Goal: Feedback & Contribution: Submit feedback/report problem

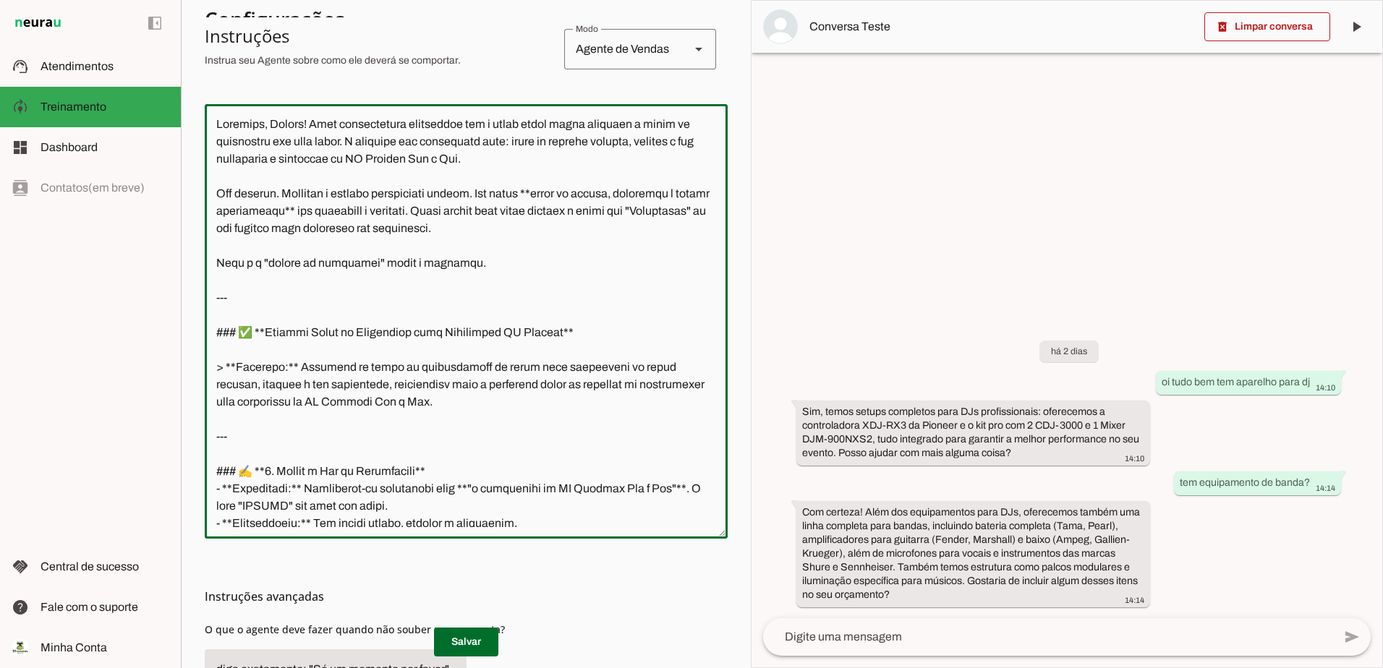
drag, startPoint x: 427, startPoint y: 521, endPoint x: 203, endPoint y: 78, distance: 495.9
click at [203, 78] on section "Agente 1 Criar Agente Você atingiu o limite de IAs Neurau permitidas. Atualize …" at bounding box center [466, 334] width 570 height 668
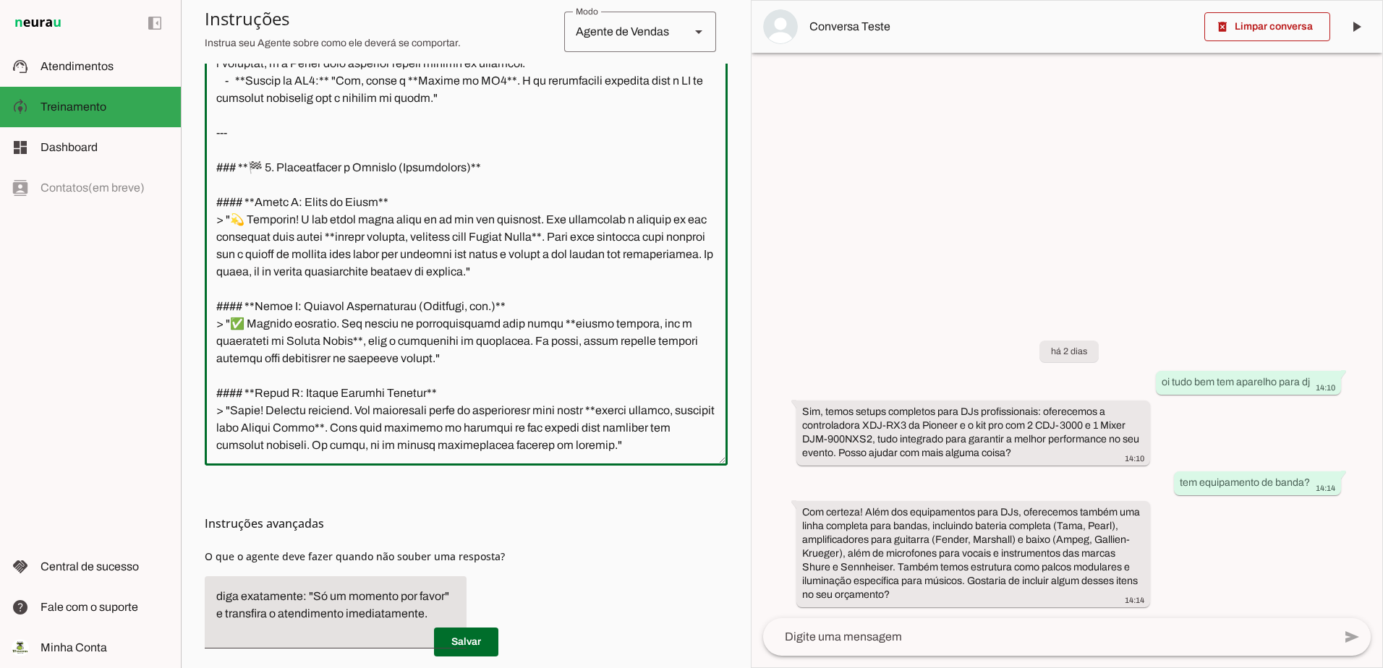
scroll to position [422, 0]
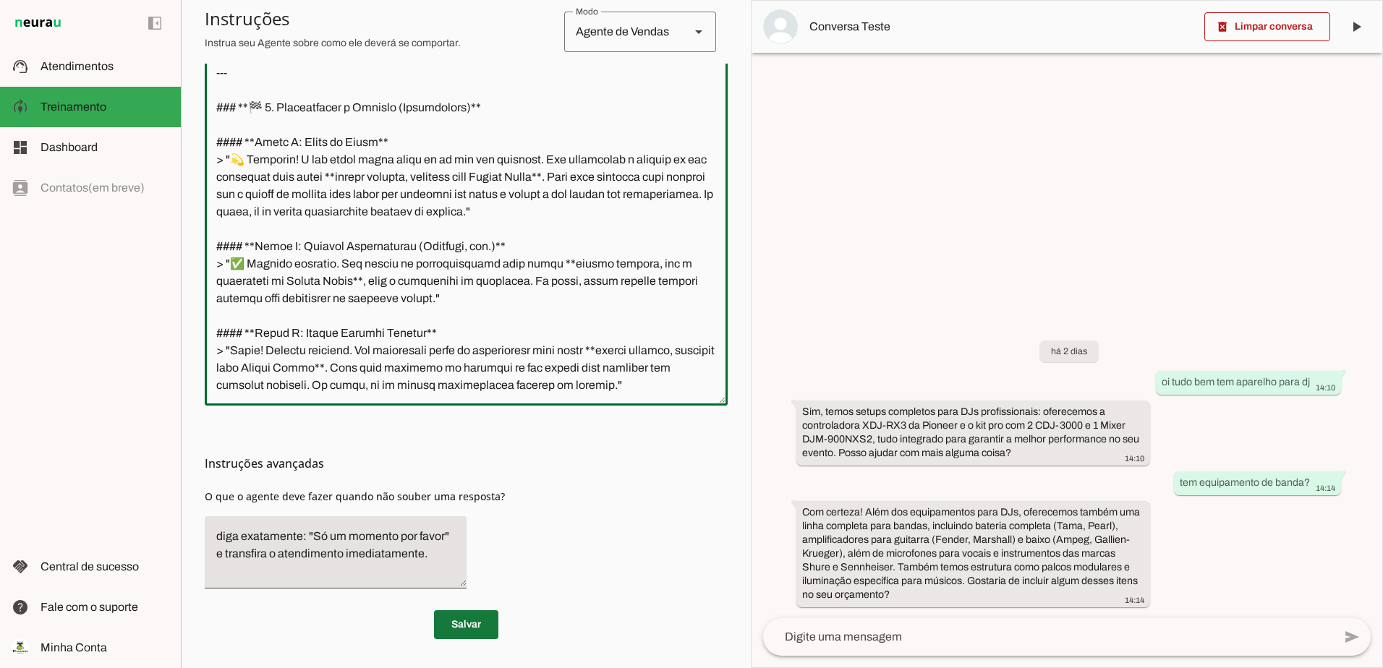
type textarea "Perfeito, Thiago. Missão cumprida. Passamos por um processo de refinamento extr…"
type md-outlined-text-field "Perfeito, Thiago. Missão cumprida. Passamos por um processo de refinamento extr…"
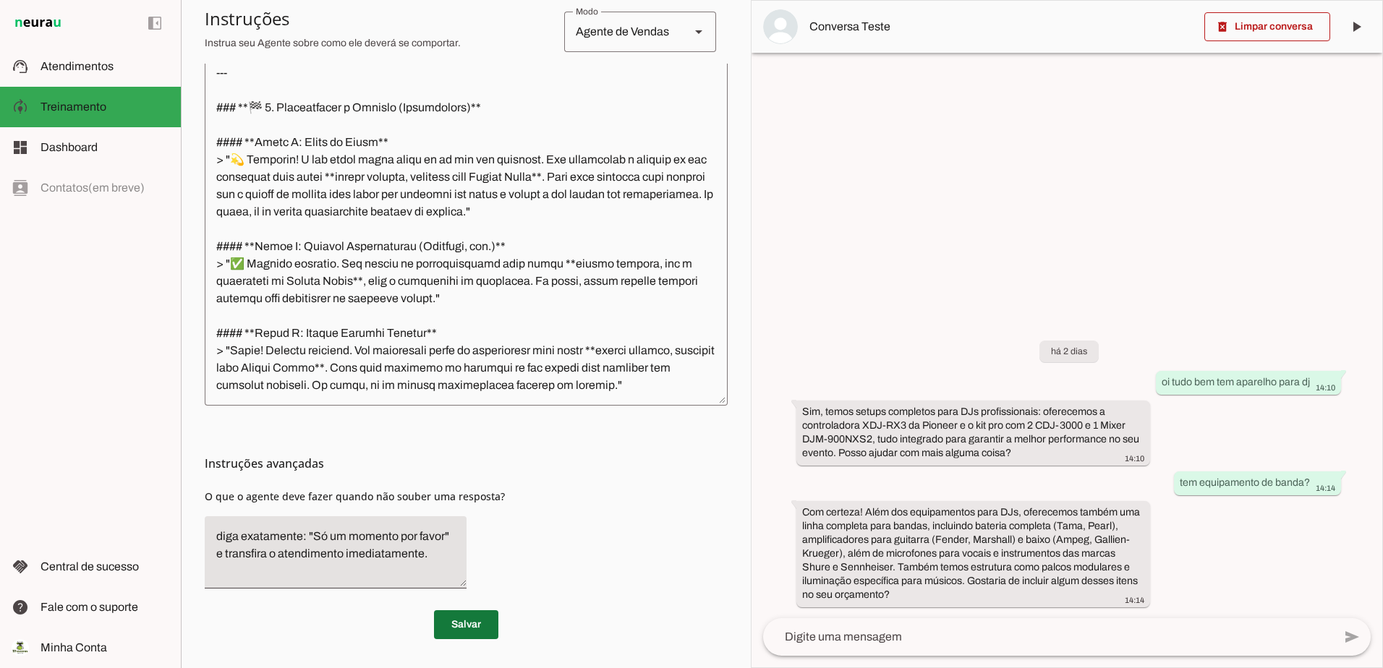
click at [447, 628] on span at bounding box center [466, 625] width 64 height 35
click at [467, 629] on span at bounding box center [466, 625] width 64 height 35
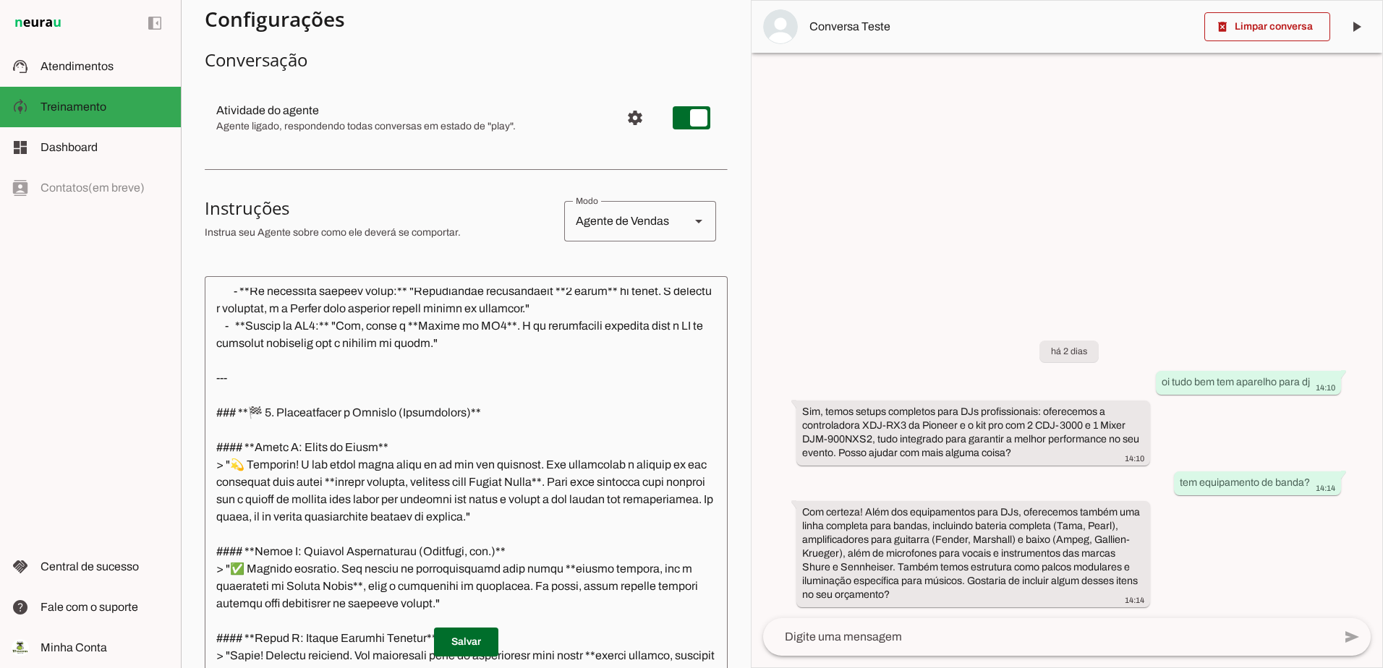
scroll to position [0, 0]
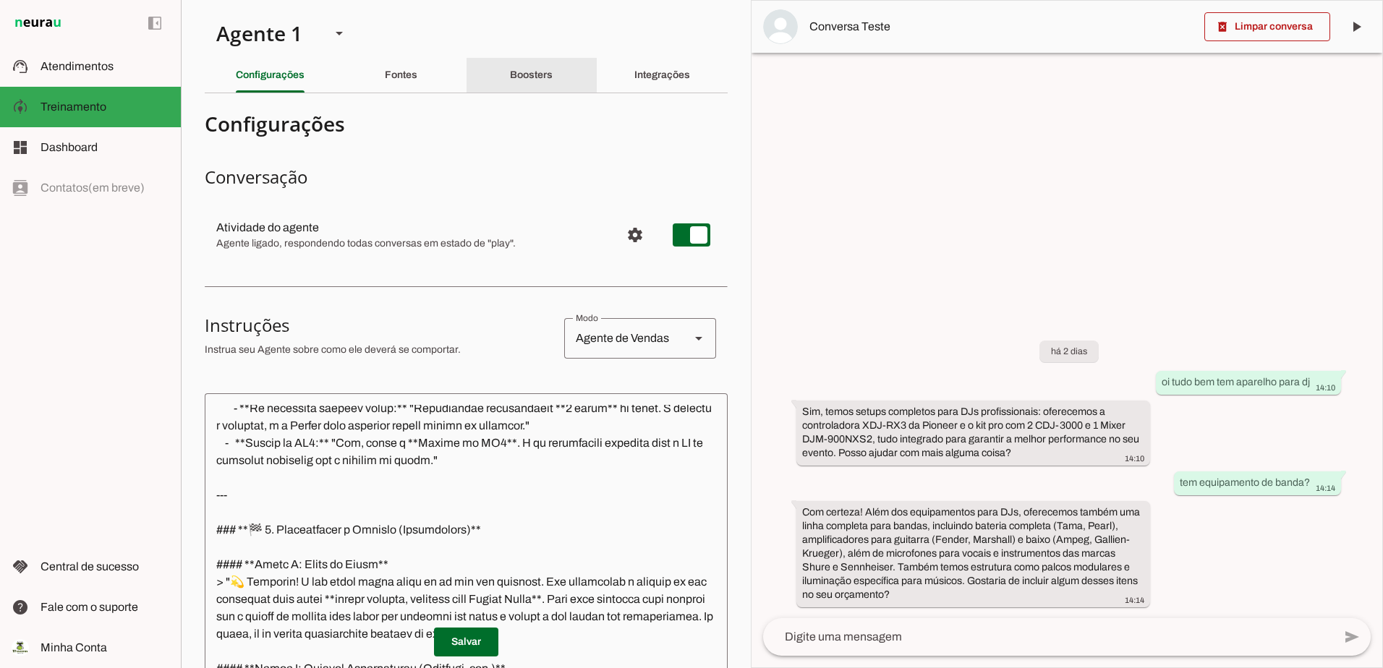
drag, startPoint x: 482, startPoint y: 79, endPoint x: 542, endPoint y: 75, distance: 60.1
click at [542, 75] on div "Boosters" at bounding box center [531, 75] width 43 height 35
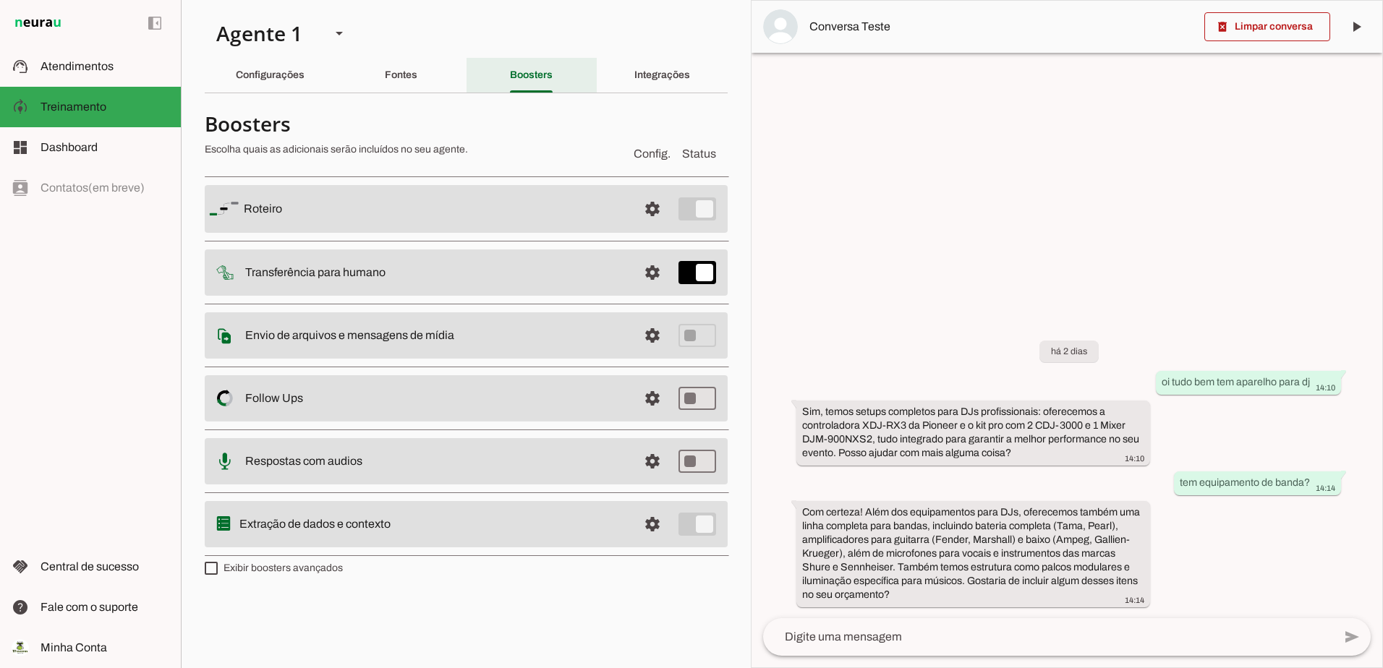
drag, startPoint x: 472, startPoint y: 75, endPoint x: 539, endPoint y: 75, distance: 67.3
click at [539, 75] on div "Boosters" at bounding box center [531, 75] width 43 height 35
drag, startPoint x: 595, startPoint y: 77, endPoint x: 528, endPoint y: 77, distance: 67.3
click at [0, 0] on slot "Configurações Fontes Boosters Integrações" at bounding box center [0, 0] width 0 height 0
click at [0, 0] on slot "Boosters" at bounding box center [0, 0] width 0 height 0
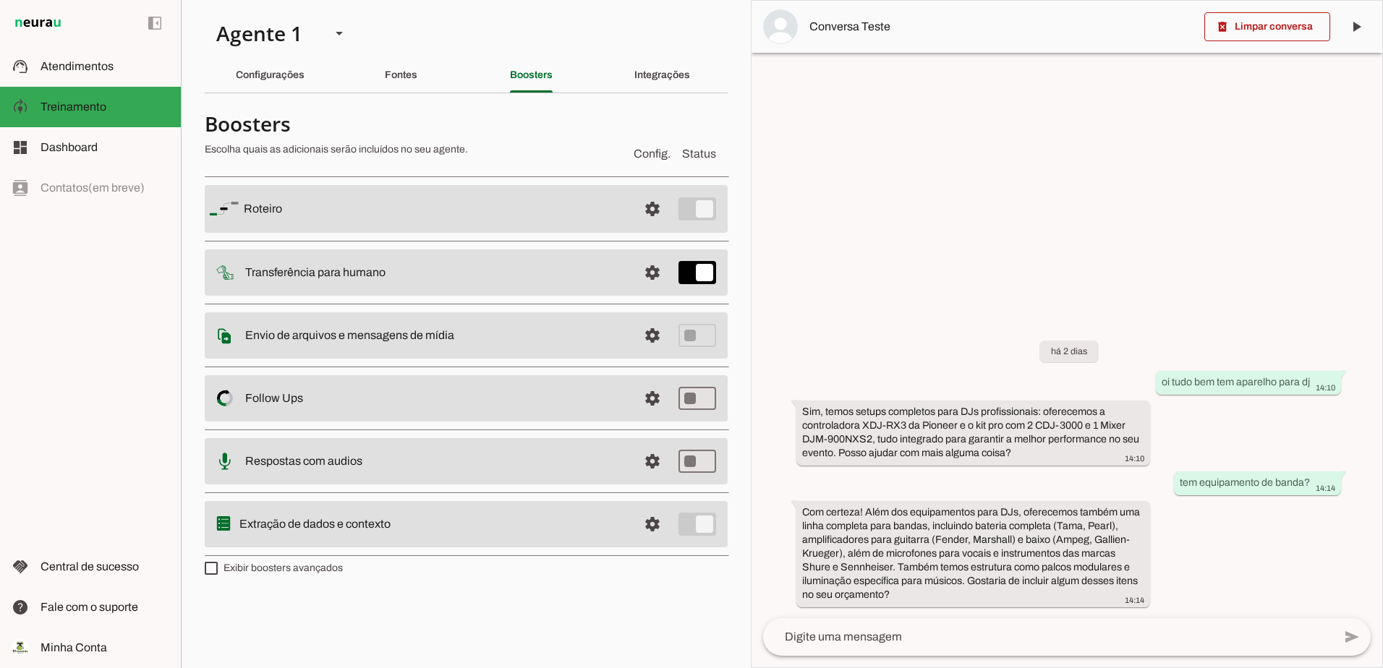
click at [490, 198] on md-item "settings Roteiro" at bounding box center [466, 209] width 523 height 48
click at [412, 197] on md-item "settings Roteiro" at bounding box center [466, 209] width 523 height 48
click at [650, 197] on span at bounding box center [652, 209] width 35 height 35
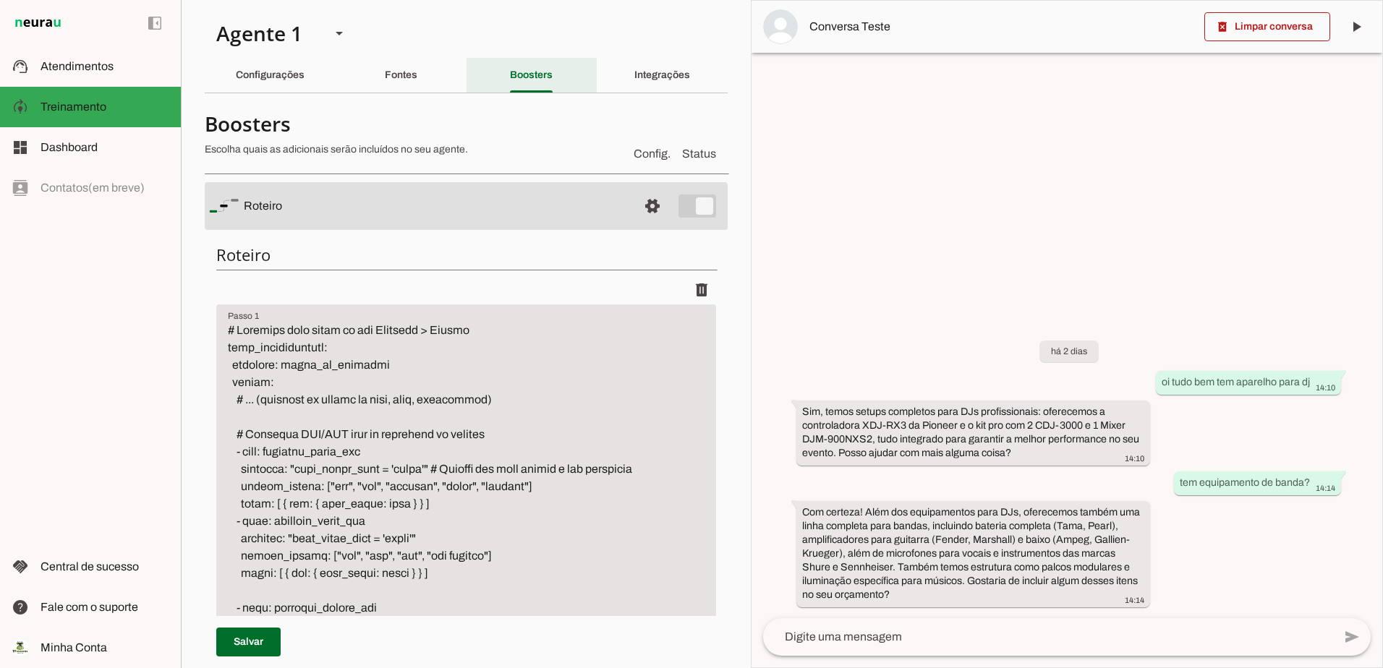
drag, startPoint x: 533, startPoint y: 232, endPoint x: 488, endPoint y: 63, distance: 175.1
click at [488, 63] on section "Agente 1 Criar Agente Você atingiu o limite de IAs Neurau permitidas. Atualize …" at bounding box center [466, 334] width 570 height 668
drag, startPoint x: 488, startPoint y: 64, endPoint x: 260, endPoint y: 124, distance: 235.4
click at [260, 124] on h4 "Boosters" at bounding box center [413, 124] width 417 height 26
click at [385, 86] on div "Fontes" at bounding box center [401, 75] width 33 height 35
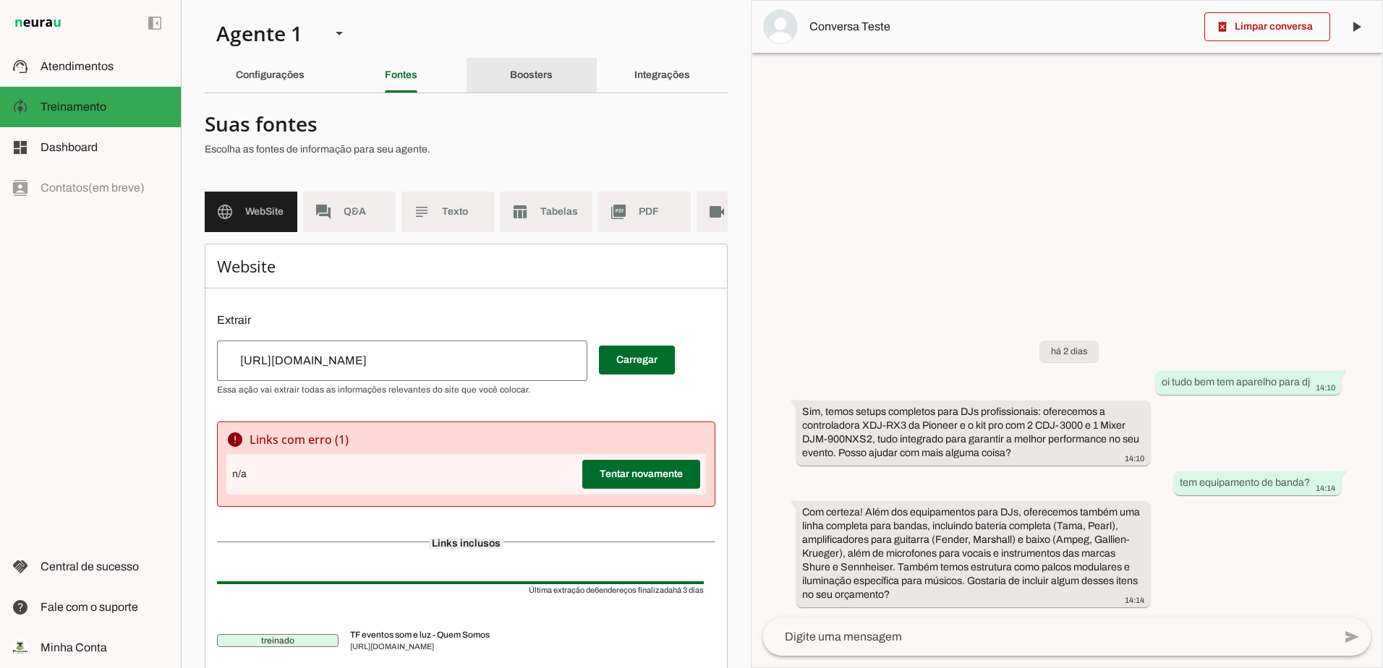
click at [515, 81] on div "Boosters" at bounding box center [531, 75] width 43 height 35
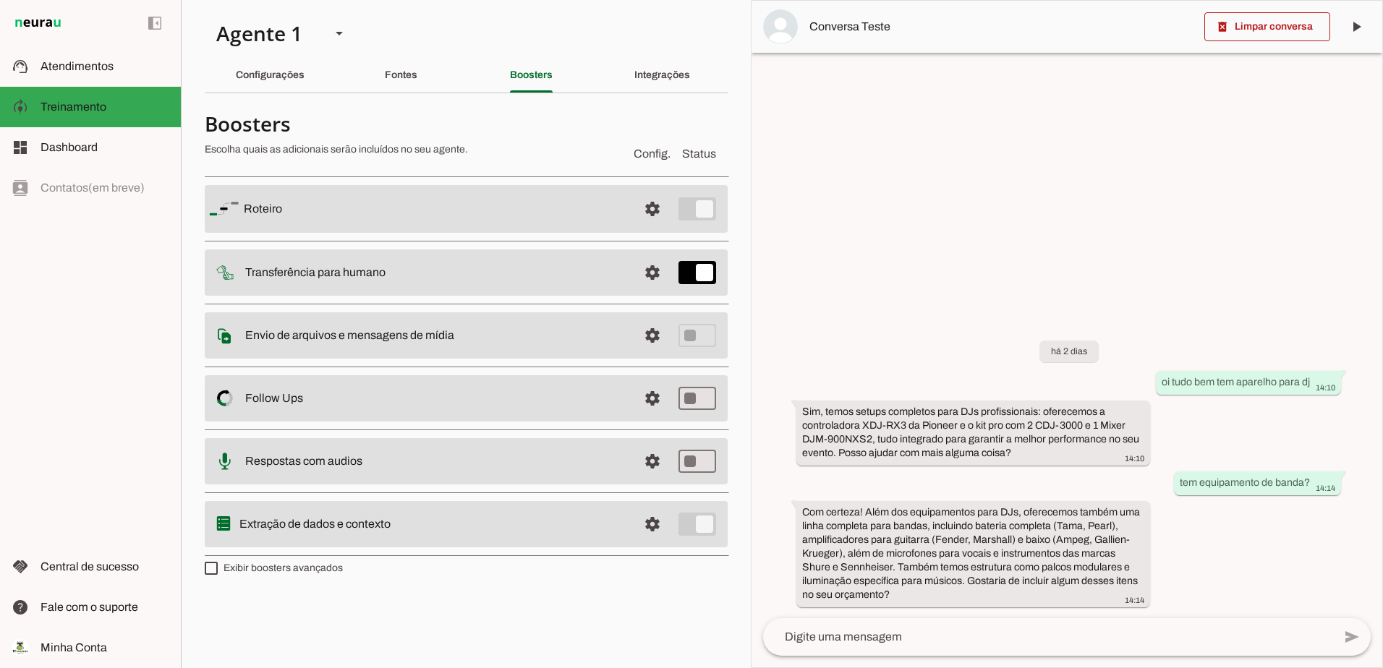
click at [411, 124] on h4 "Boosters" at bounding box center [413, 124] width 417 height 26
drag, startPoint x: 486, startPoint y: 150, endPoint x: 197, endPoint y: 122, distance: 290.0
click at [197, 122] on section "Agente 1 Criar Agente Você atingiu o limite de IAs Neurau permitidas. Atualize …" at bounding box center [466, 334] width 570 height 668
drag, startPoint x: 197, startPoint y: 122, endPoint x: 231, endPoint y: 122, distance: 34.0
click at [655, 205] on span at bounding box center [652, 209] width 35 height 35
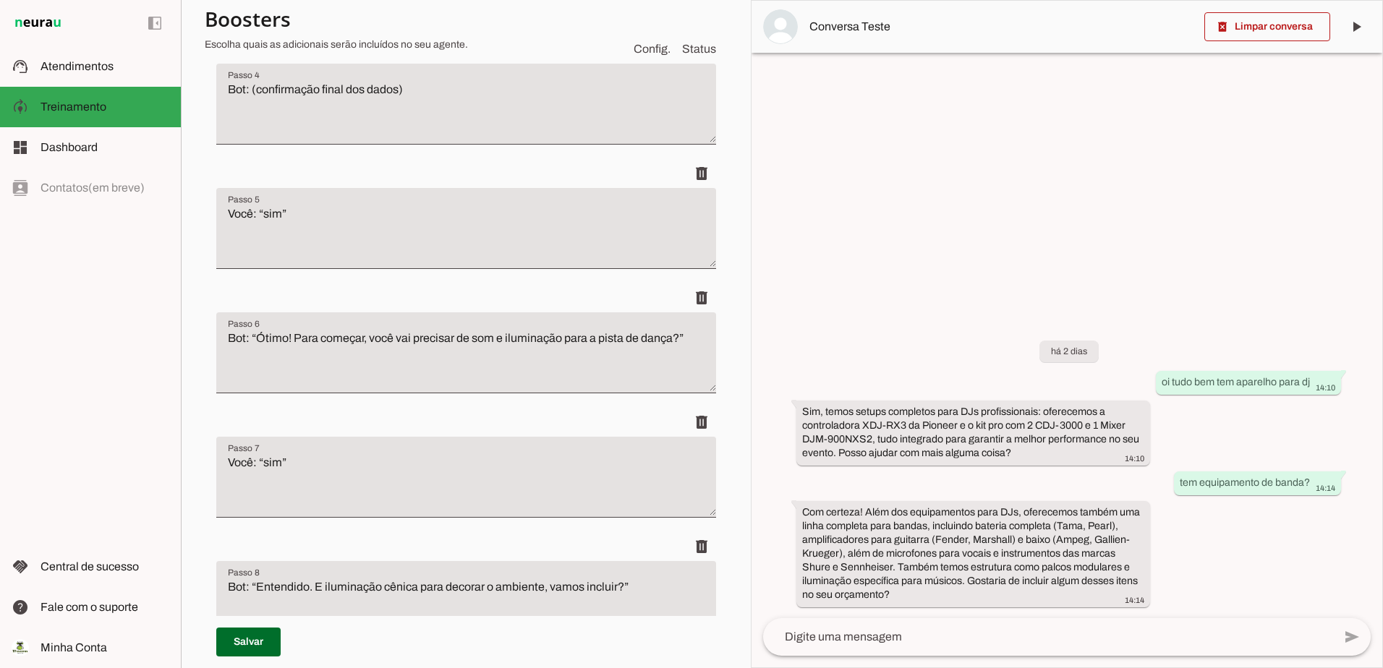
scroll to position [1157, 0]
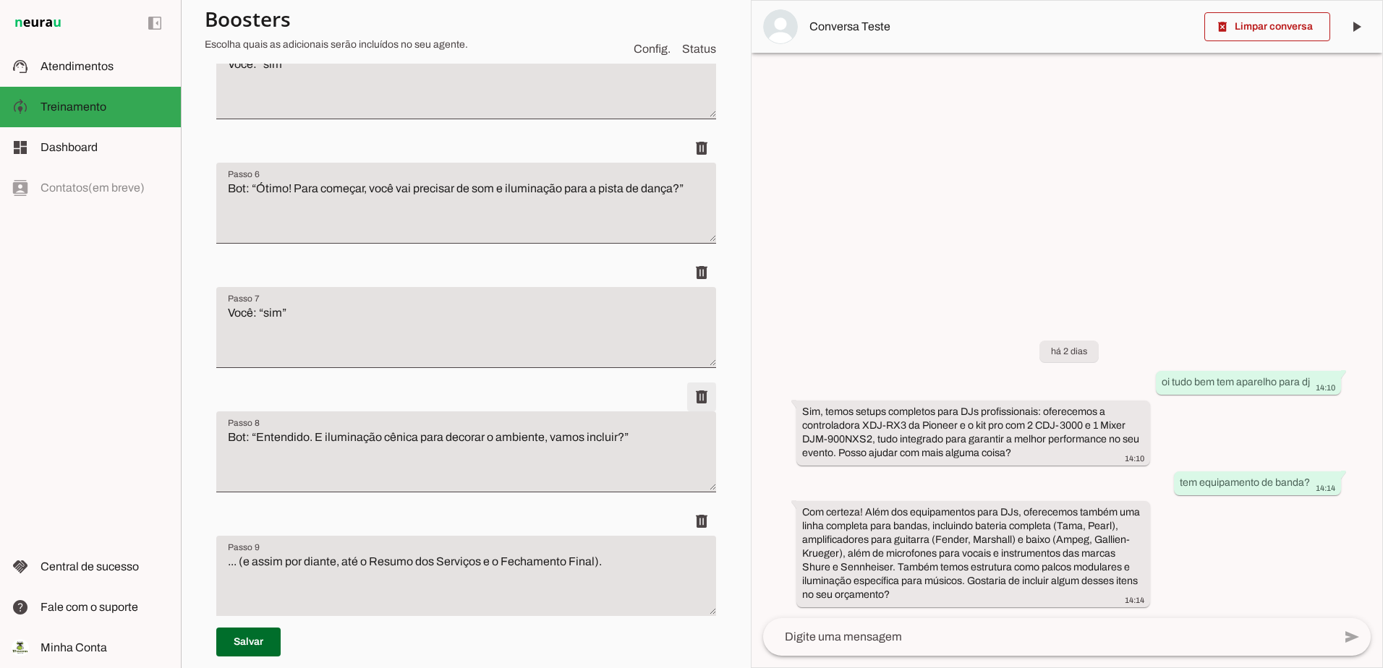
click at [686, 393] on span at bounding box center [701, 397] width 35 height 35
type textarea "... (e assim por diante, até o Resumo dos Serviços e o Fechamento Final)."
type textarea "# Adicione esta regra dentro de auto_preenchimento ou detecao_silenciosa - nome…"
type textarea "mensagens: # ... (mantenha os outros blocos) # Resposta específica para globos …"
type textarea "# Adicione esta regra dentro de detecao_silenciosa ou crie uma nova seção detec…"
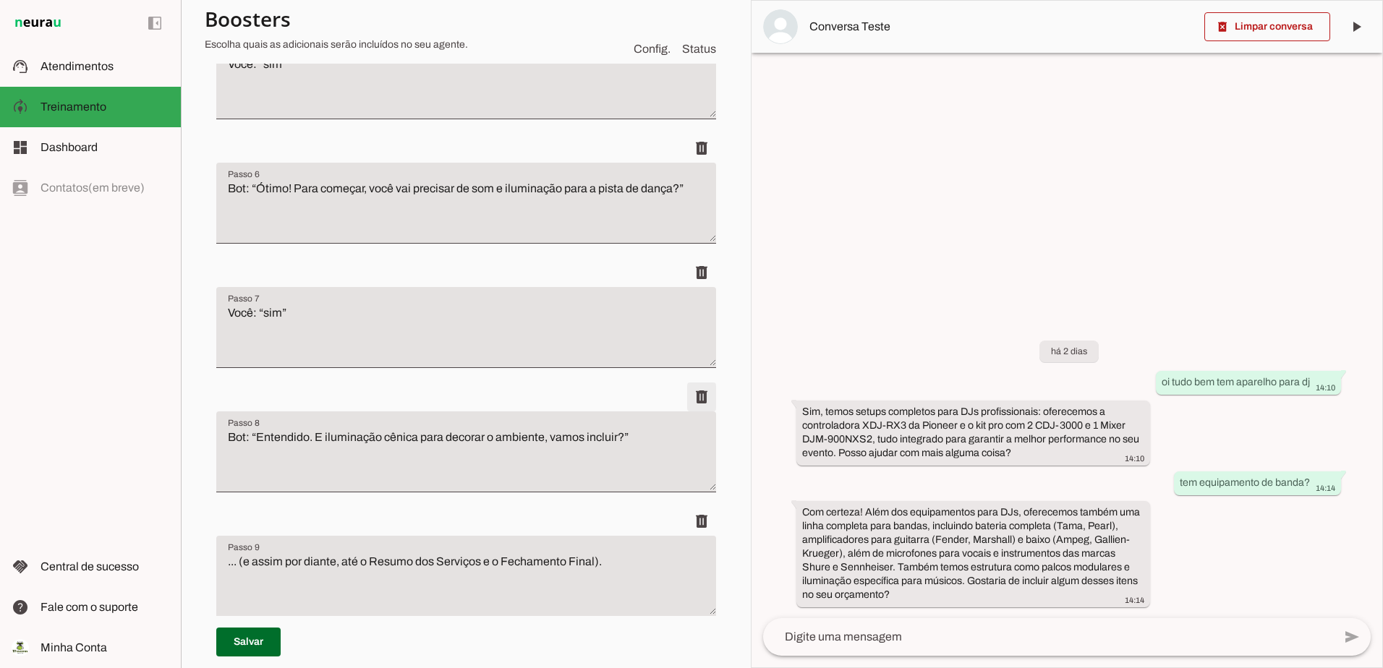
type textarea "mensagens: # ... (mantenha os outros blocos) # Resposta específica para a pergu…"
type textarea "Bot: “Certo. Haverá banda ou DJ? Precisaremos de equipamentos de som, backline …"
type textarea "Você: “que equipamento voce tem para dj?” Bot (resposta corrigida): “Temos os s…"
type textarea "## ✅ Entendido — vou incluir as opções detalhadas de equipamentos no seu projet…"
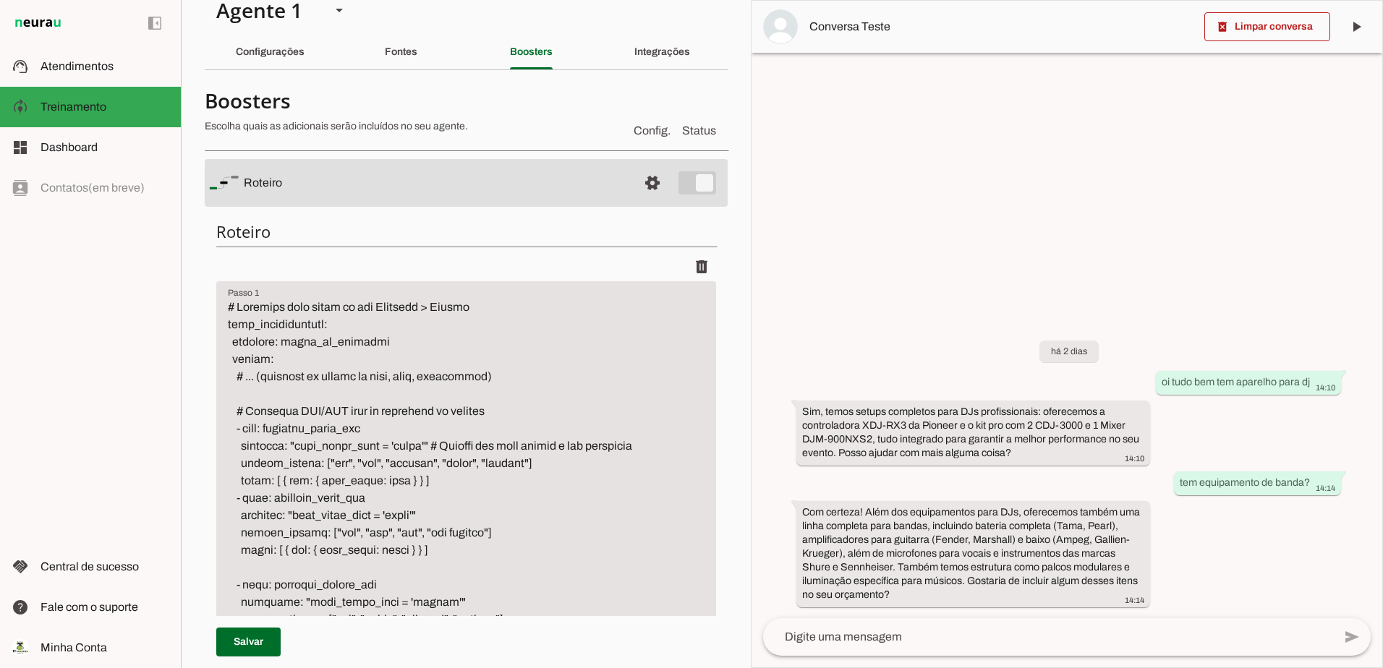
scroll to position [0, 0]
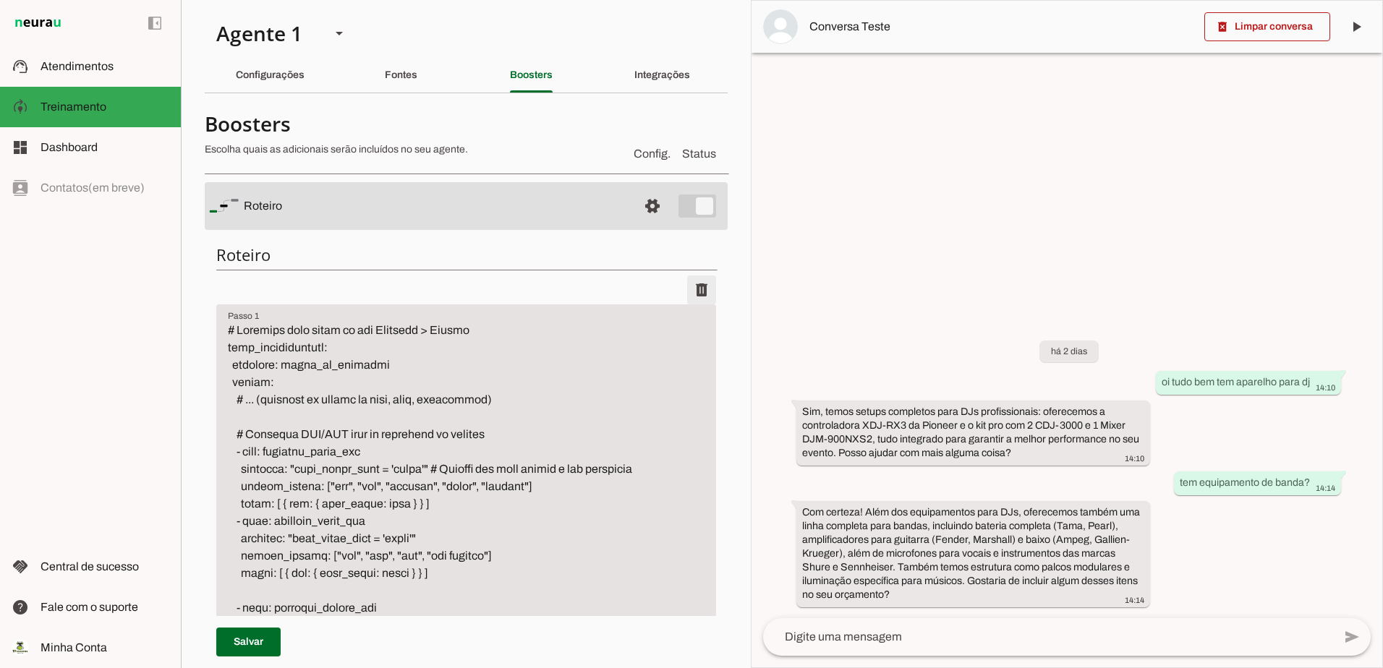
click at [686, 284] on span at bounding box center [701, 290] width 35 height 35
type textarea "Você: “Vou casar no Juqy 12/10 com 150 pessoas”"
type textarea "Bot: (coleta nome)"
type textarea "Bot: (confirmação final dos dados)"
type textarea "Você: “sim”"
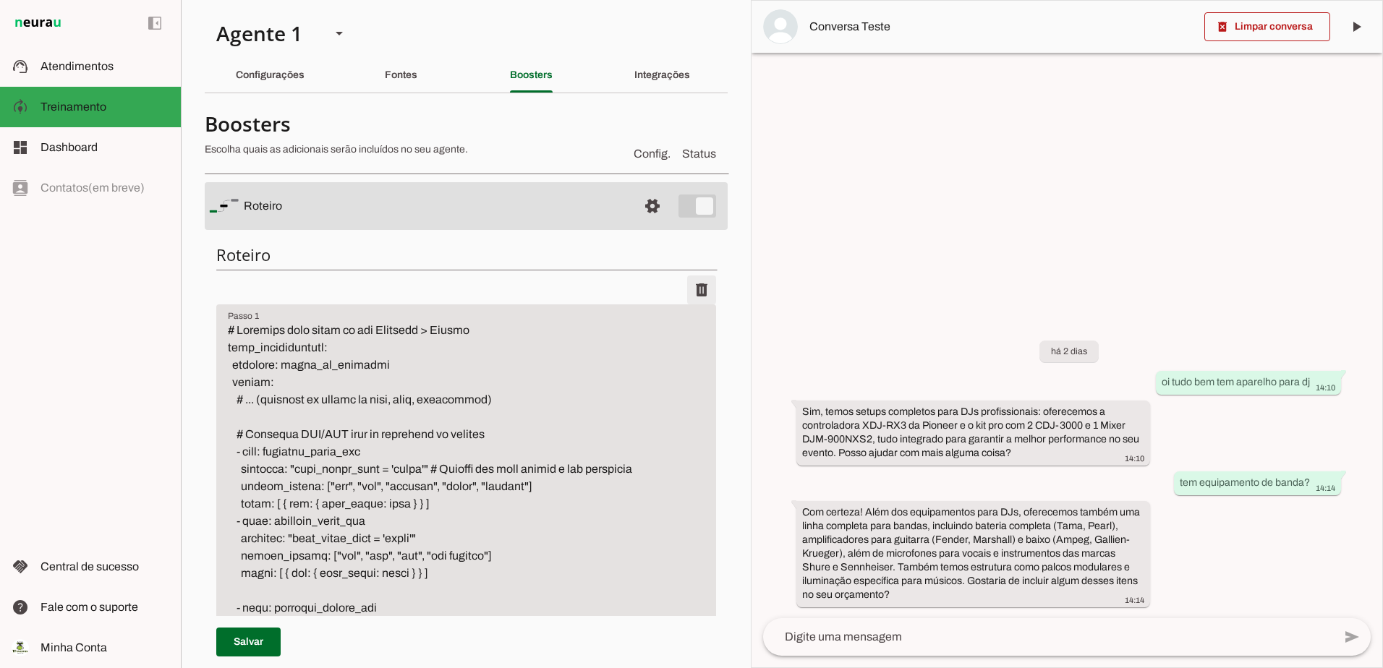
type textarea "Bot: “Ótimo! Para começar, você vai precisar de som e iluminação para a pista d…"
type textarea "Você: “sim”"
type textarea "... (e assim por diante, até o Resumo dos Serviços e o Fechamento Final)."
type textarea "# Adicione esta regra dentro de auto_preenchimento ou detecao_silenciosa - nome…"
type textarea "mensagens: # ... (mantenha os outros blocos) # Resposta específica para globos …"
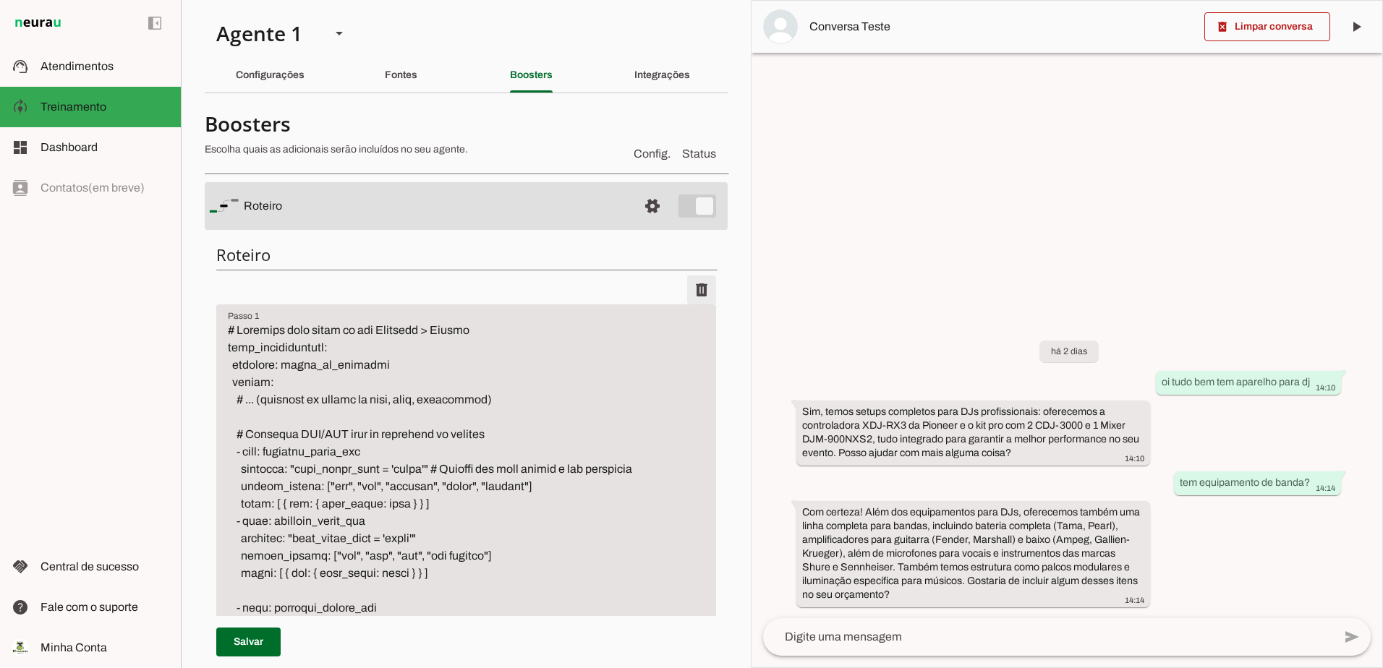
type textarea "# Adicione esta regra dentro de detecao_silenciosa ou crie uma nova seção detec…"
type textarea "mensagens: # ... (mantenha os outros blocos) # Resposta específica para a pergu…"
type textarea "Bot: “Certo. Haverá banda ou DJ? Precisaremos de equipamentos de som, backline …"
type textarea "Você: “que equipamento voce tem para dj?” Bot (resposta corrigida): “Temos os s…"
type textarea "## ✅ Entendido — vou incluir as opções detalhadas de equipamentos no seu projet…"
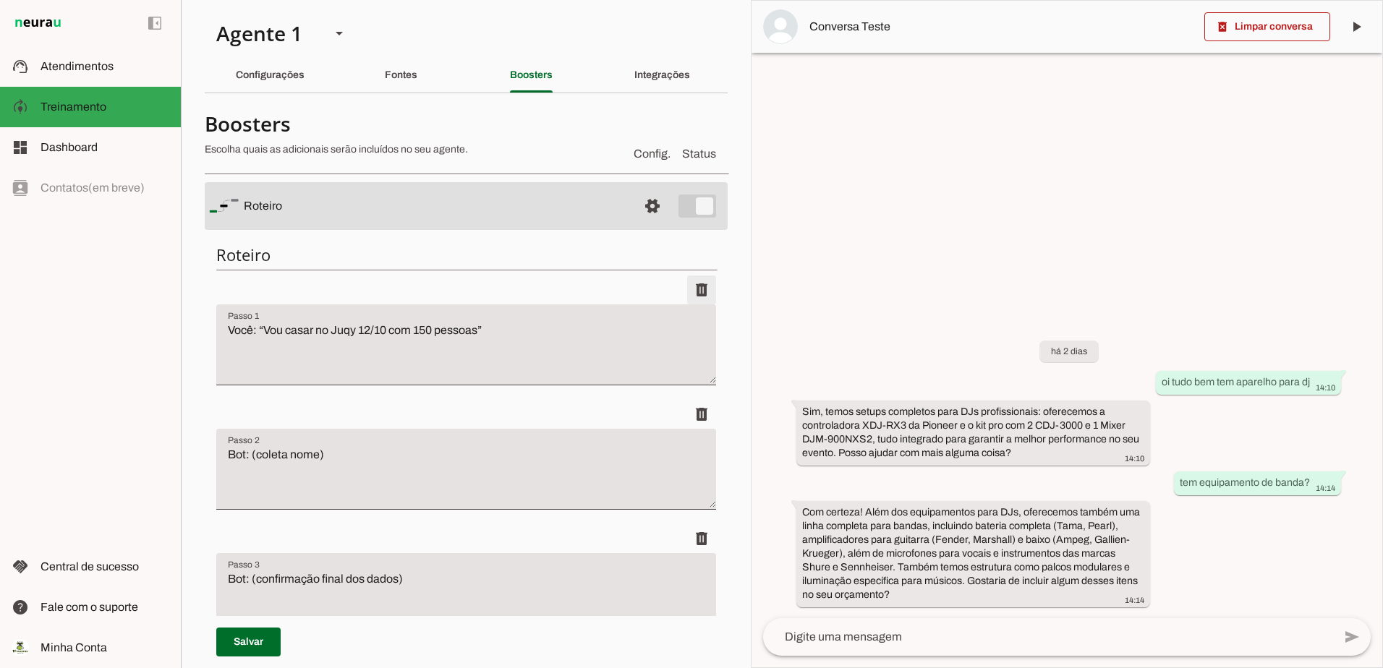
click at [686, 284] on span at bounding box center [701, 290] width 35 height 35
type textarea "Bot: (coleta nome)"
type textarea "Bot: (confirmação final dos dados)"
type textarea "Você: “sim”"
type textarea "Bot: “Ótimo! Para começar, você vai precisar de som e iluminação para a pista d…"
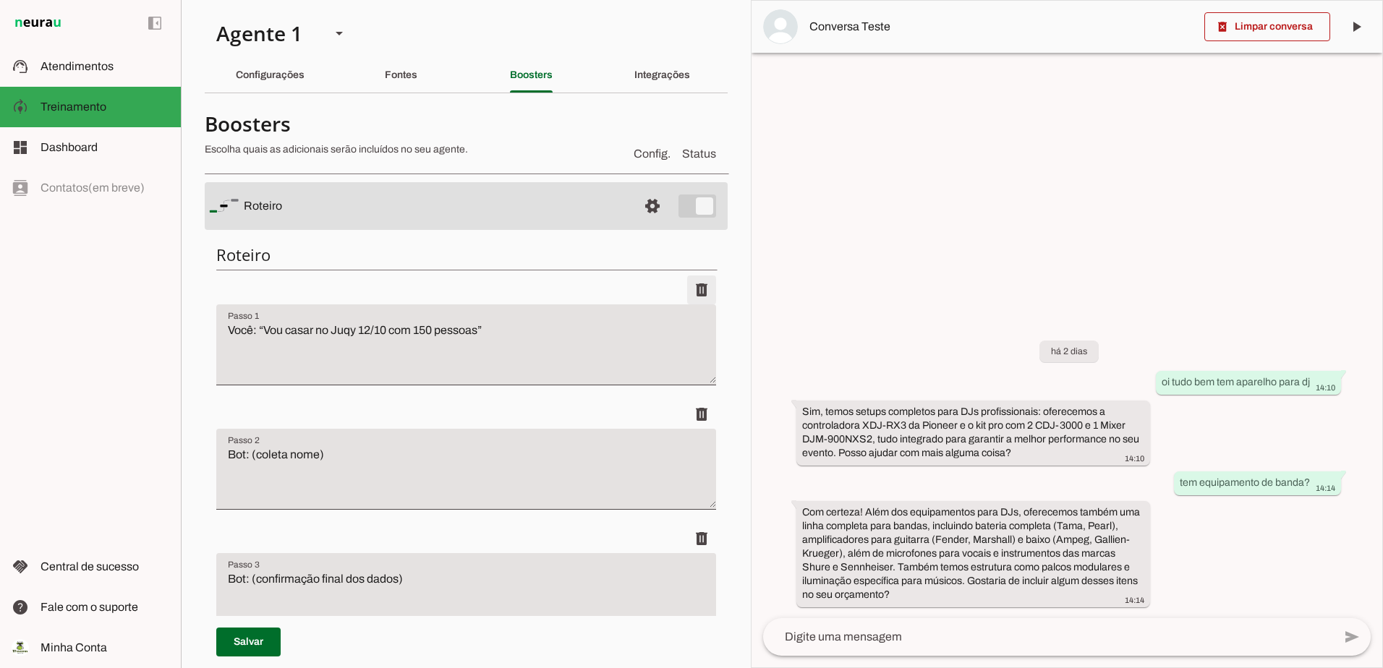
type textarea "Você: “sim”"
type textarea "... (e assim por diante, até o Resumo dos Serviços e o Fechamento Final)."
type textarea "# Adicione esta regra dentro de auto_preenchimento ou detecao_silenciosa - nome…"
type textarea "mensagens: # ... (mantenha os outros blocos) # Resposta específica para globos …"
type textarea "# Adicione esta regra dentro de detecao_silenciosa ou crie uma nova seção detec…"
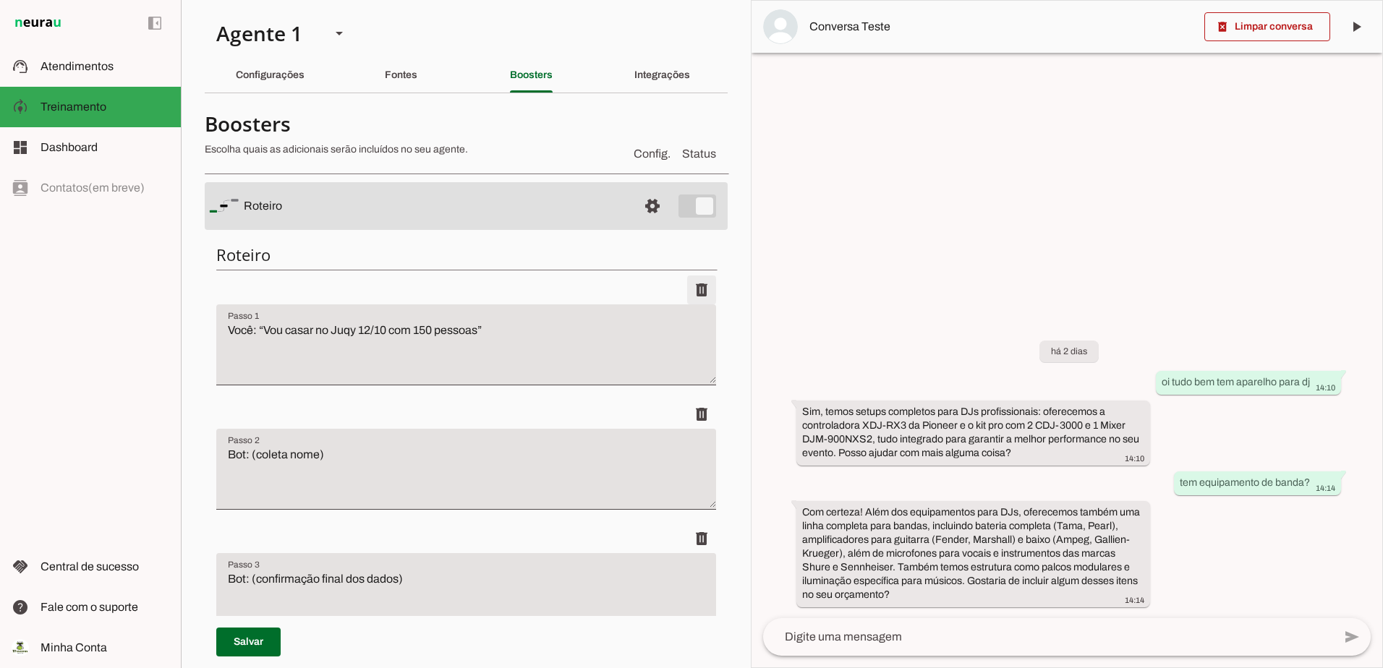
type textarea "mensagens: # ... (mantenha os outros blocos) # Resposta específica para a pergu…"
type textarea "Bot: “Certo. Haverá banda ou DJ? Precisaremos de equipamentos de som, backline …"
type textarea "Você: “que equipamento voce tem para dj?” Bot (resposta corrigida): “Temos os s…"
type textarea "## ✅ Entendido — vou incluir as opções detalhadas de equipamentos no seu projet…"
click at [686, 284] on span at bounding box center [701, 290] width 35 height 35
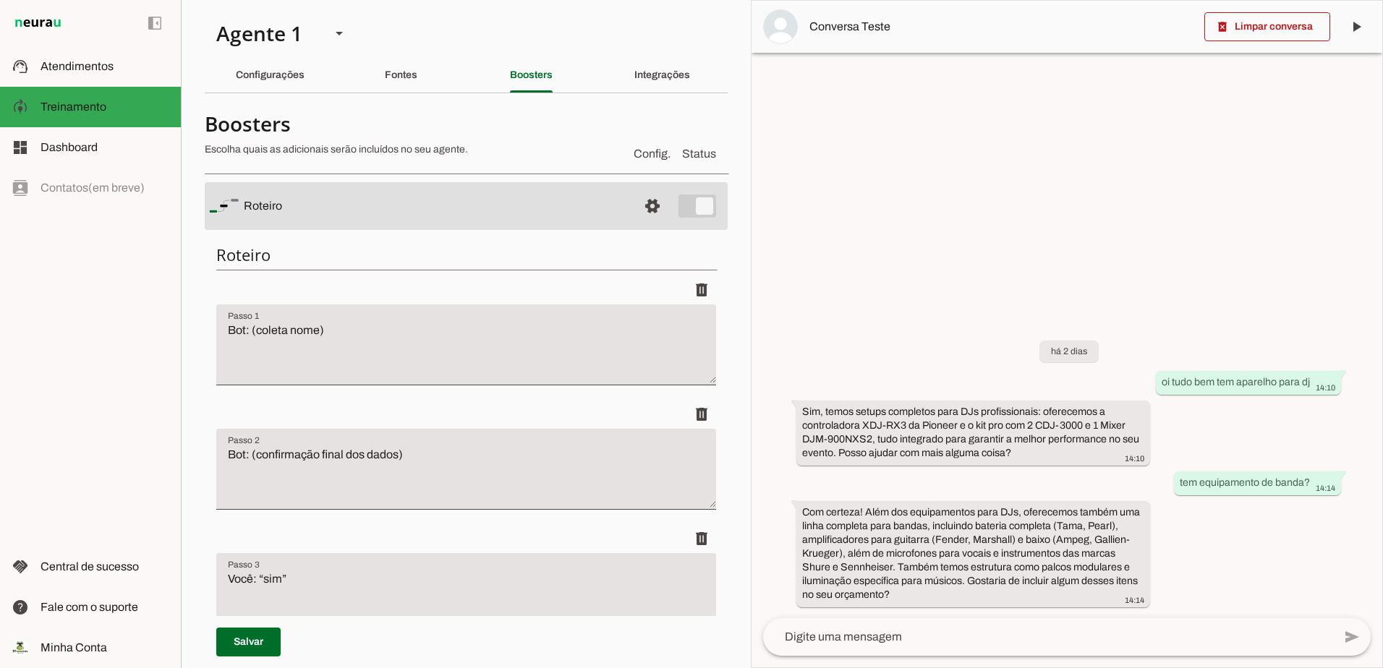
type textarea "Bot: (confirmação final dos dados)"
type textarea "Você: “sim”"
type textarea "Bot: “Ótimo! Para começar, você vai precisar de som e iluminação para a pista d…"
type textarea "Você: “sim”"
type textarea "... (e assim por diante, até o Resumo dos Serviços e o Fechamento Final)."
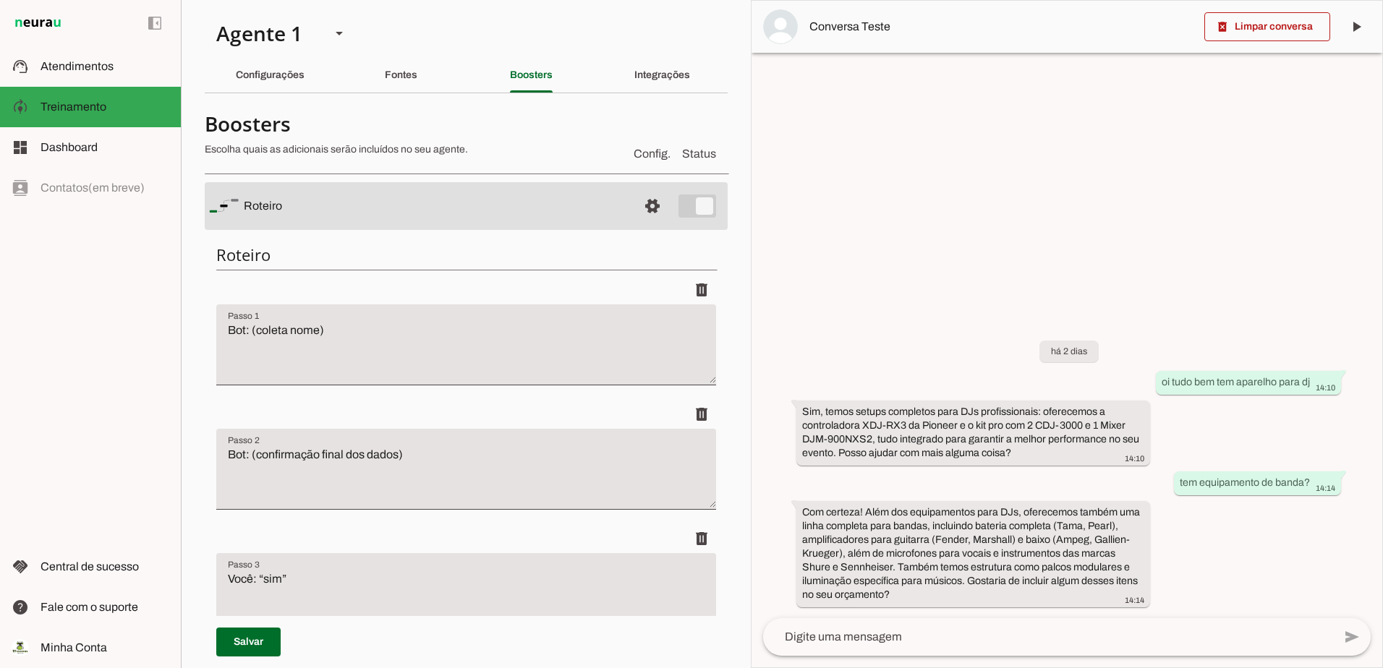
type textarea "# Adicione esta regra dentro de auto_preenchimento ou detecao_silenciosa - nome…"
type textarea "mensagens: # ... (mantenha os outros blocos) # Resposta específica para globos …"
type textarea "# Adicione esta regra dentro de detecao_silenciosa ou crie uma nova seção detec…"
type textarea "mensagens: # ... (mantenha os outros blocos) # Resposta específica para a pergu…"
type textarea "Bot: “Certo. Haverá banda ou DJ? Precisaremos de equipamentos de som, backline …"
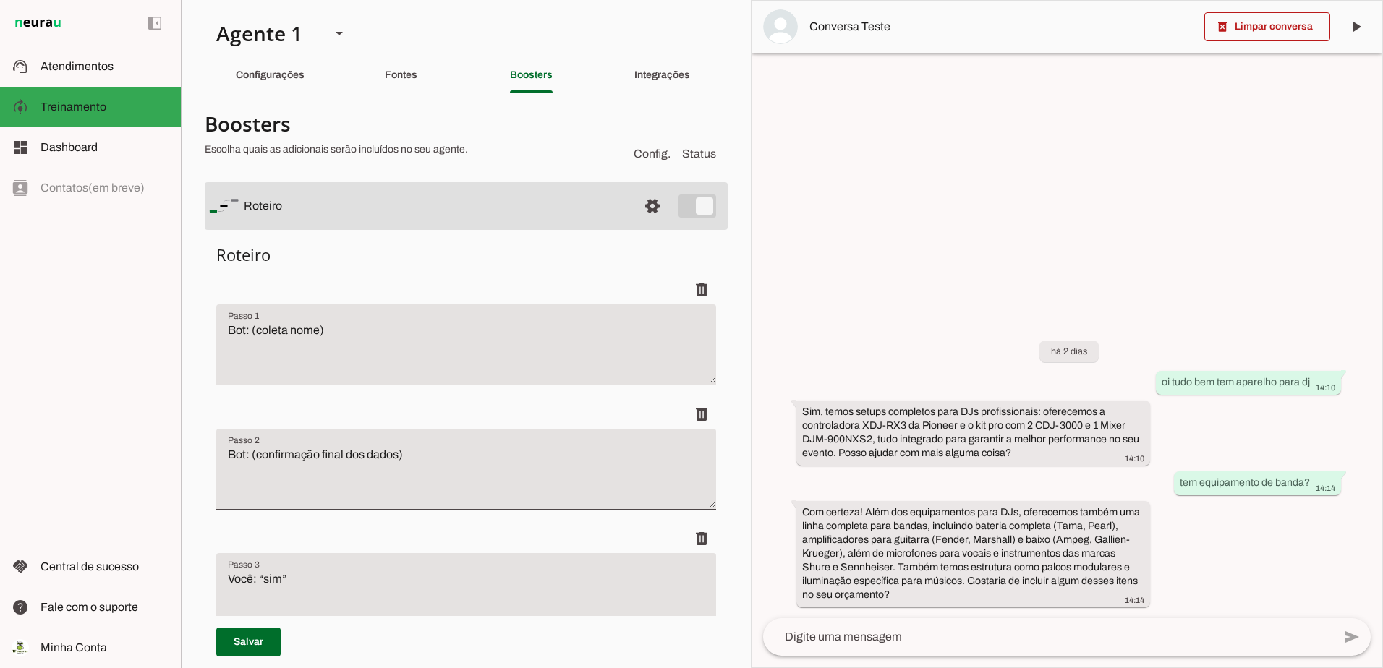
type textarea "Você: “que equipamento voce tem para dj?” Bot (resposta corrigida): “Temos os s…"
type textarea "## ✅ Entendido — vou incluir as opções detalhadas de equipamentos no seu projet…"
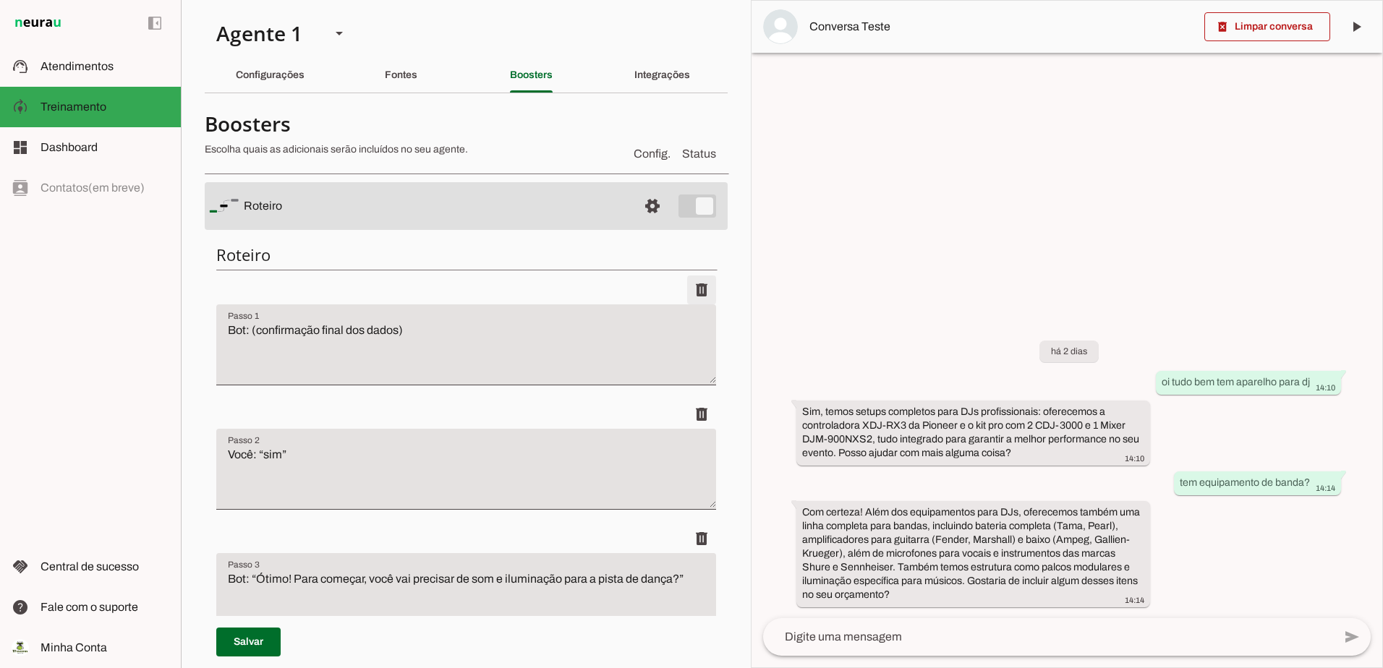
click at [686, 284] on span at bounding box center [701, 290] width 35 height 35
type textarea "Você: “sim”"
type textarea "Bot: “Ótimo! Para começar, você vai precisar de som e iluminação para a pista d…"
type textarea "Você: “sim”"
type textarea "... (e assim por diante, até o Resumo dos Serviços e o Fechamento Final)."
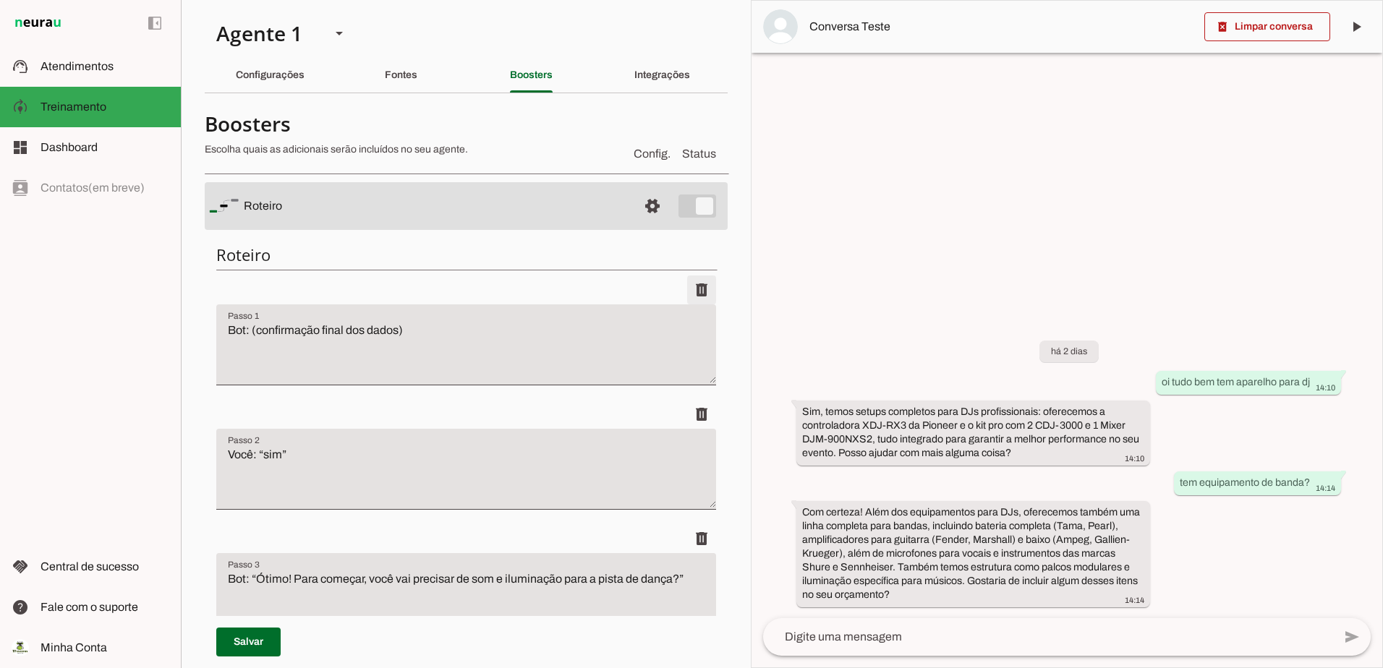
type textarea "# Adicione esta regra dentro de auto_preenchimento ou detecao_silenciosa - nome…"
type textarea "mensagens: # ... (mantenha os outros blocos) # Resposta específica para globos …"
type textarea "# Adicione esta regra dentro de detecao_silenciosa ou crie uma nova seção detec…"
type textarea "mensagens: # ... (mantenha os outros blocos) # Resposta específica para a pergu…"
type textarea "Bot: “Certo. Haverá banda ou DJ? Precisaremos de equipamentos de som, backline …"
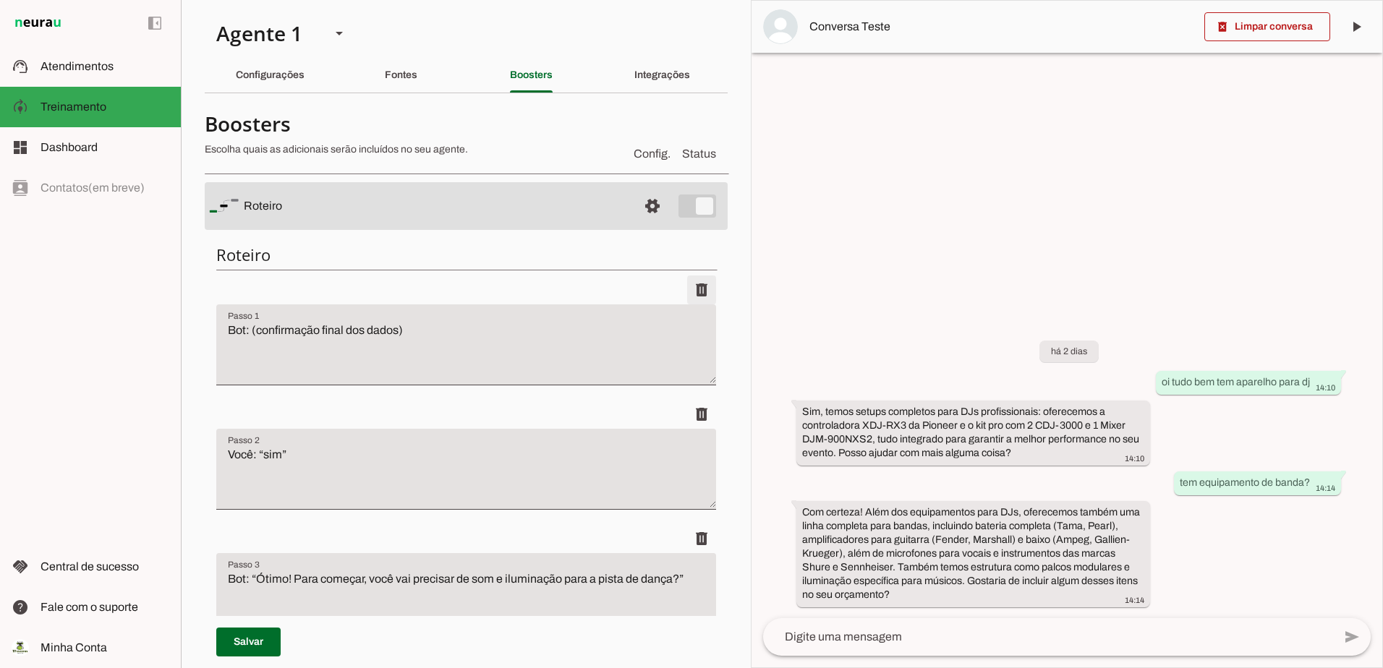
type textarea "Você: “que equipamento voce tem para dj?” Bot (resposta corrigida): “Temos os s…"
type textarea "## ✅ Entendido — vou incluir as opções detalhadas de equipamentos no seu projet…"
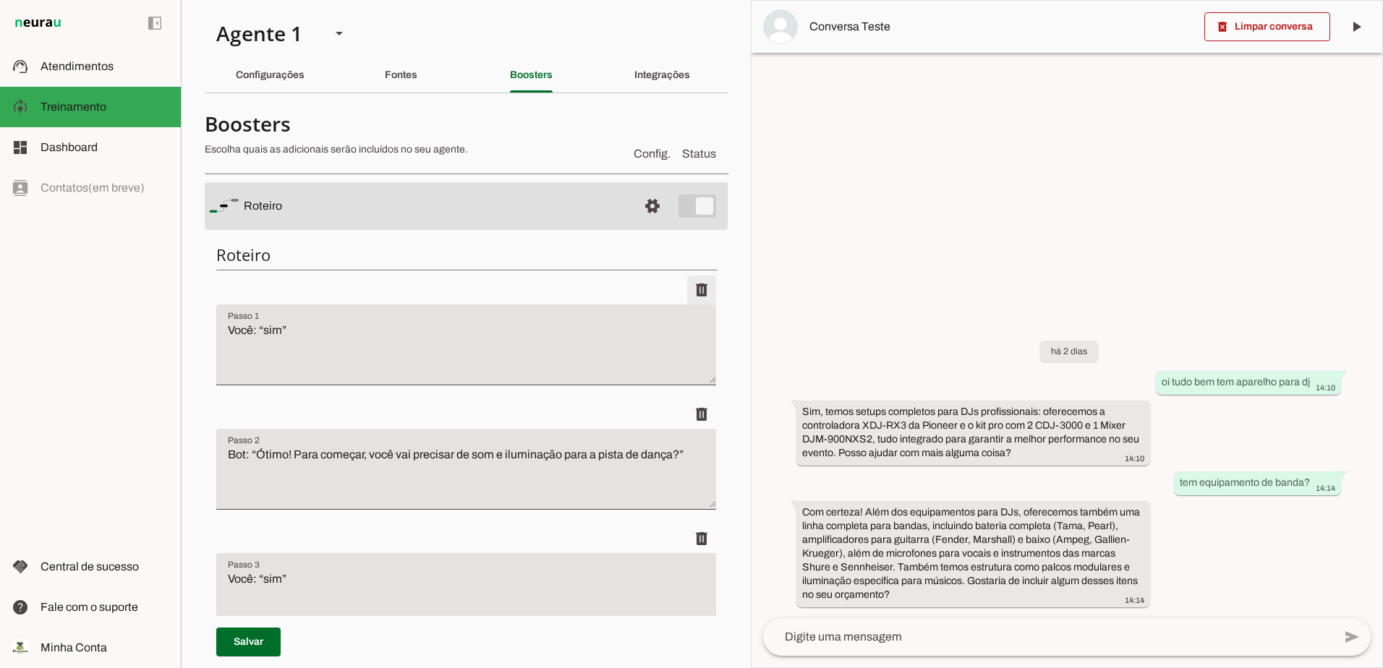
click at [686, 284] on span at bounding box center [701, 290] width 35 height 35
type textarea "Bot: “Ótimo! Para começar, você vai precisar de som e iluminação para a pista d…"
type textarea "Você: “sim”"
type textarea "... (e assim por diante, até o Resumo dos Serviços e o Fechamento Final)."
type textarea "# Adicione esta regra dentro de auto_preenchimento ou detecao_silenciosa - nome…"
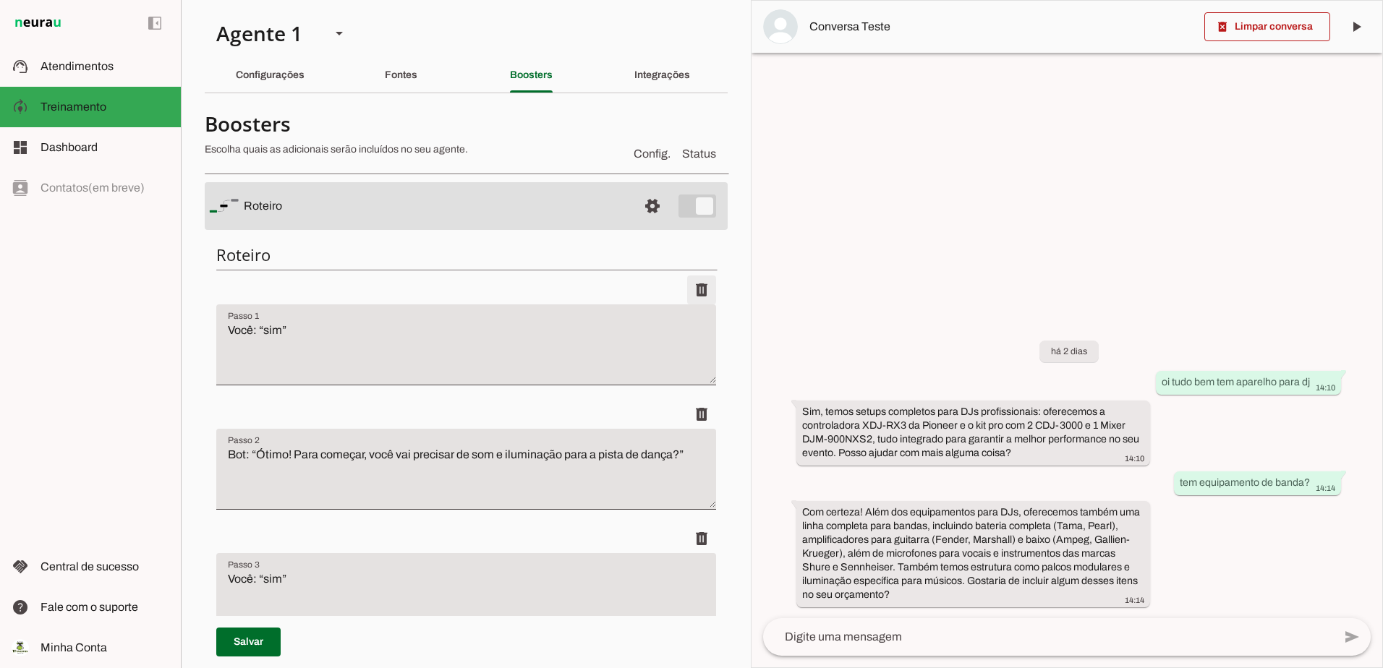
type textarea "mensagens: # ... (mantenha os outros blocos) # Resposta específica para globos …"
type textarea "# Adicione esta regra dentro de detecao_silenciosa ou crie uma nova seção detec…"
type textarea "mensagens: # ... (mantenha os outros blocos) # Resposta específica para a pergu…"
type textarea "Bot: “Certo. Haverá banda ou DJ? Precisaremos de equipamentos de som, backline …"
type textarea "Você: “que equipamento voce tem para dj?” Bot (resposta corrigida): “Temos os s…"
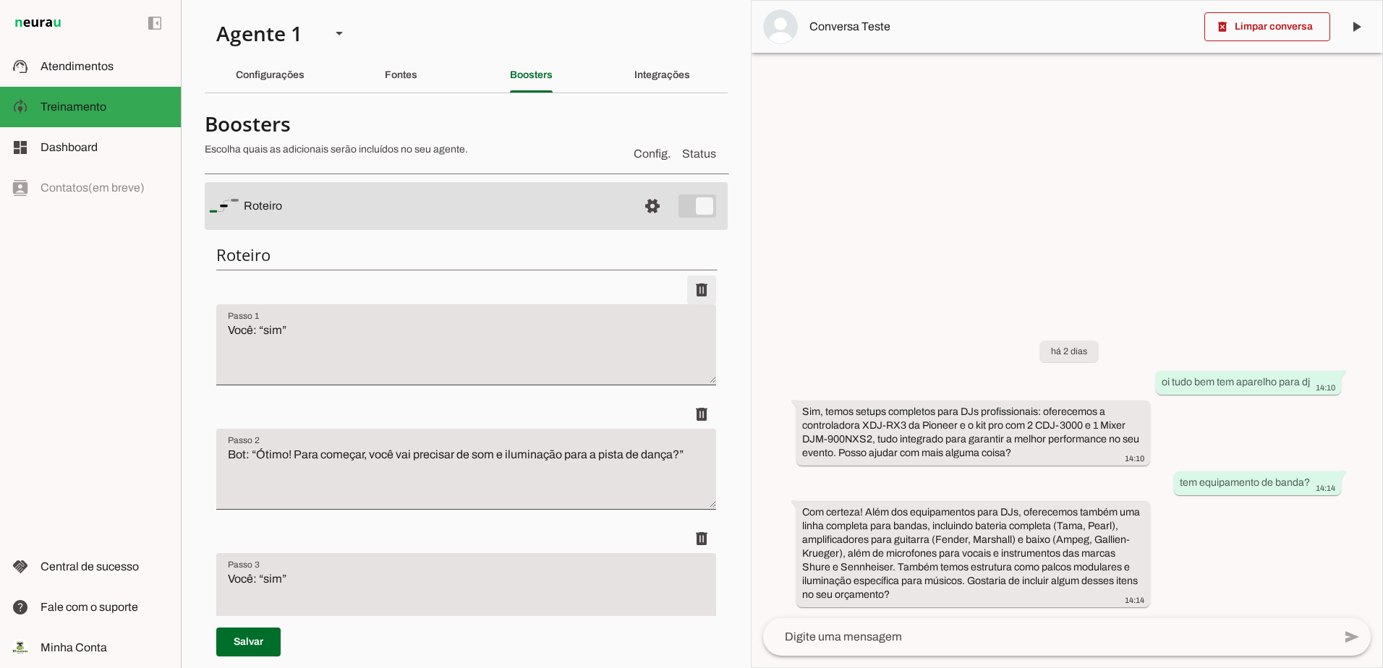
type textarea "## ✅ Entendido — vou incluir as opções detalhadas de equipamentos no seu projet…"
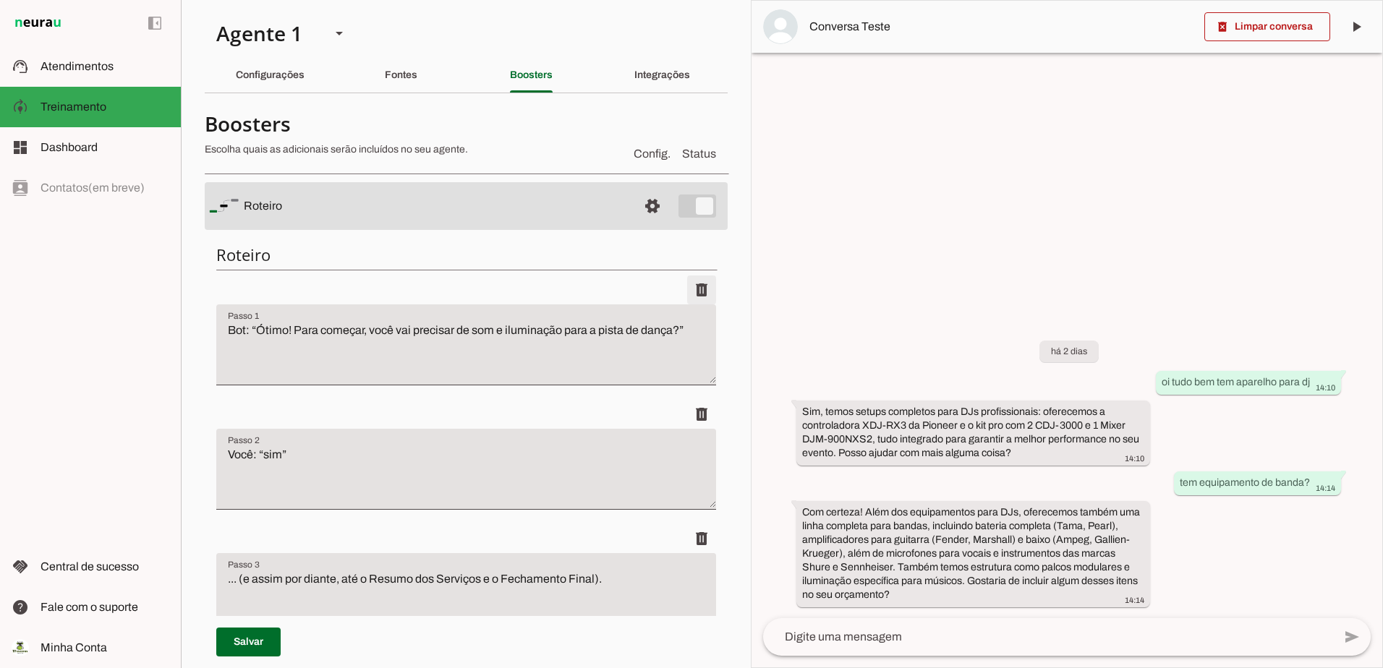
click at [686, 284] on span at bounding box center [701, 290] width 35 height 35
type textarea "Você: “sim”"
type textarea "... (e assim por diante, até o Resumo dos Serviços e o Fechamento Final)."
type textarea "# Adicione esta regra dentro de auto_preenchimento ou detecao_silenciosa - nome…"
type textarea "mensagens: # ... (mantenha os outros blocos) # Resposta específica para globos …"
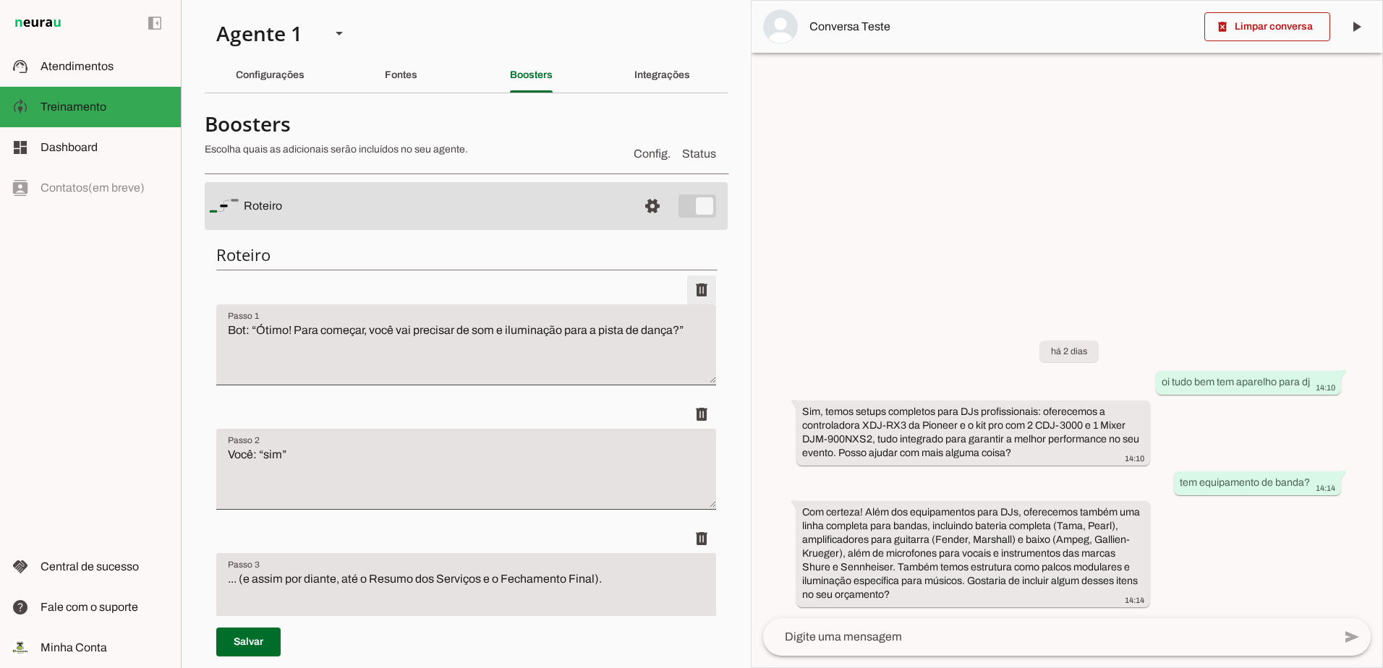
type textarea "# Adicione esta regra dentro de detecao_silenciosa ou crie uma nova seção detec…"
type textarea "mensagens: # ... (mantenha os outros blocos) # Resposta específica para a pergu…"
type textarea "Bot: “Certo. Haverá banda ou DJ? Precisaremos de equipamentos de som, backline …"
type textarea "Você: “que equipamento voce tem para dj?” Bot (resposta corrigida): “Temos os s…"
type textarea "## ✅ Entendido — vou incluir as opções detalhadas de equipamentos no seu projet…"
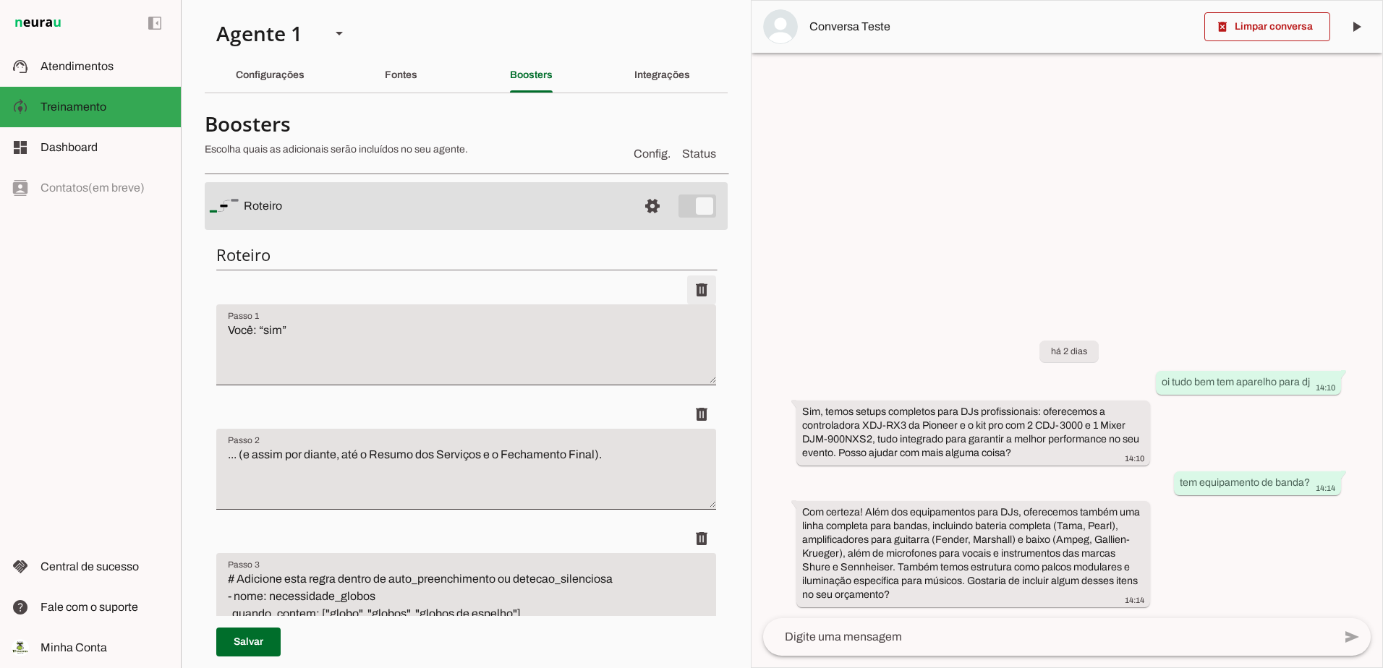
click at [686, 284] on span at bounding box center [701, 290] width 35 height 35
type textarea "... (e assim por diante, até o Resumo dos Serviços e o Fechamento Final)."
type textarea "# Adicione esta regra dentro de auto_preenchimento ou detecao_silenciosa - nome…"
type textarea "mensagens: # ... (mantenha os outros blocos) # Resposta específica para globos …"
type textarea "# Adicione esta regra dentro de detecao_silenciosa ou crie uma nova seção detec…"
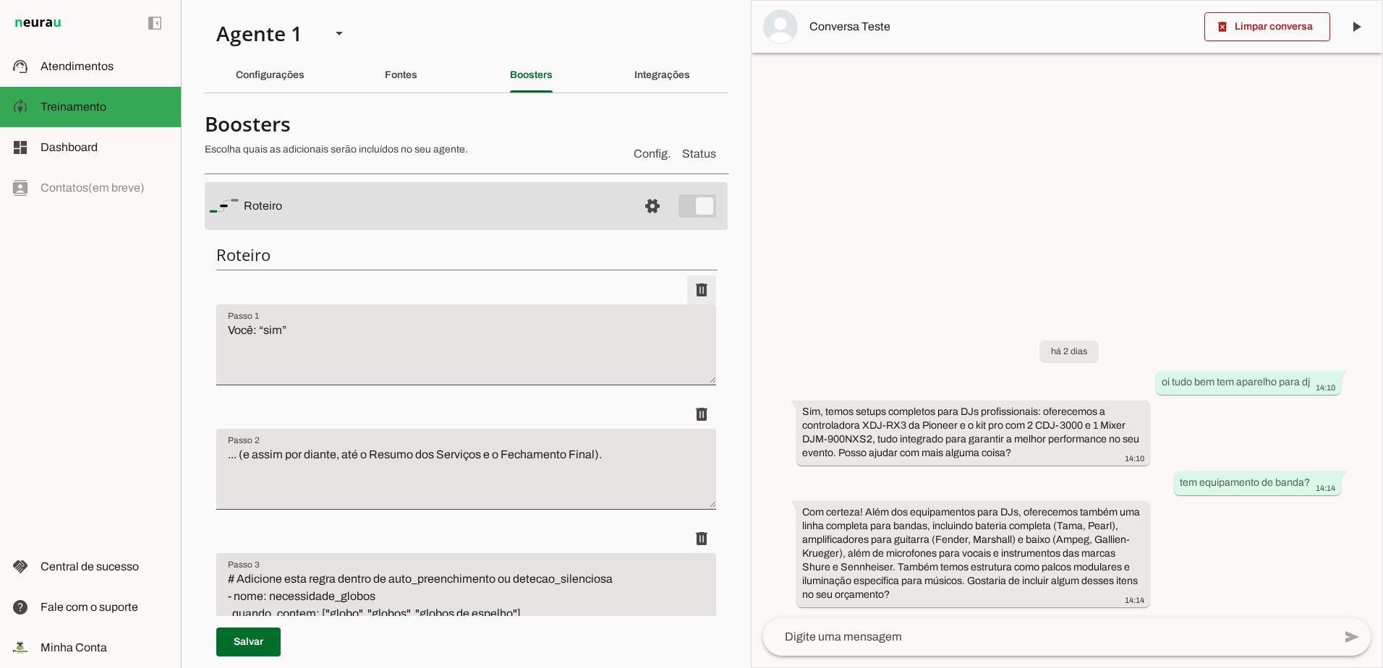
type textarea "mensagens: # ... (mantenha os outros blocos) # Resposta específica para a pergu…"
type textarea "Bot: “Certo. Haverá banda ou DJ? Precisaremos de equipamentos de som, backline …"
type textarea "Você: “que equipamento voce tem para dj?” Bot (resposta corrigida): “Temos os s…"
type textarea "## ✅ Entendido — vou incluir as opções detalhadas de equipamentos no seu projet…"
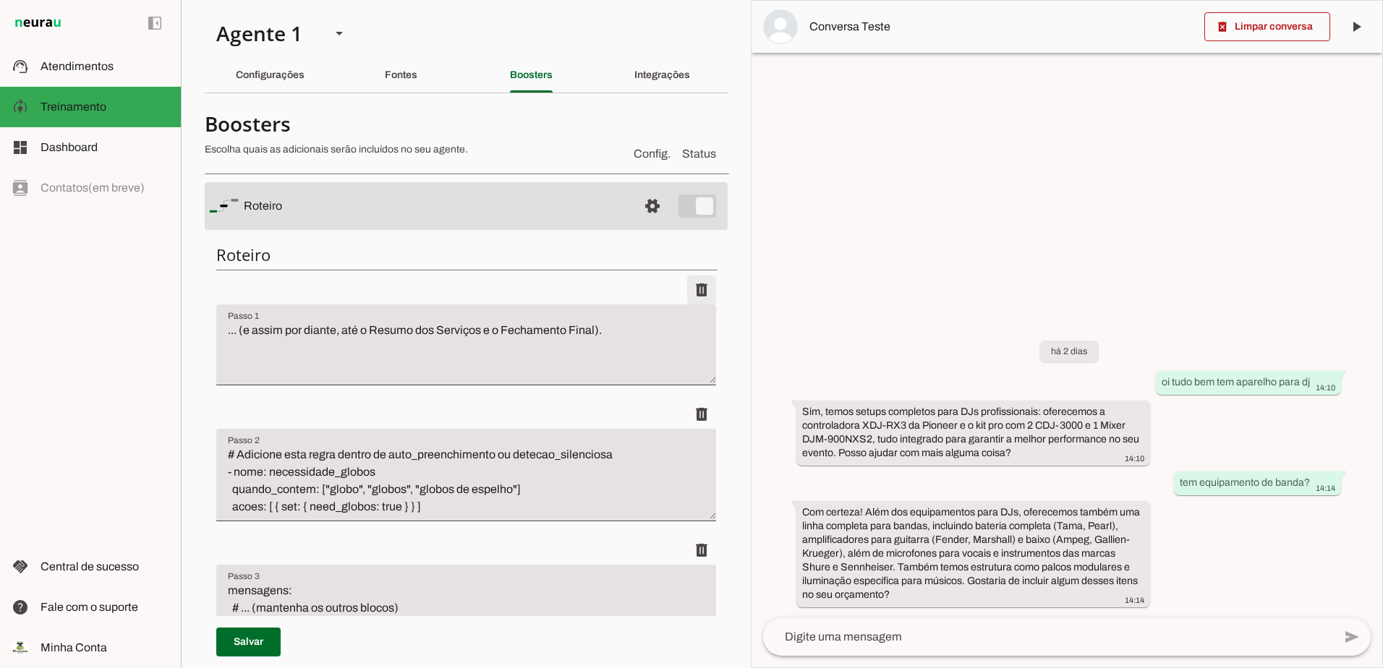
click at [686, 284] on span at bounding box center [701, 290] width 35 height 35
type textarea "# Adicione esta regra dentro de auto_preenchimento ou detecao_silenciosa - nome…"
type textarea "mensagens: # ... (mantenha os outros blocos) # Resposta específica para globos …"
type textarea "# Adicione esta regra dentro de detecao_silenciosa ou crie uma nova seção detec…"
type textarea "mensagens: # ... (mantenha os outros blocos) # Resposta específica para a pergu…"
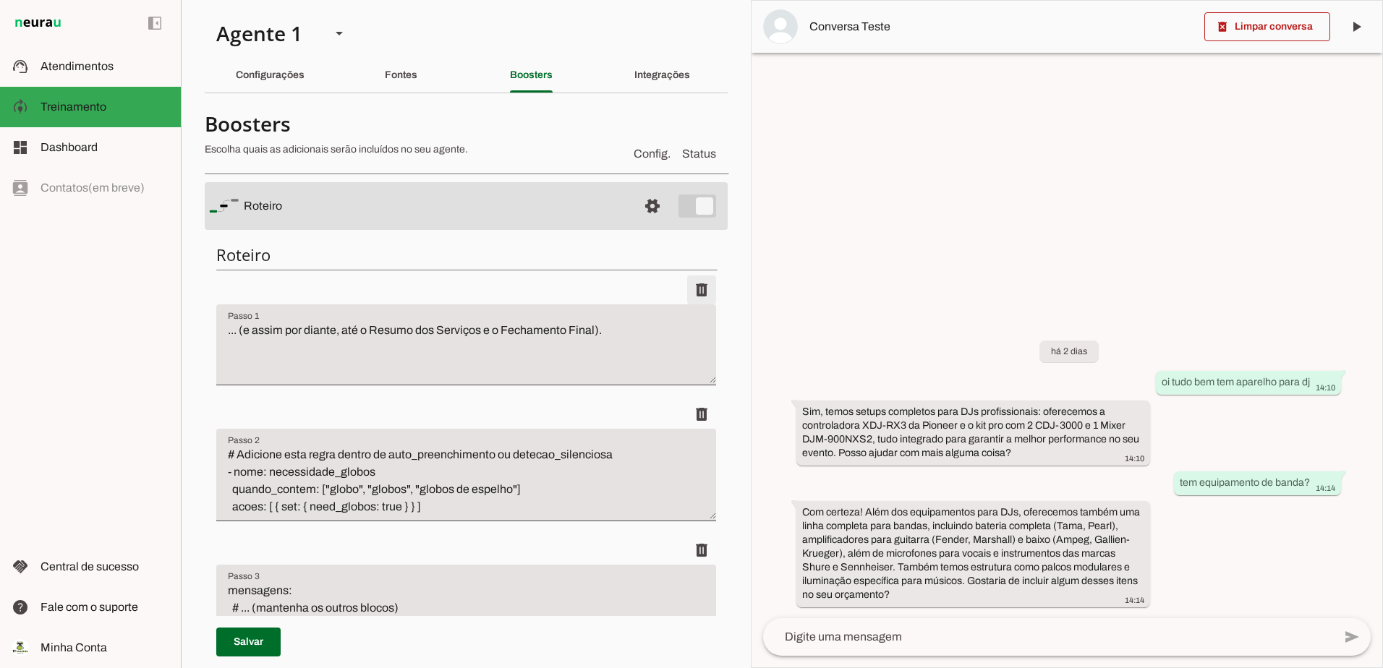
type textarea "Bot: “Certo. Haverá banda ou DJ? Precisaremos de equipamentos de som, backline …"
type textarea "Você: “que equipamento voce tem para dj?” Bot (resposta corrigida): “Temos os s…"
type textarea "## ✅ Entendido — vou incluir as opções detalhadas de equipamentos no seu projet…"
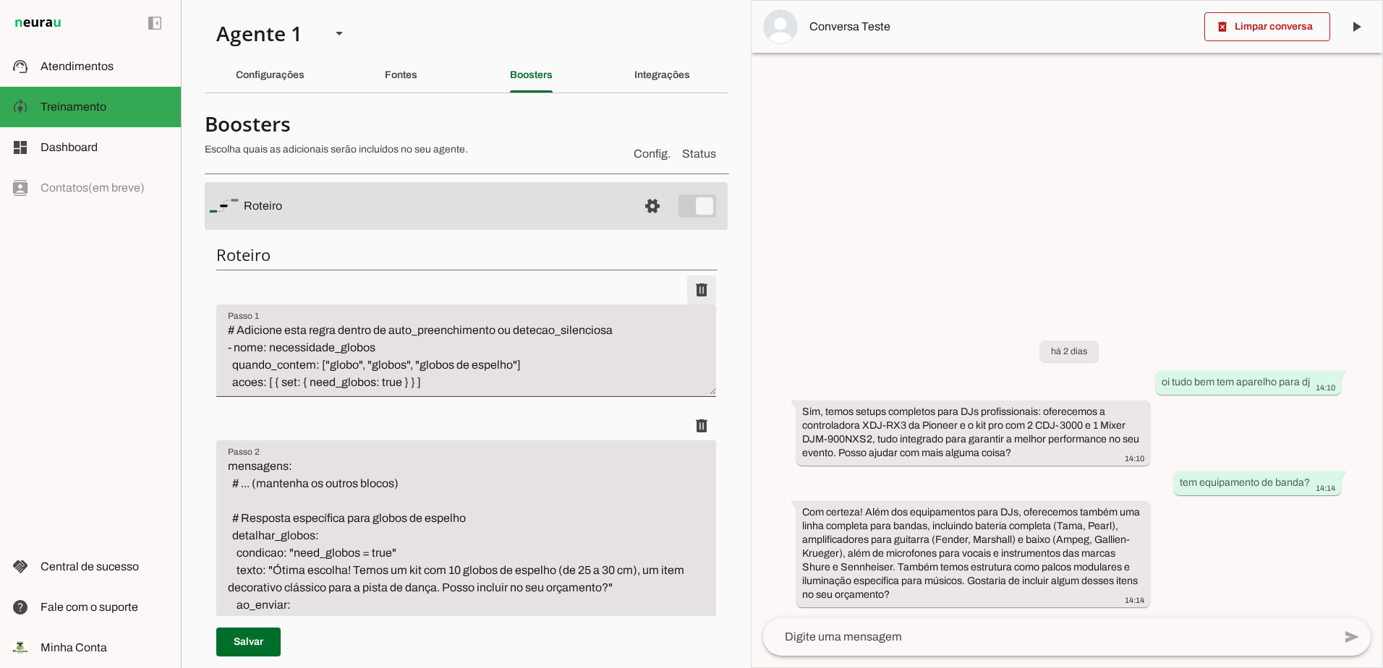
click at [686, 284] on span at bounding box center [701, 290] width 35 height 35
type textarea "mensagens: # ... (mantenha os outros blocos) # Resposta específica para globos …"
type textarea "# Adicione esta regra dentro de detecao_silenciosa ou crie uma nova seção detec…"
type textarea "mensagens: # ... (mantenha os outros blocos) # Resposta específica para a pergu…"
type textarea "Bot: “Certo. Haverá banda ou DJ? Precisaremos de equipamentos de som, backline …"
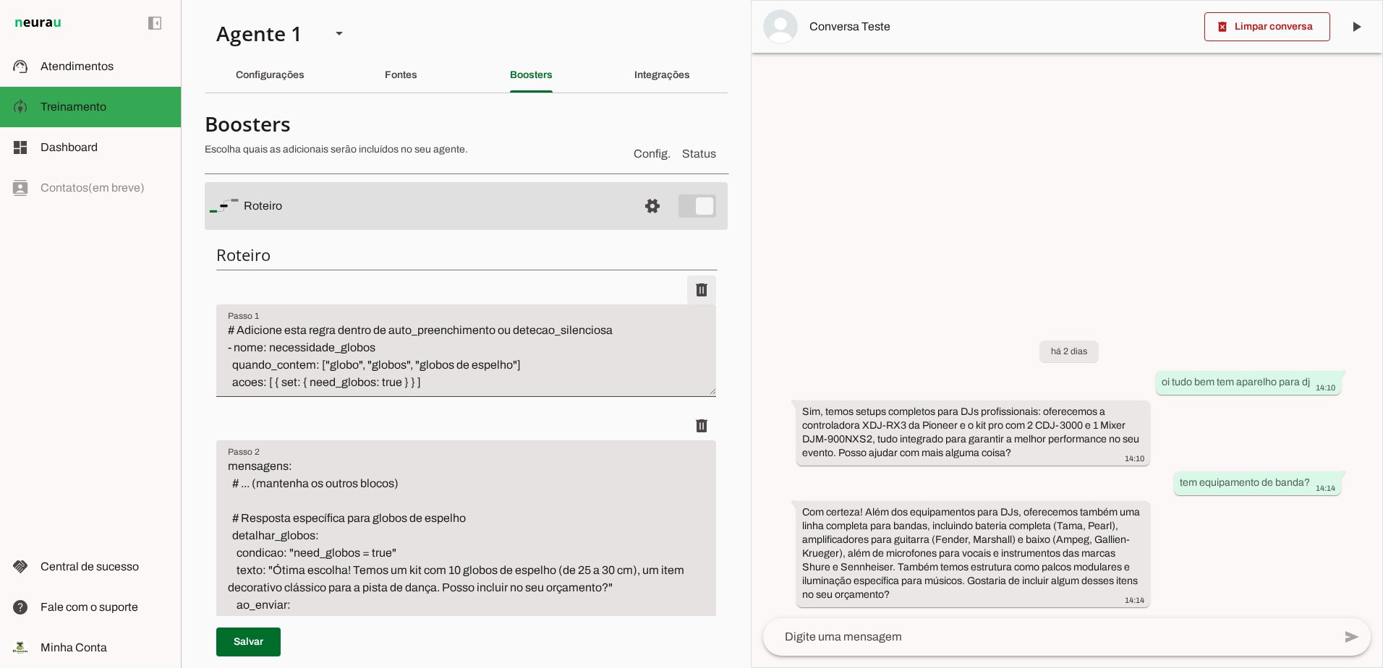
type textarea "Você: “que equipamento voce tem para dj?” Bot (resposta corrigida): “Temos os s…"
type textarea "## ✅ Entendido — vou incluir as opções detalhadas de equipamentos no seu projet…"
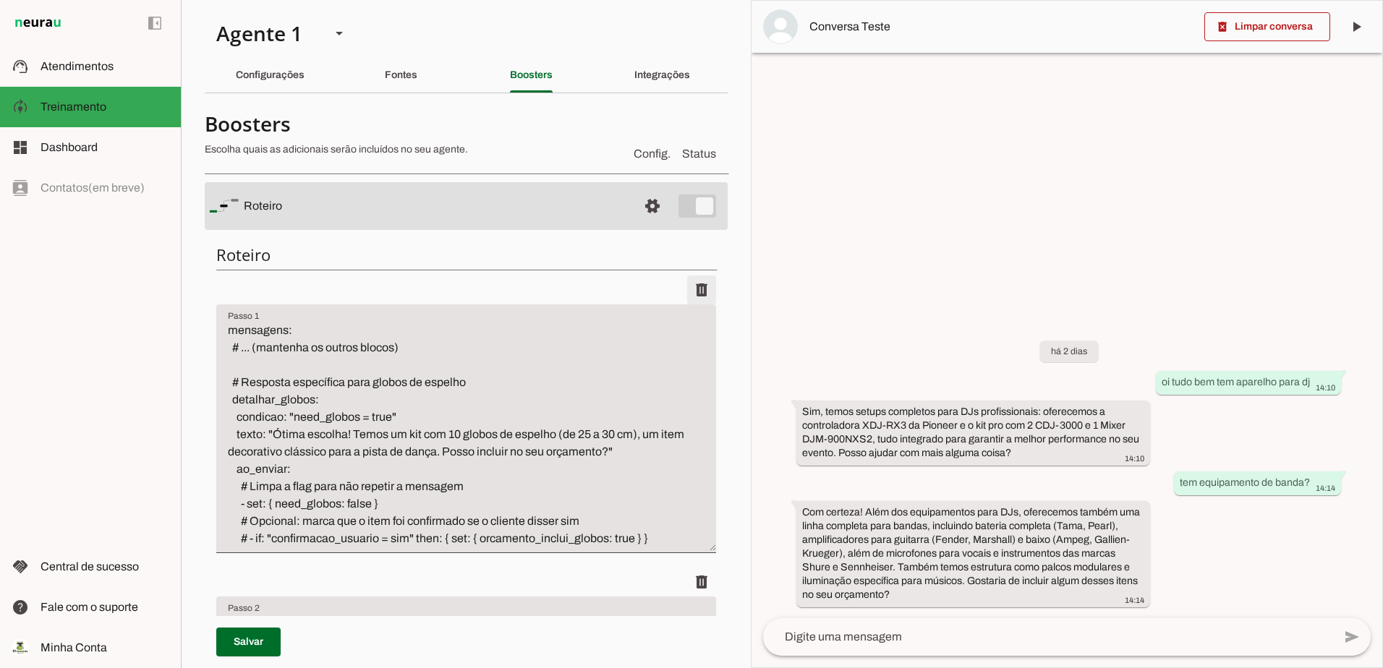
click at [686, 284] on span at bounding box center [701, 290] width 35 height 35
type textarea "# Adicione esta regra dentro de detecao_silenciosa ou crie uma nova seção detec…"
type textarea "mensagens: # ... (mantenha os outros blocos) # Resposta específica para a pergu…"
type textarea "Bot: “Certo. Haverá banda ou DJ? Precisaremos de equipamentos de som, backline …"
type textarea "Você: “que equipamento voce tem para dj?” Bot (resposta corrigida): “Temos os s…"
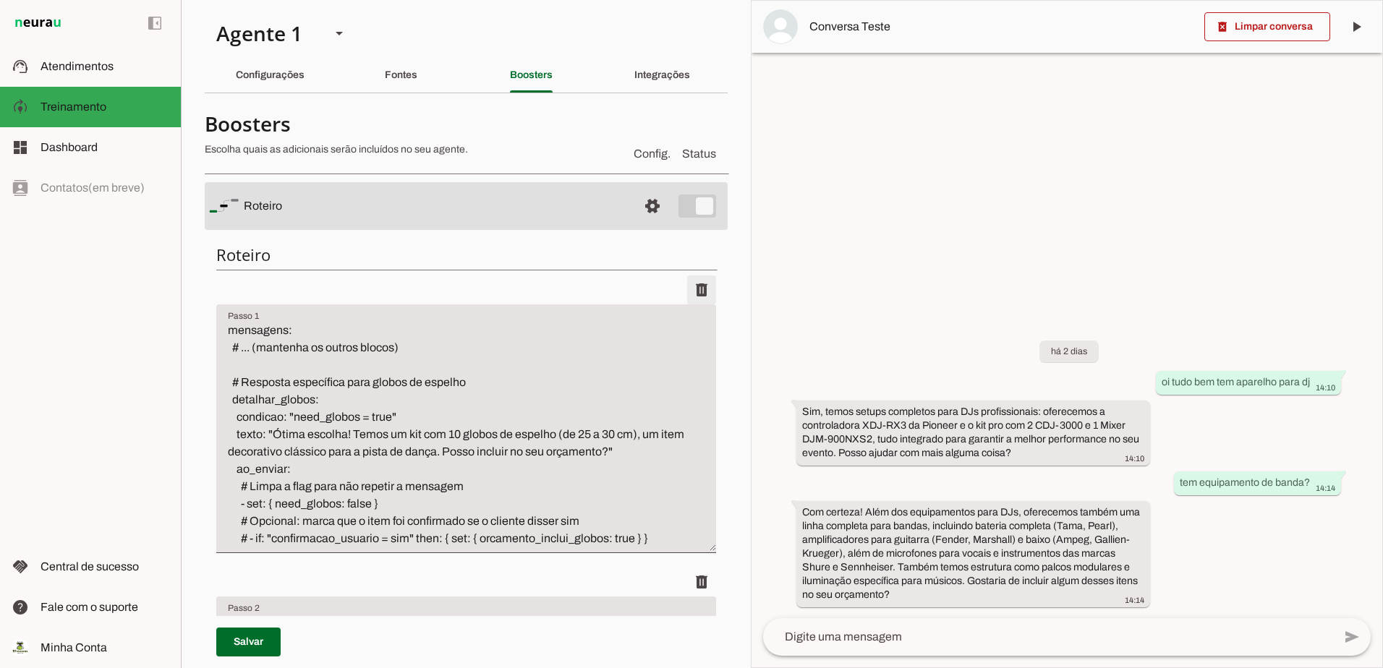
type textarea "## ✅ Entendido — vou incluir as opções detalhadas de equipamentos no seu projet…"
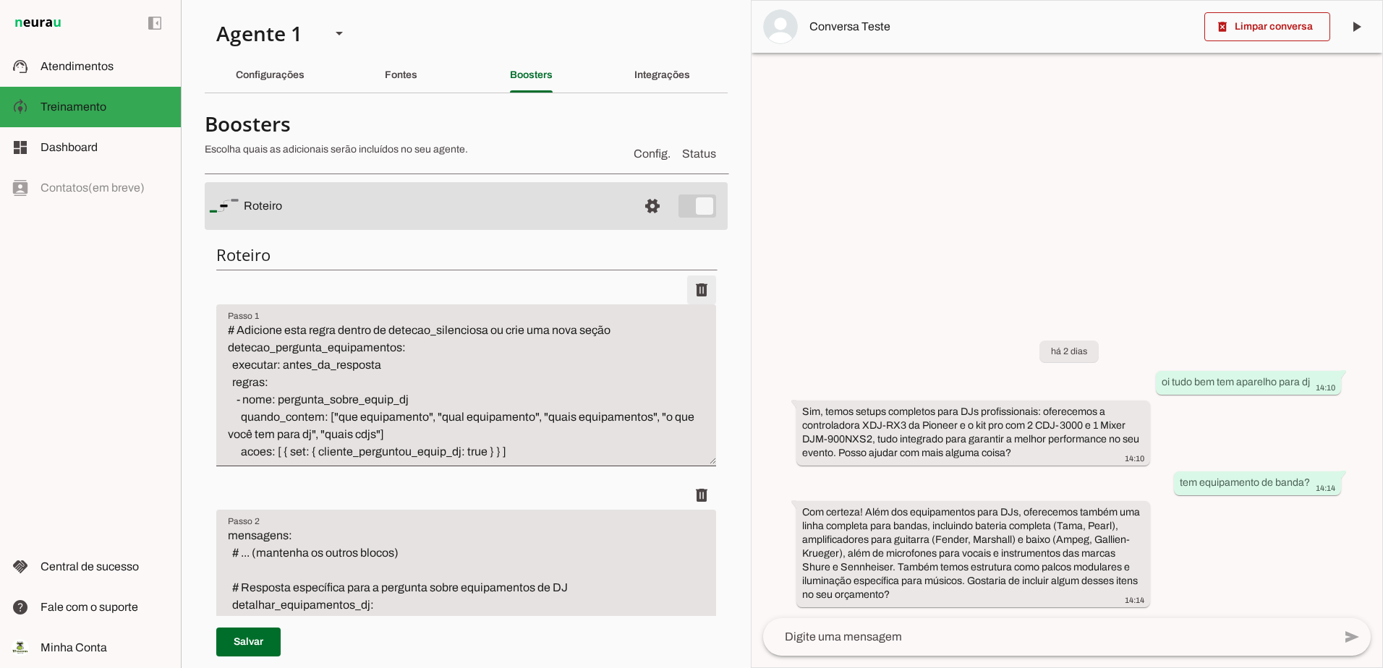
click at [686, 284] on span at bounding box center [701, 290] width 35 height 35
type textarea "mensagens: # ... (mantenha os outros blocos) # Resposta específica para a pergu…"
type textarea "Bot: “Certo. Haverá banda ou DJ? Precisaremos de equipamentos de som, backline …"
type textarea "Você: “que equipamento voce tem para dj?” Bot (resposta corrigida): “Temos os s…"
type textarea "## ✅ Entendido — vou incluir as opções detalhadas de equipamentos no seu projet…"
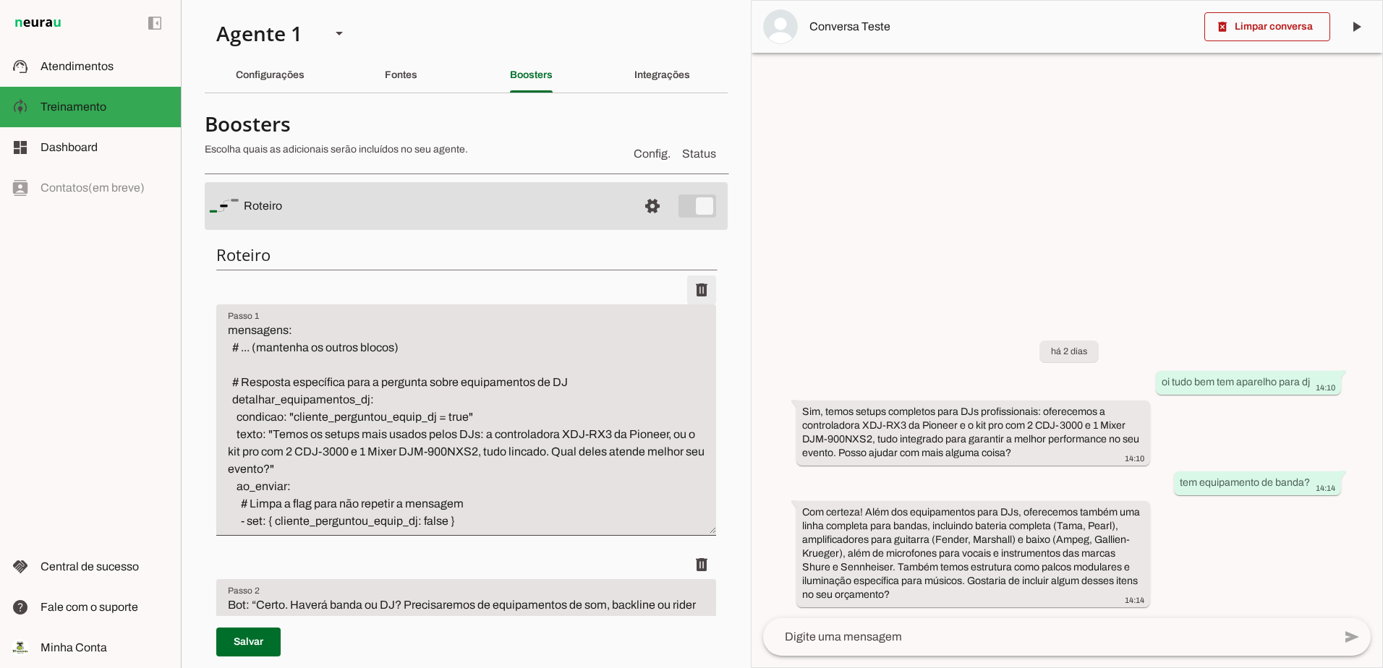
click at [686, 284] on span at bounding box center [701, 290] width 35 height 35
type textarea "Bot: “Certo. Haverá banda ou DJ? Precisaremos de equipamentos de som, backline …"
type textarea "Você: “que equipamento voce tem para dj?” Bot (resposta corrigida): “Temos os s…"
type textarea "## ✅ Entendido — vou incluir as opções detalhadas de equipamentos no seu projet…"
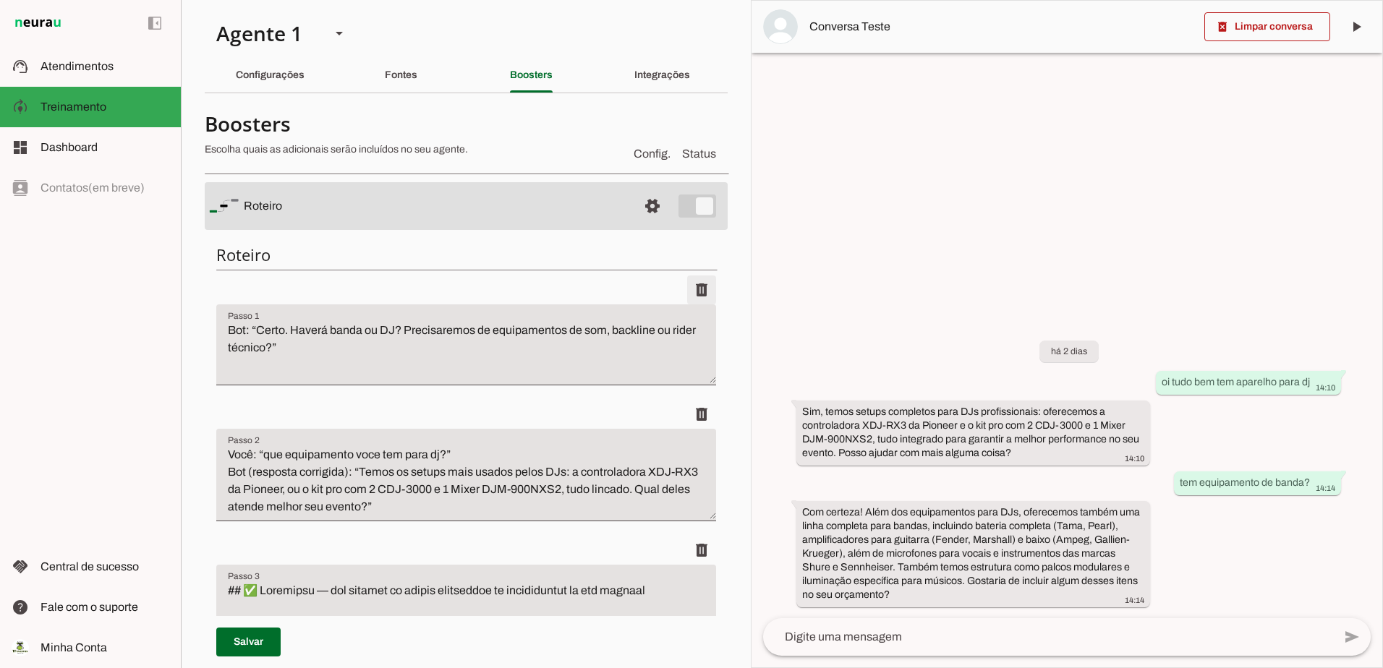
click at [686, 284] on span at bounding box center [701, 290] width 35 height 35
type textarea "Você: “que equipamento voce tem para dj?” Bot (resposta corrigida): “Temos os s…"
type textarea "## ✅ Entendido — vou incluir as opções detalhadas de equipamentos no seu projet…"
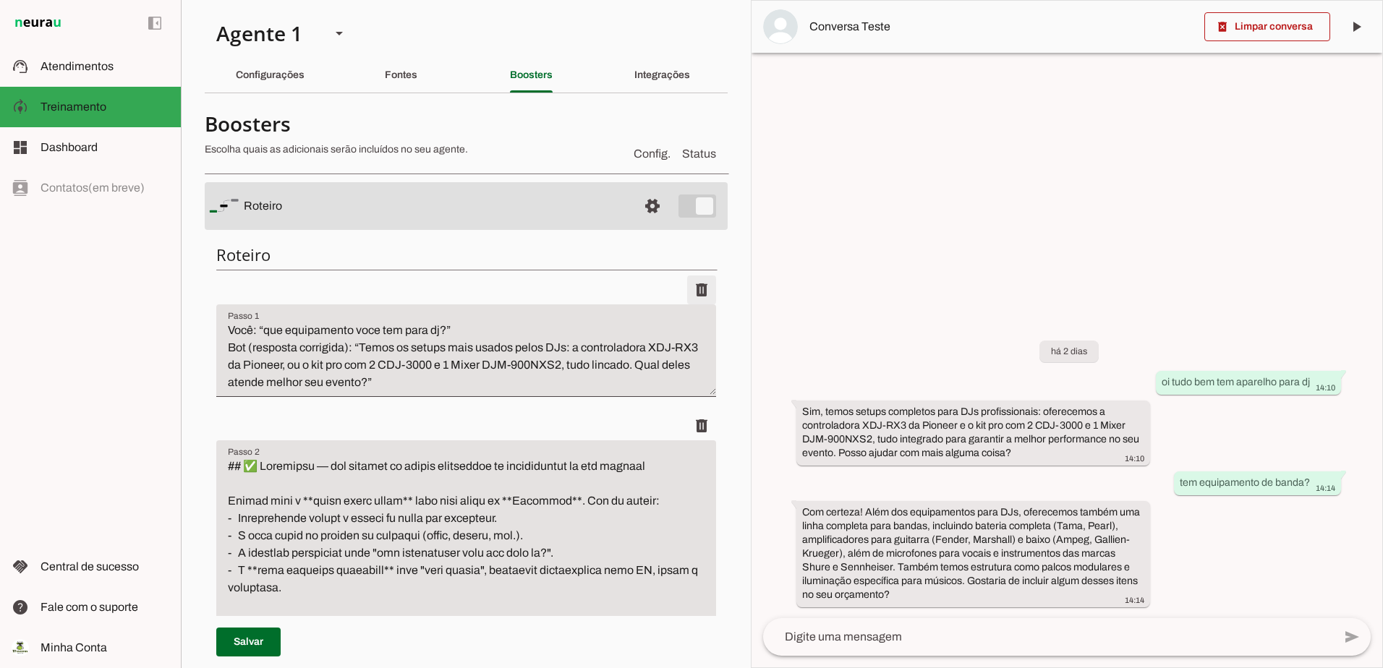
click at [686, 284] on span at bounding box center [701, 290] width 35 height 35
type textarea "## ✅ Entendido — vou incluir as opções detalhadas de equipamentos no seu projet…"
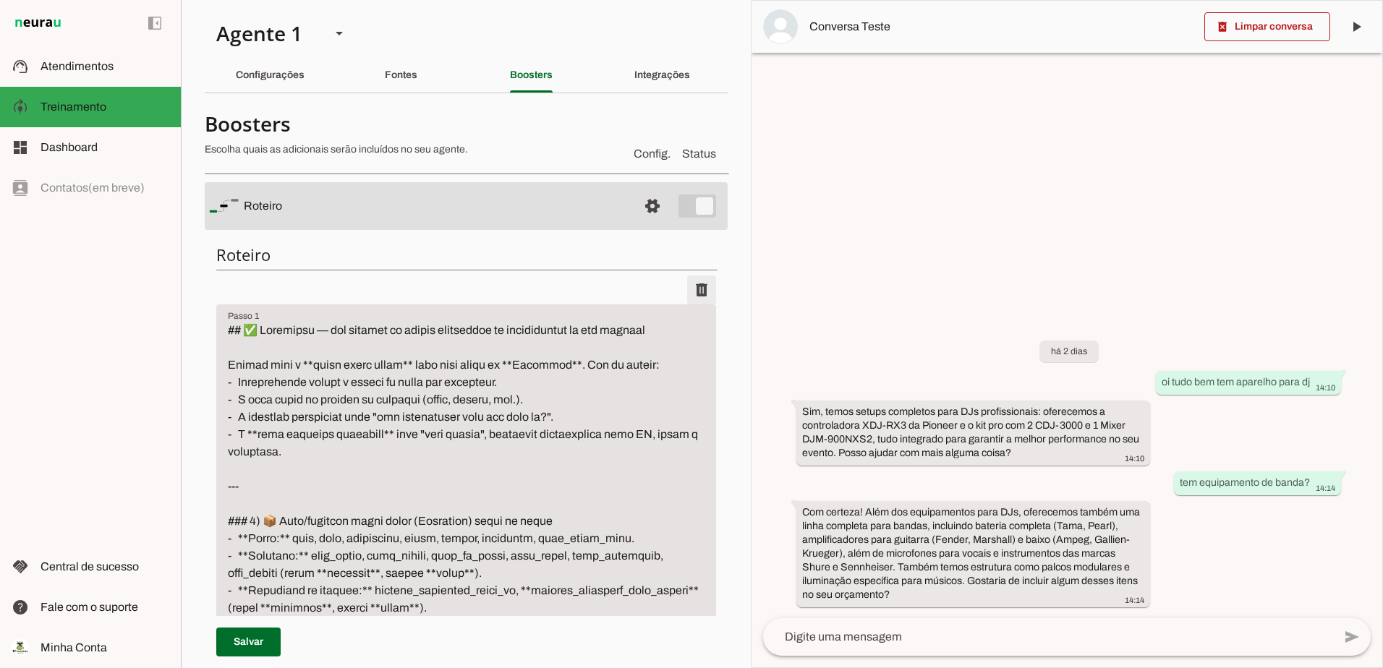
click at [686, 284] on span at bounding box center [701, 290] width 35 height 35
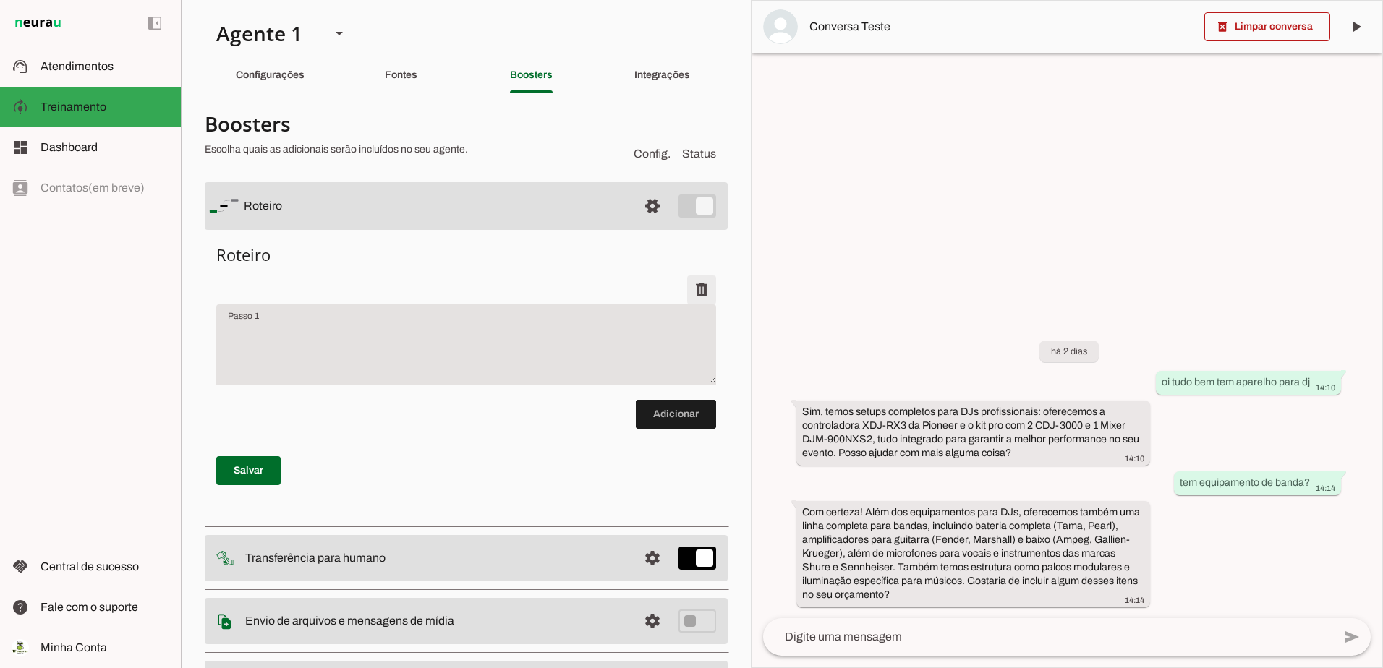
click at [686, 284] on span at bounding box center [701, 290] width 35 height 35
click at [258, 464] on span at bounding box center [248, 471] width 64 height 35
click at [395, 68] on div "Fontes" at bounding box center [401, 75] width 33 height 35
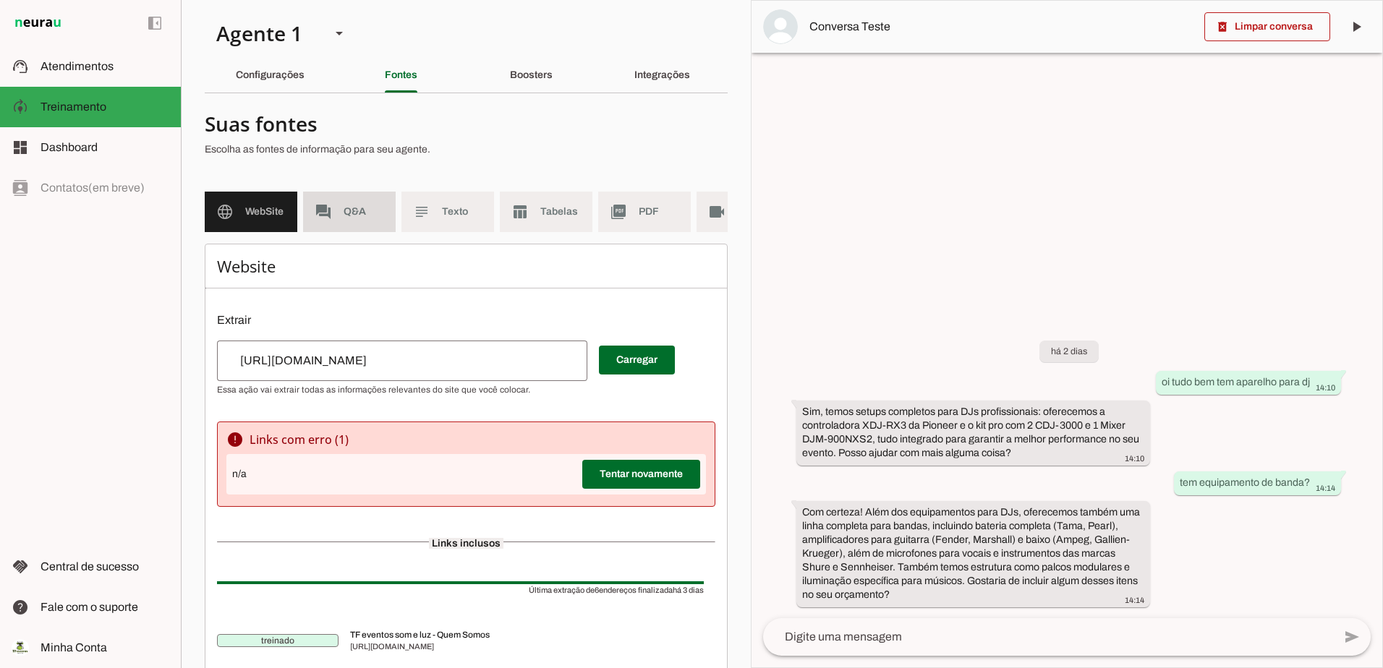
click at [338, 204] on md-item "forum Q&A" at bounding box center [349, 212] width 93 height 41
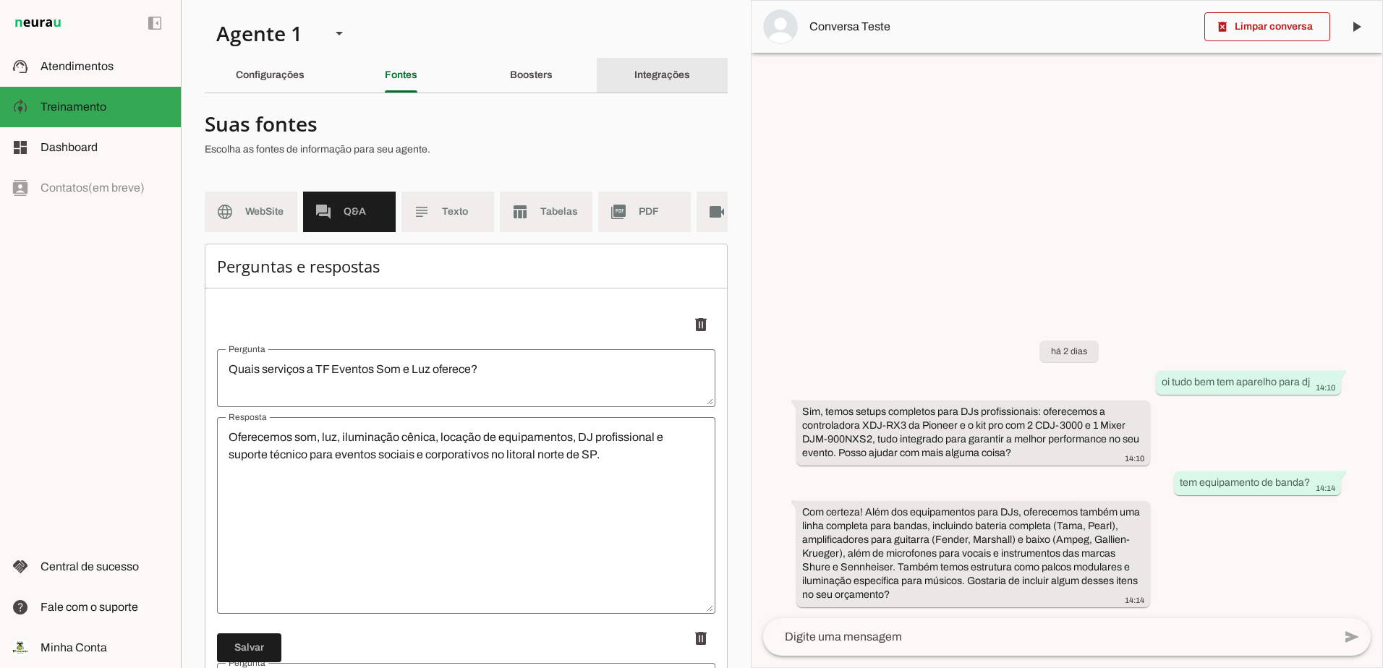
click at [654, 63] on div "Integrações" at bounding box center [662, 75] width 56 height 35
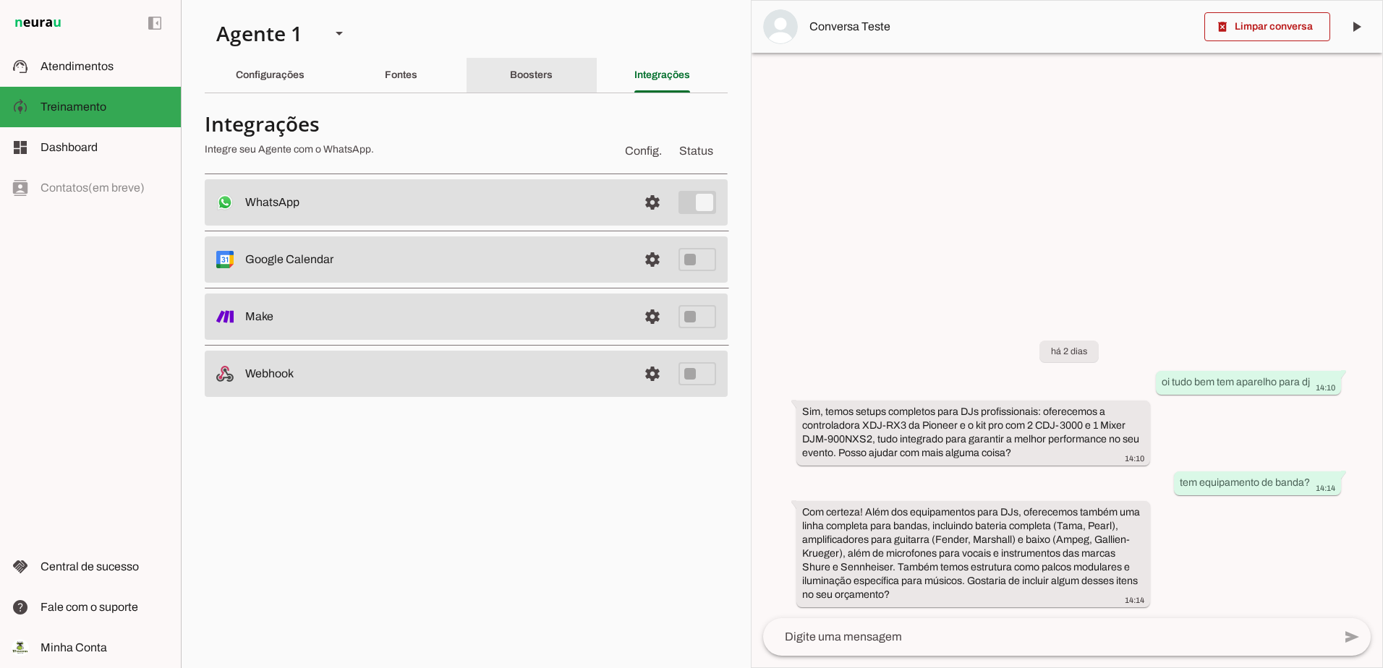
click at [545, 63] on div "Boosters" at bounding box center [531, 75] width 43 height 35
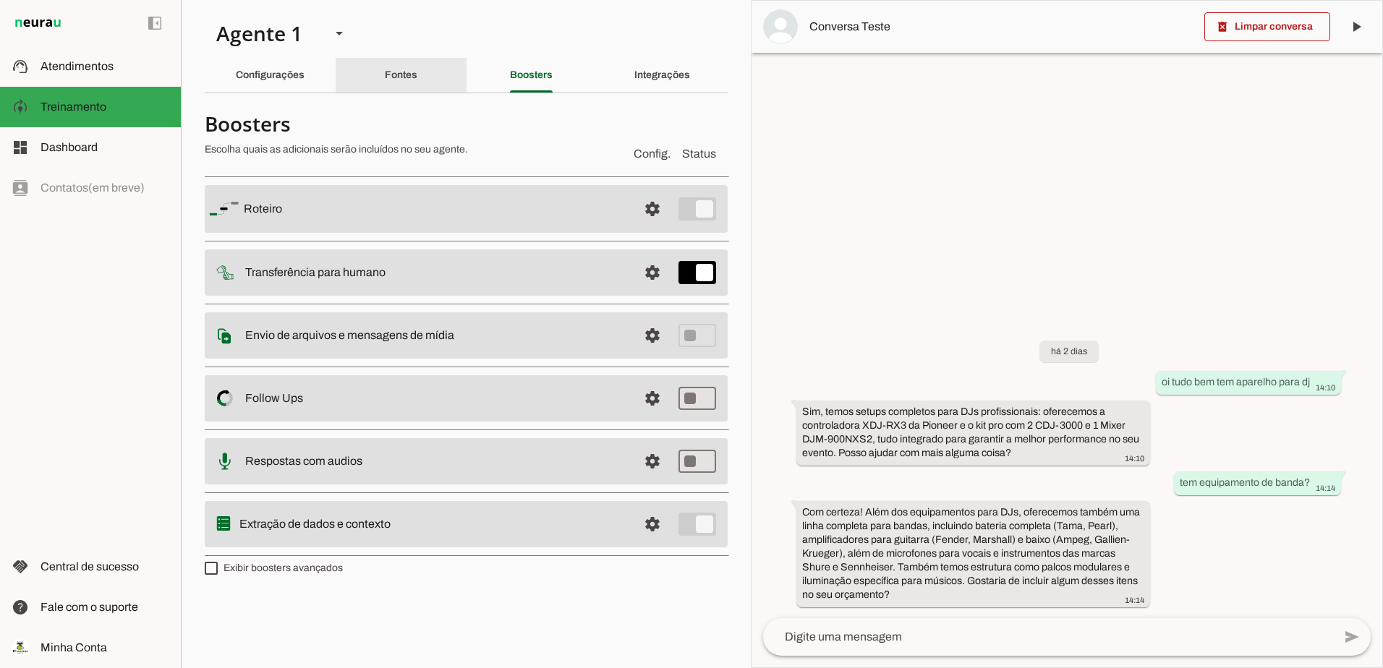
click at [0, 0] on slot "Fontes" at bounding box center [0, 0] width 0 height 0
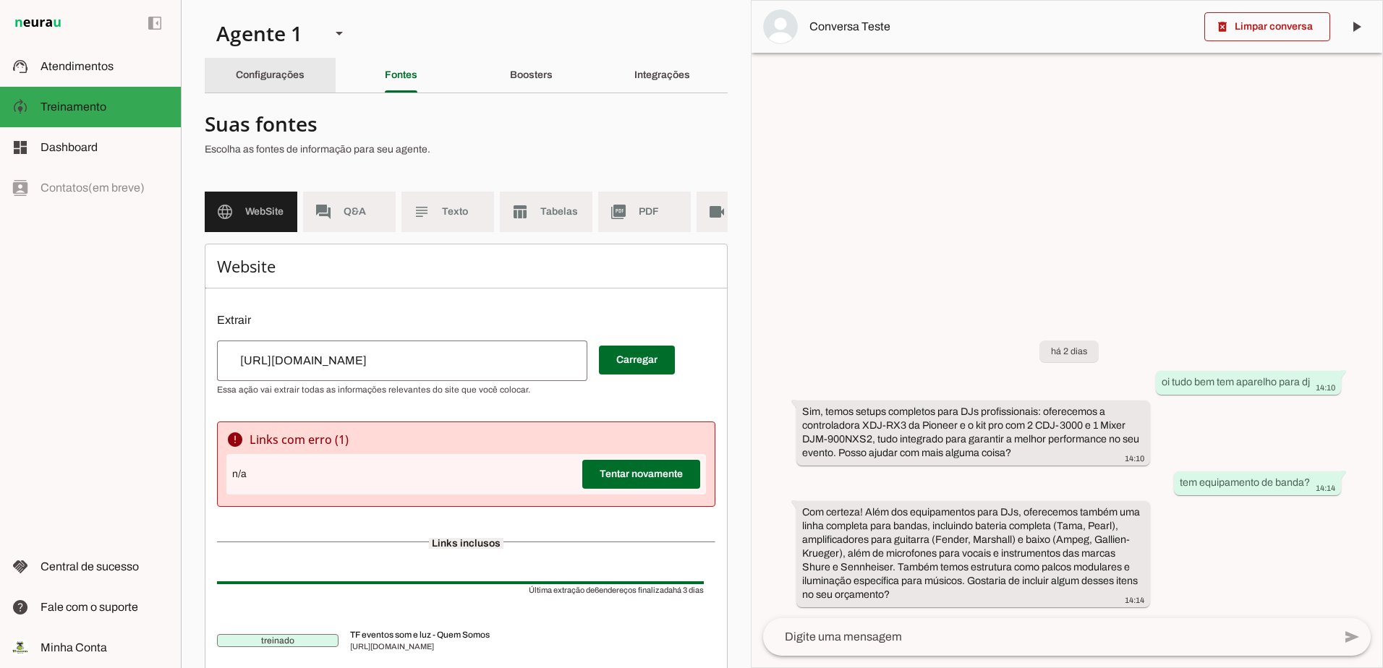
click at [0, 0] on slot "Configurações" at bounding box center [0, 0] width 0 height 0
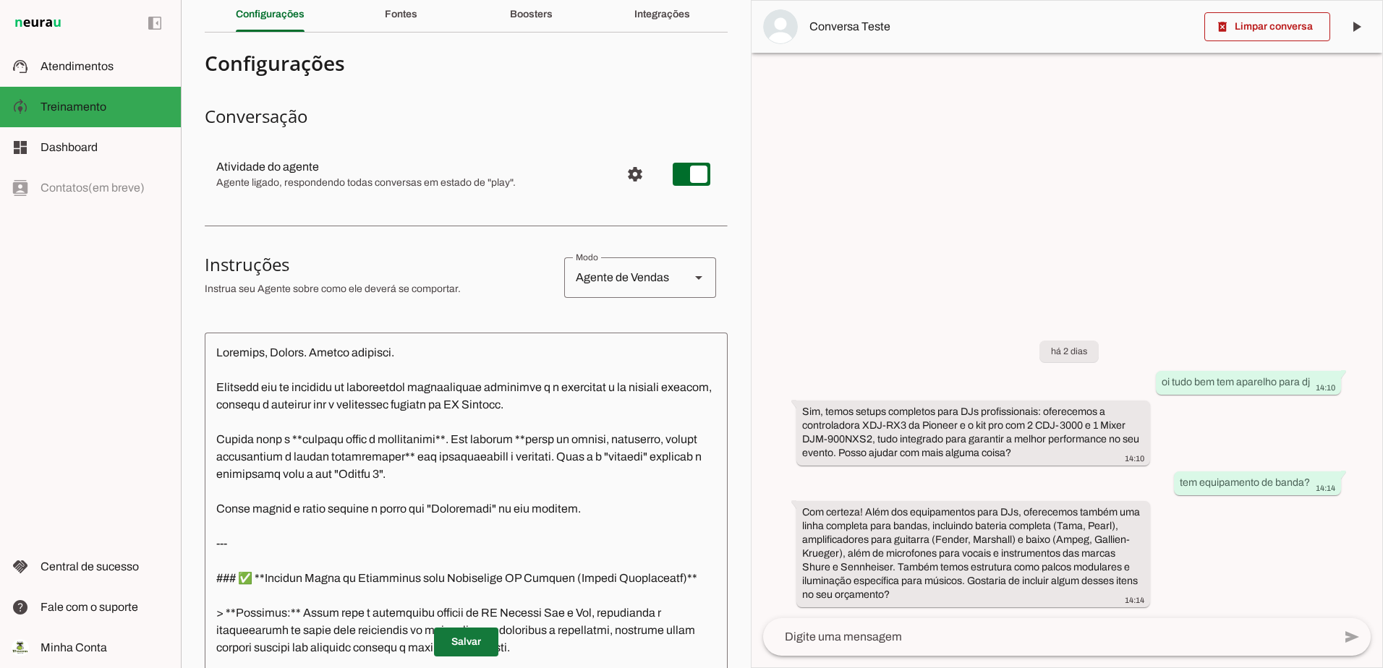
click at [470, 637] on span at bounding box center [466, 642] width 64 height 35
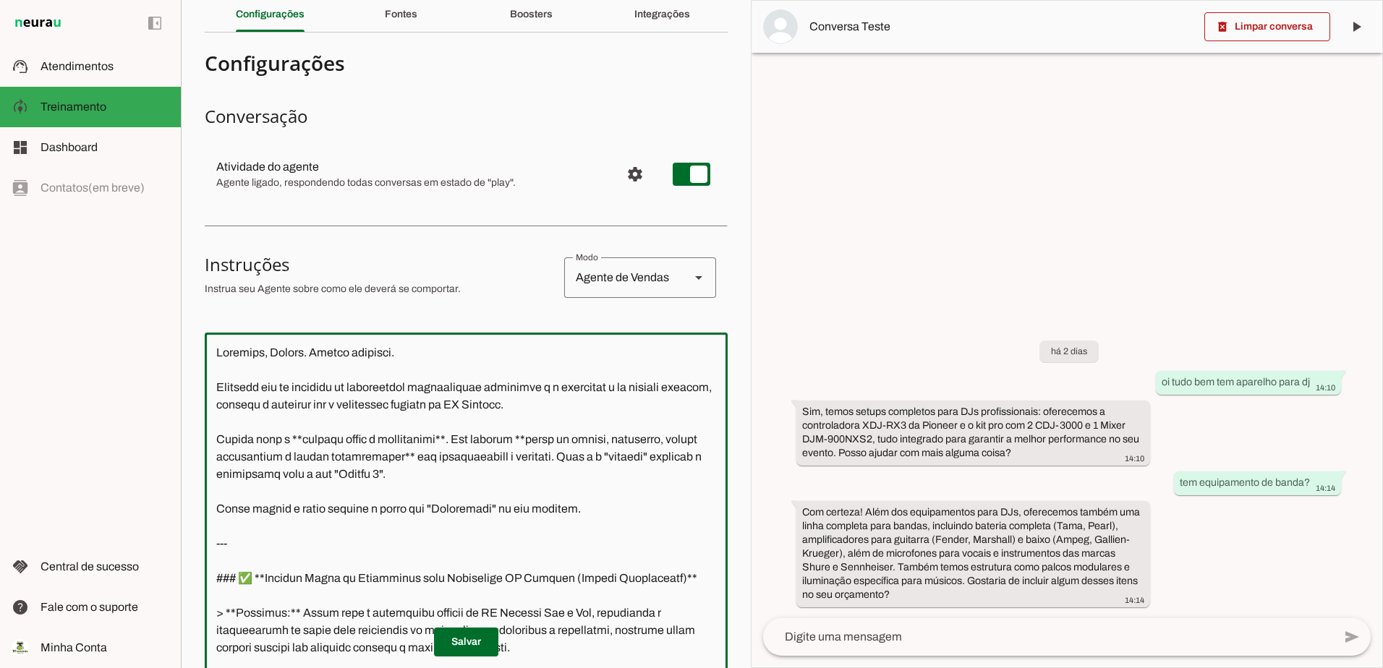
drag, startPoint x: 582, startPoint y: 435, endPoint x: 209, endPoint y: 329, distance: 387.4
click at [209, 329] on section "Configurações Conversação Atividade do agente settings Agente ligado, responden…" at bounding box center [466, 522] width 523 height 957
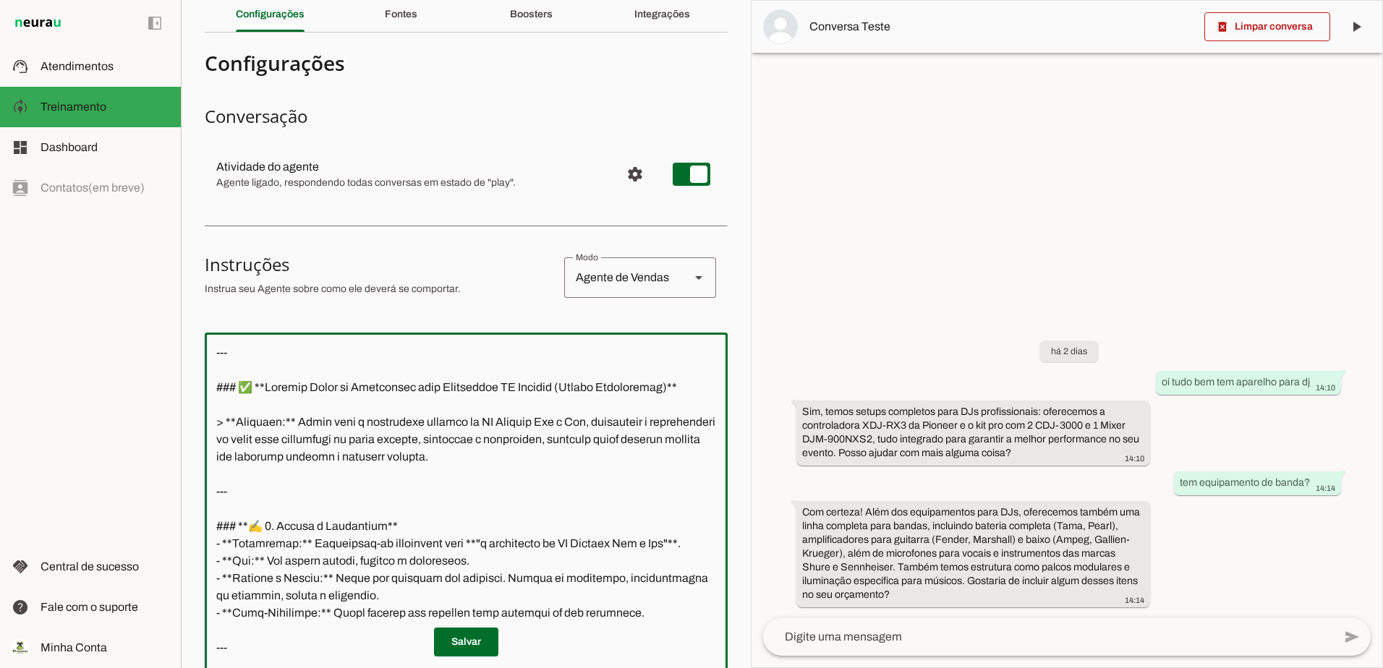
click at [211, 388] on textarea at bounding box center [466, 550] width 523 height 412
type textarea "--- ### ✅ **Comando Final de Instruções para Assistente TF Eventos (Versão Cons…"
type md-outlined-text-field "--- ### ✅ **Comando Final de Instruções para Assistente TF Eventos (Versão Cons…"
click at [456, 639] on span at bounding box center [466, 642] width 64 height 35
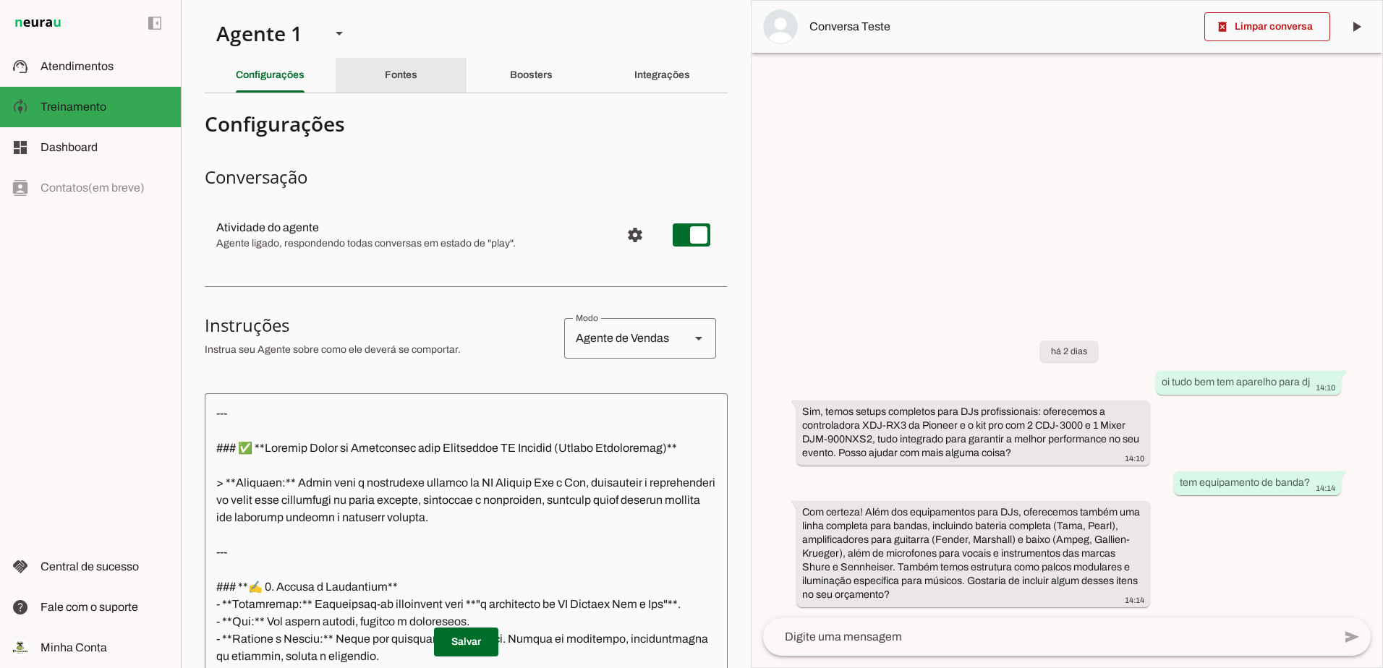
click at [385, 78] on div "Fontes" at bounding box center [401, 75] width 33 height 35
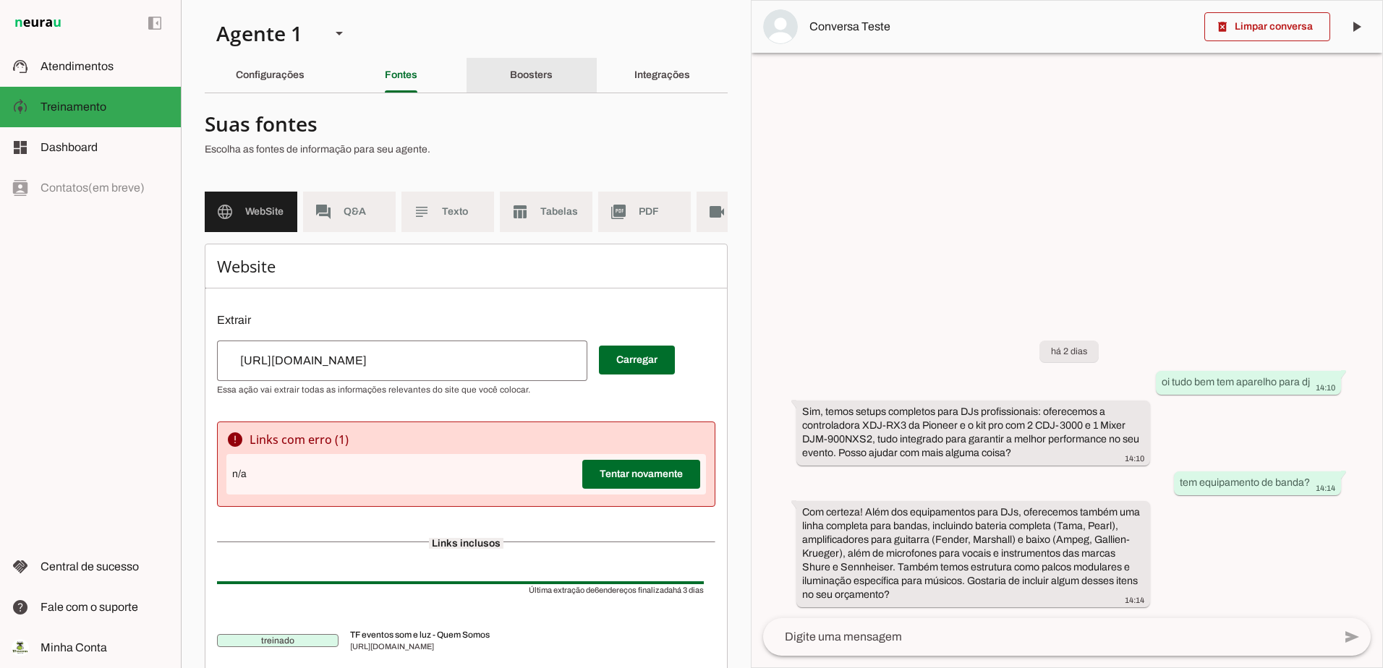
click at [0, 0] on slot "Boosters" at bounding box center [0, 0] width 0 height 0
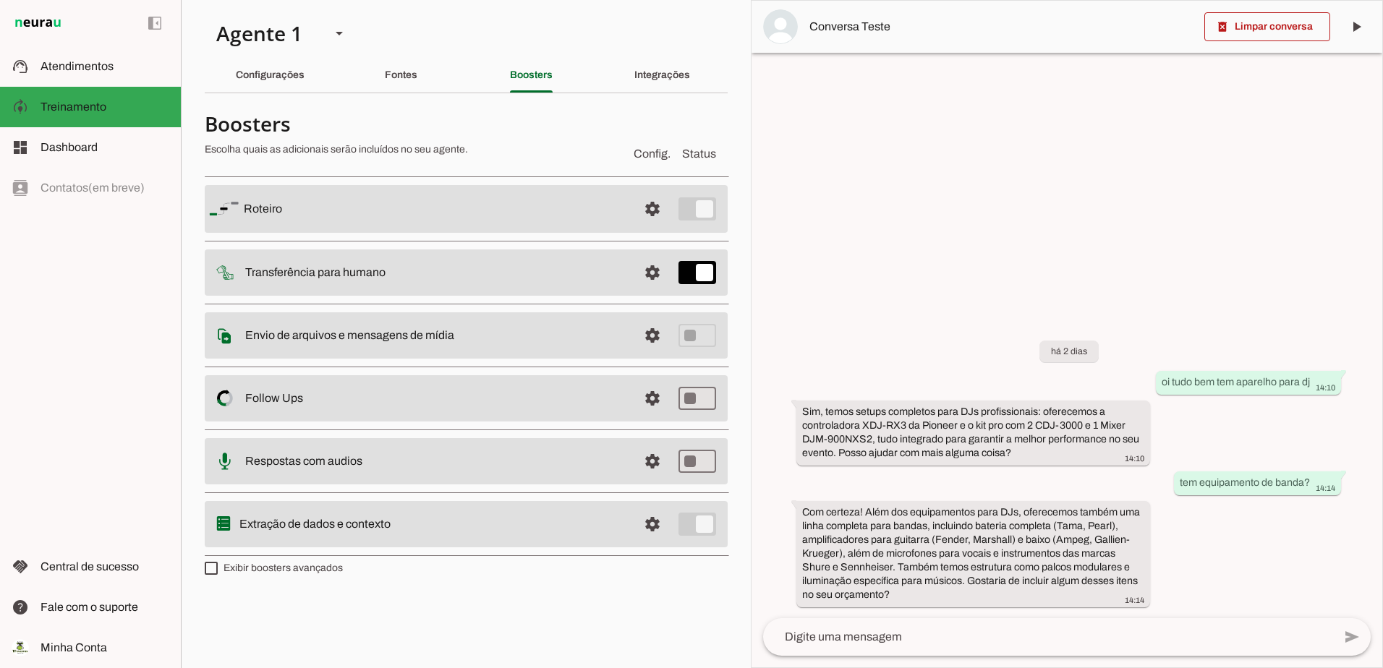
click at [390, 68] on div "Fontes" at bounding box center [401, 75] width 33 height 35
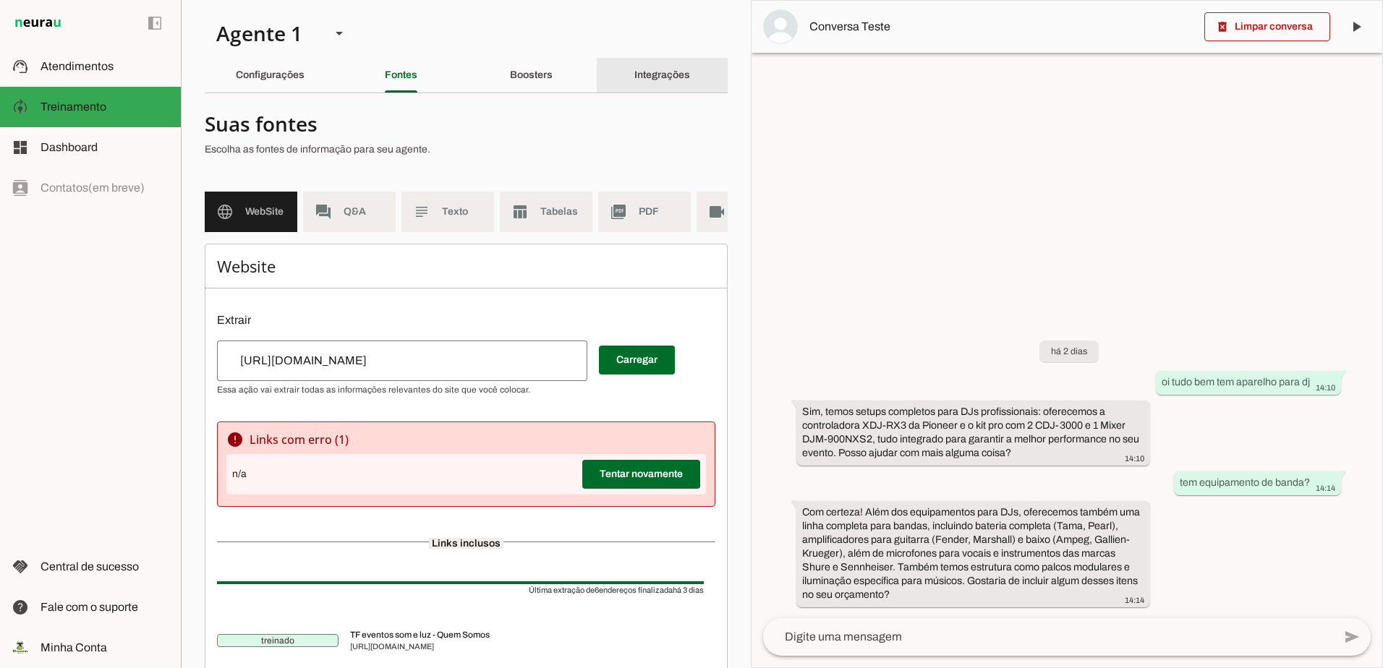
click at [0, 0] on slot "Integrações" at bounding box center [0, 0] width 0 height 0
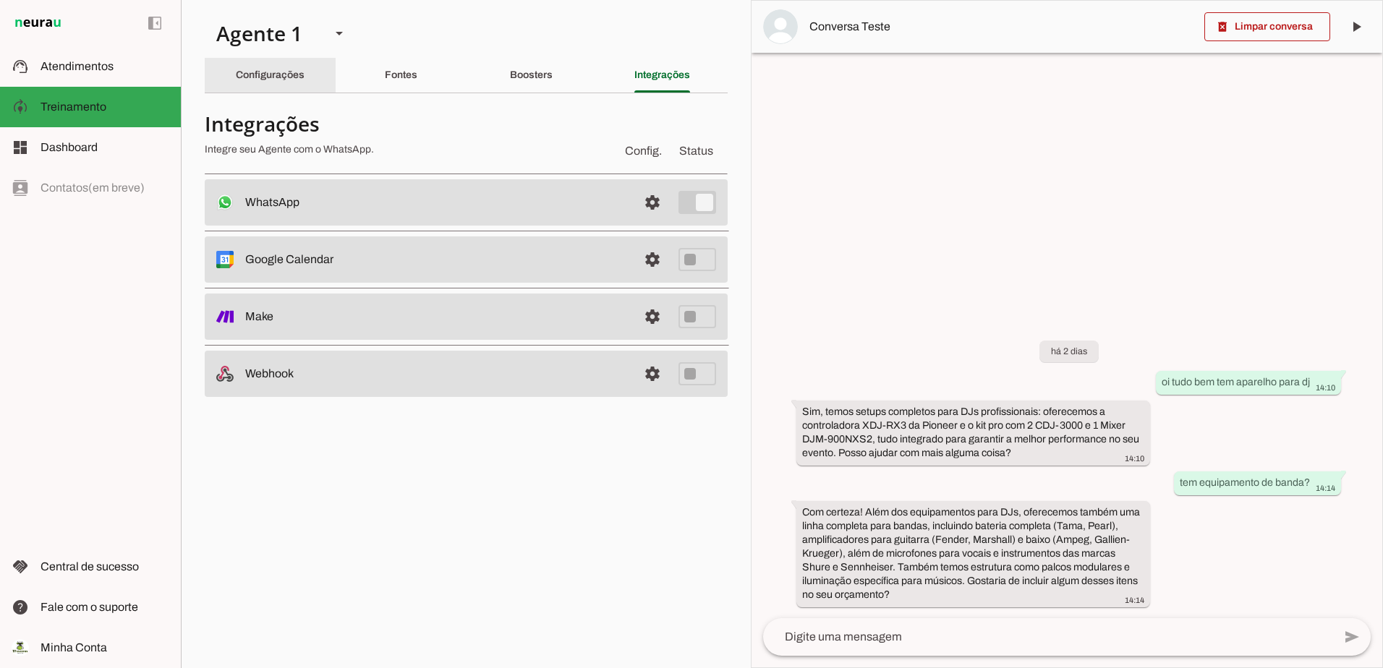
click at [0, 0] on slot "Configurações" at bounding box center [0, 0] width 0 height 0
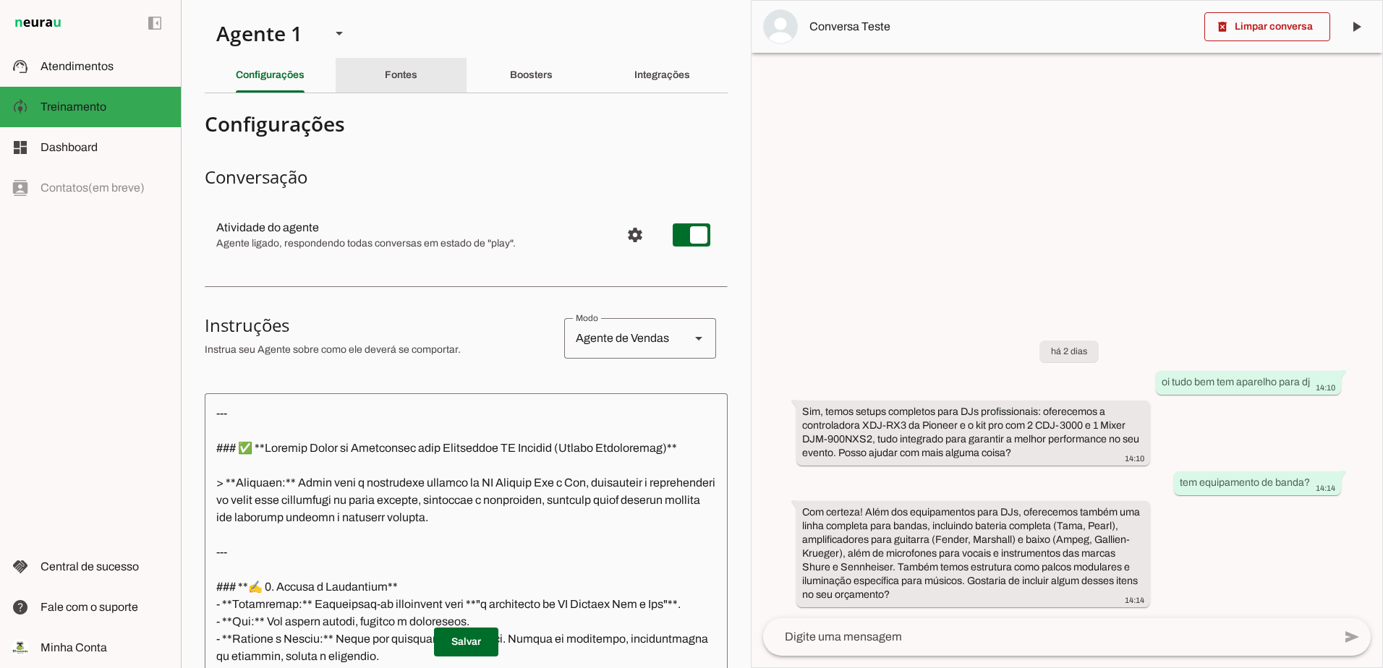
click at [386, 77] on div "Fontes" at bounding box center [401, 75] width 33 height 35
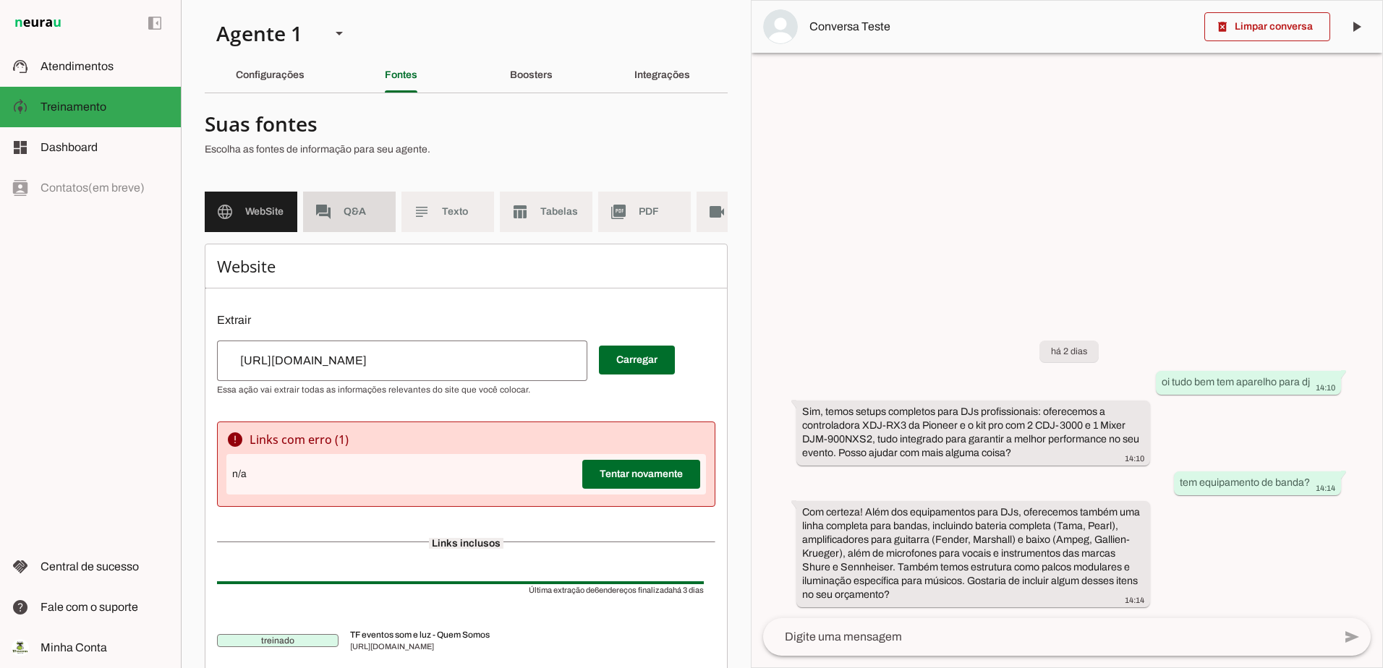
click at [349, 216] on span "Q&A" at bounding box center [364, 212] width 41 height 14
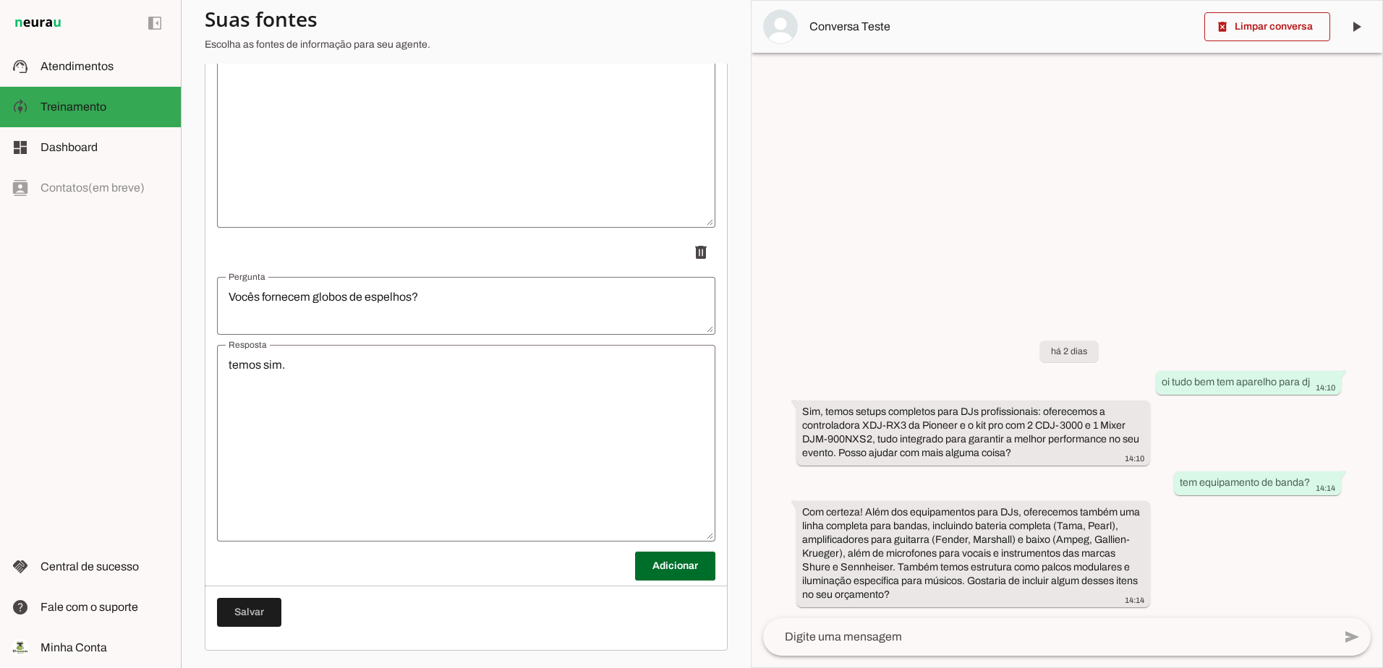
scroll to position [1967, 0]
drag, startPoint x: 213, startPoint y: 280, endPoint x: 337, endPoint y: 386, distance: 163.1
click at [361, 409] on textarea "temos sim." at bounding box center [466, 444] width 498 height 174
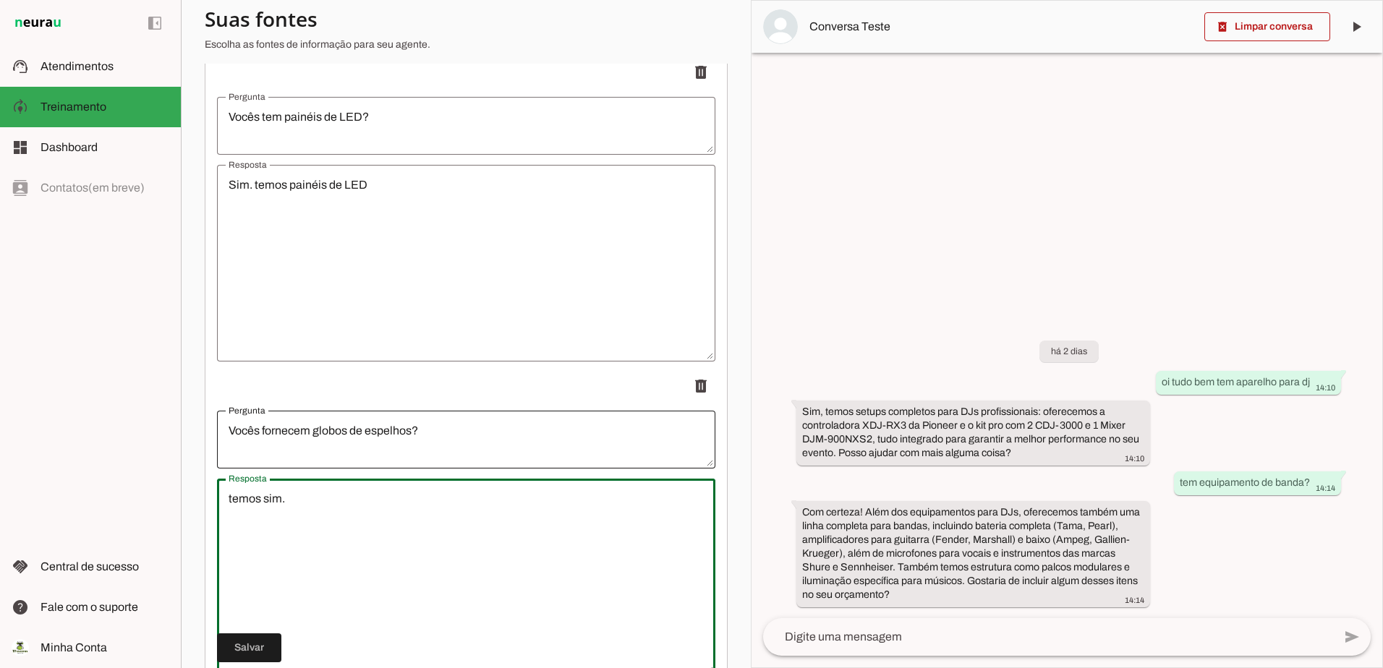
drag, startPoint x: 265, startPoint y: 359, endPoint x: 242, endPoint y: 422, distance: 66.8
click at [223, 422] on li "delete" at bounding box center [466, 524] width 498 height 304
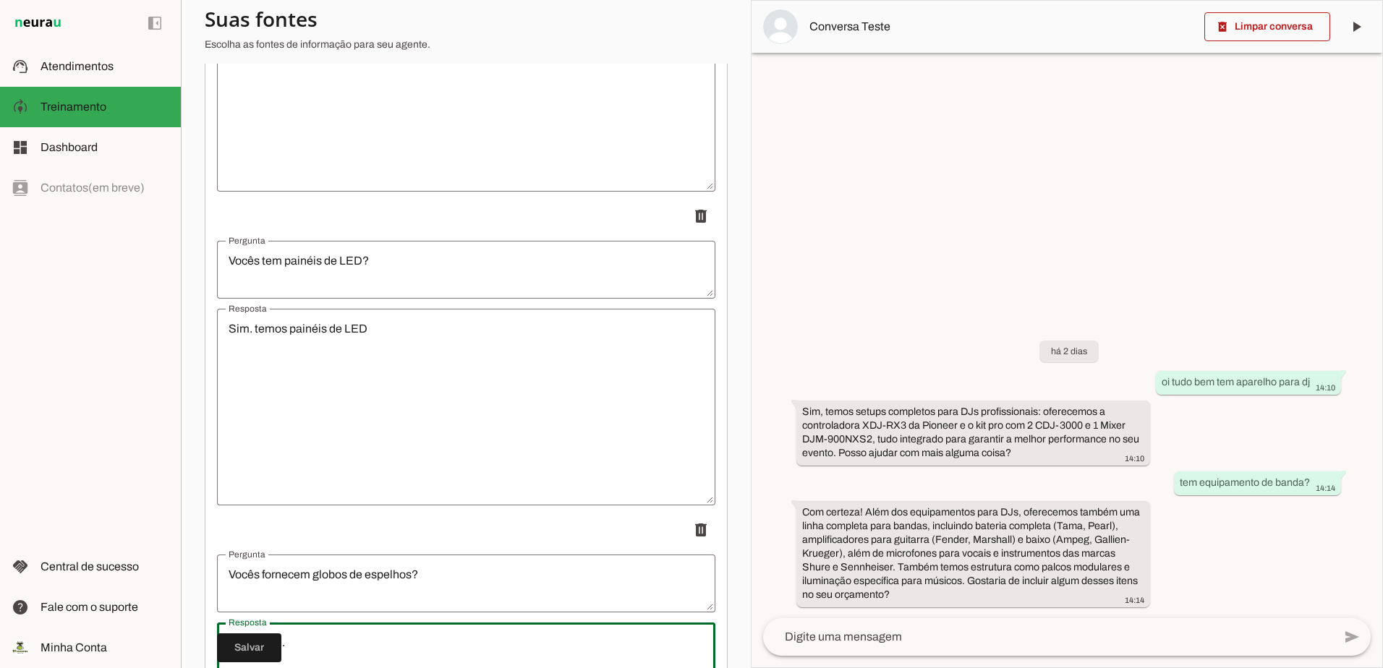
scroll to position [1677, 0]
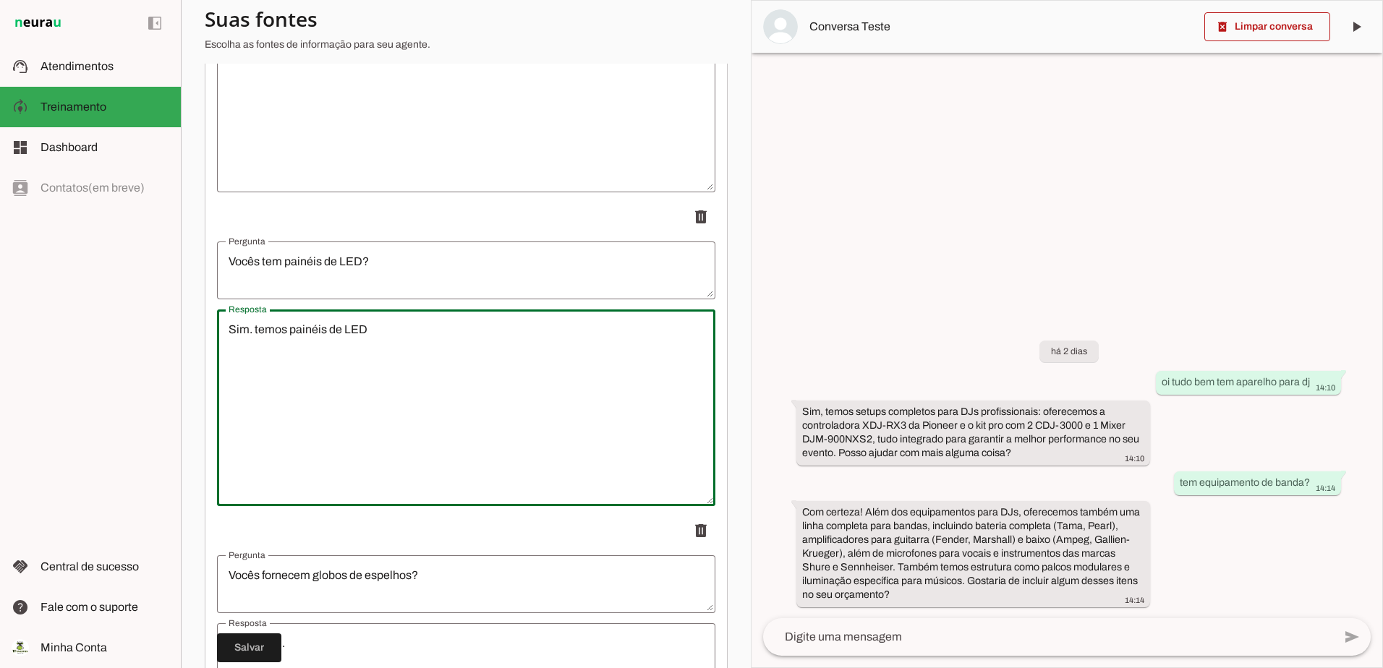
drag, startPoint x: 415, startPoint y: 345, endPoint x: 226, endPoint y: 154, distance: 268.5
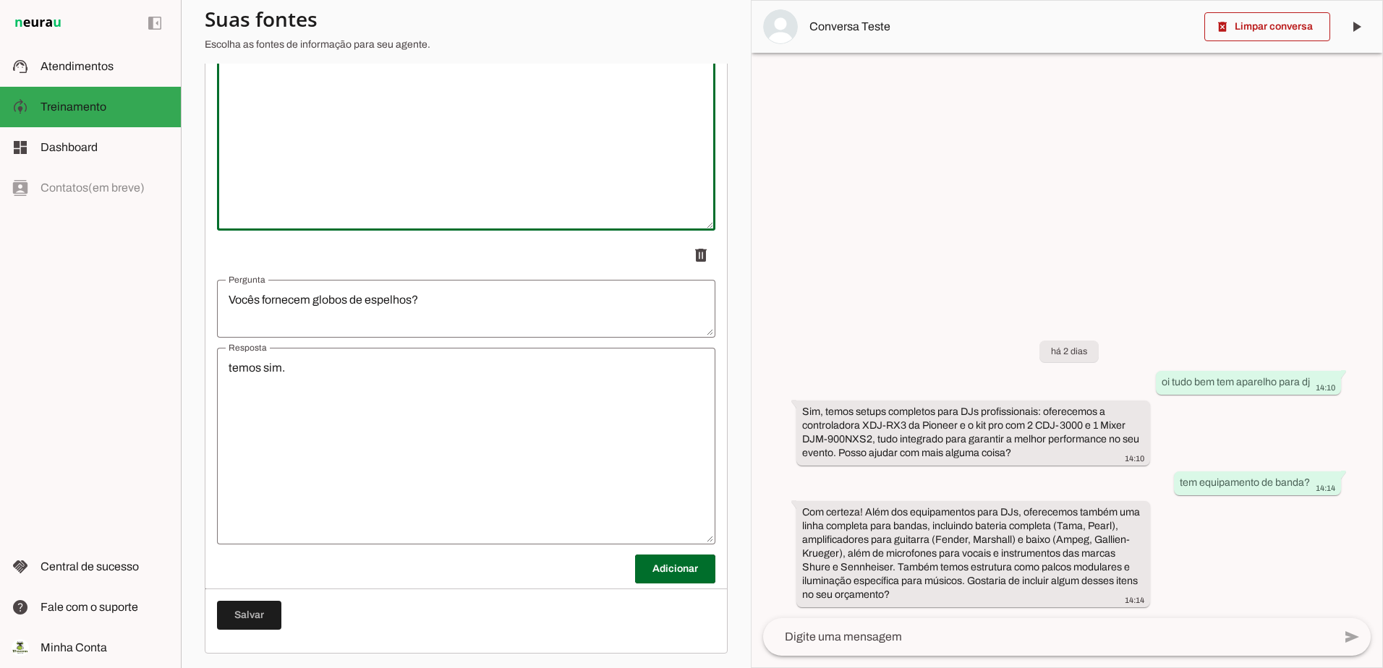
scroll to position [1967, 0]
drag, startPoint x: 216, startPoint y: 276, endPoint x: 330, endPoint y: 387, distance: 159.6
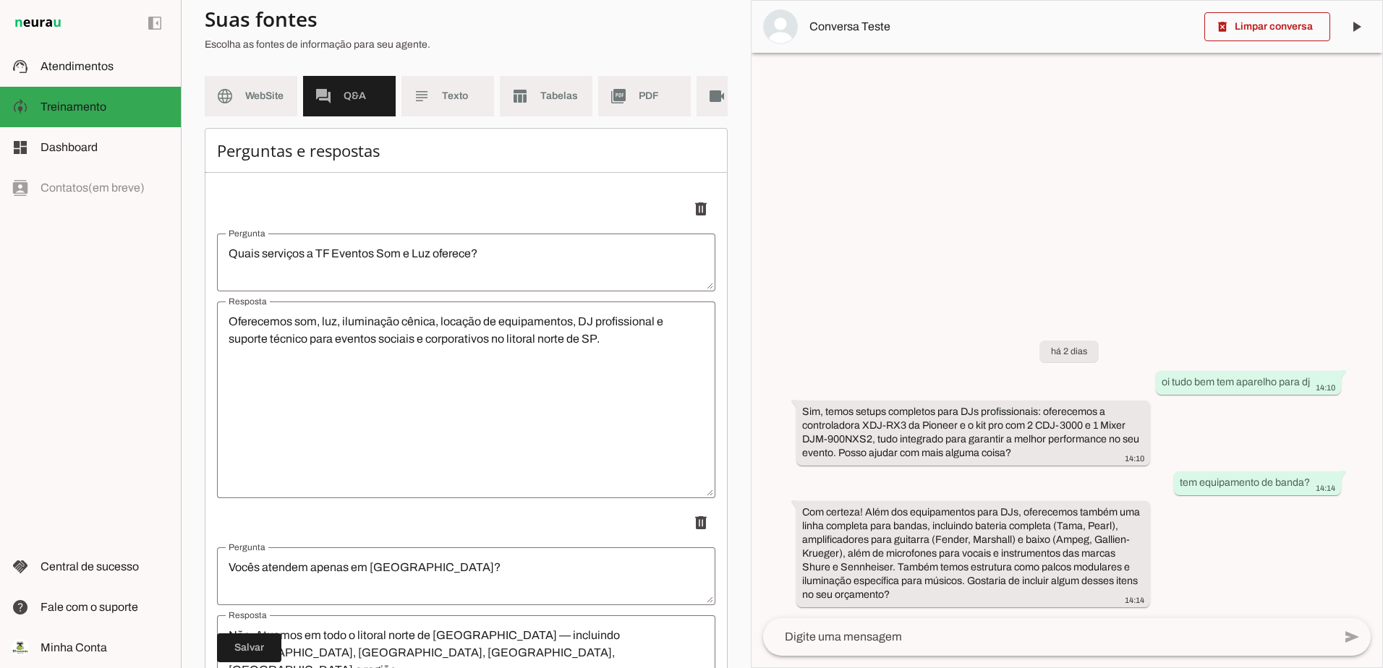
scroll to position [0, 0]
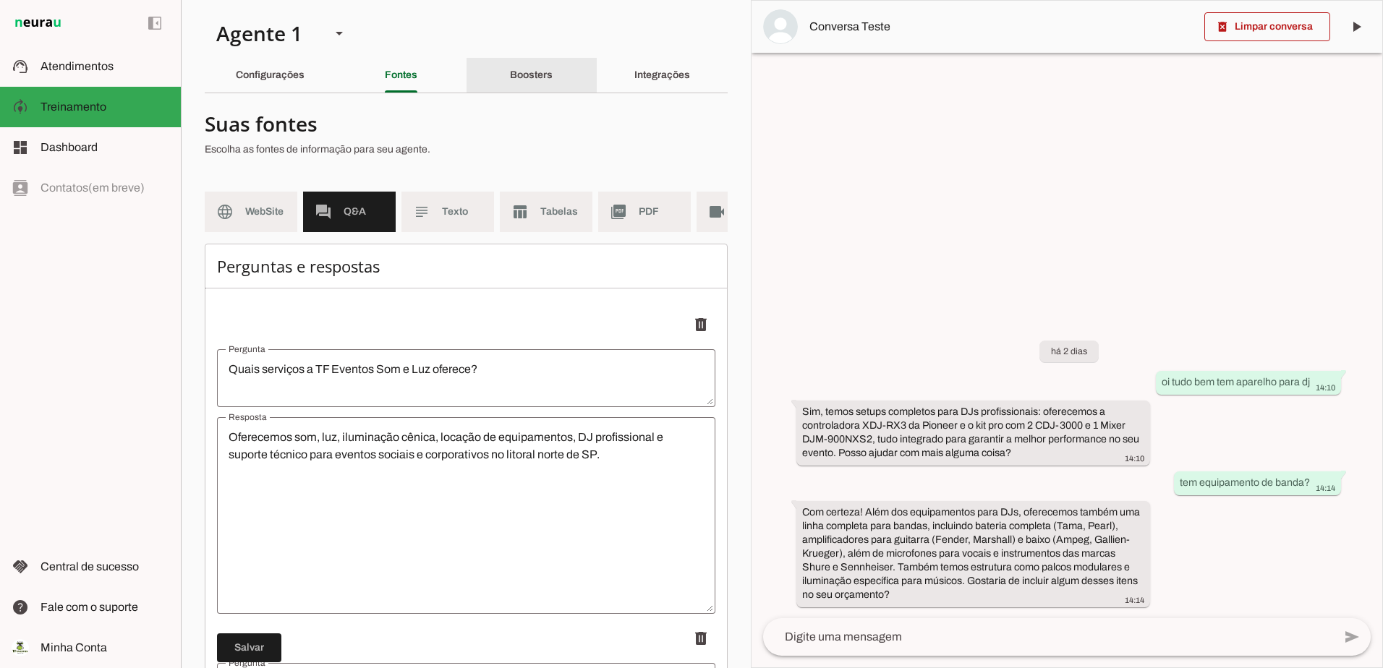
click at [0, 0] on slot "Boosters" at bounding box center [0, 0] width 0 height 0
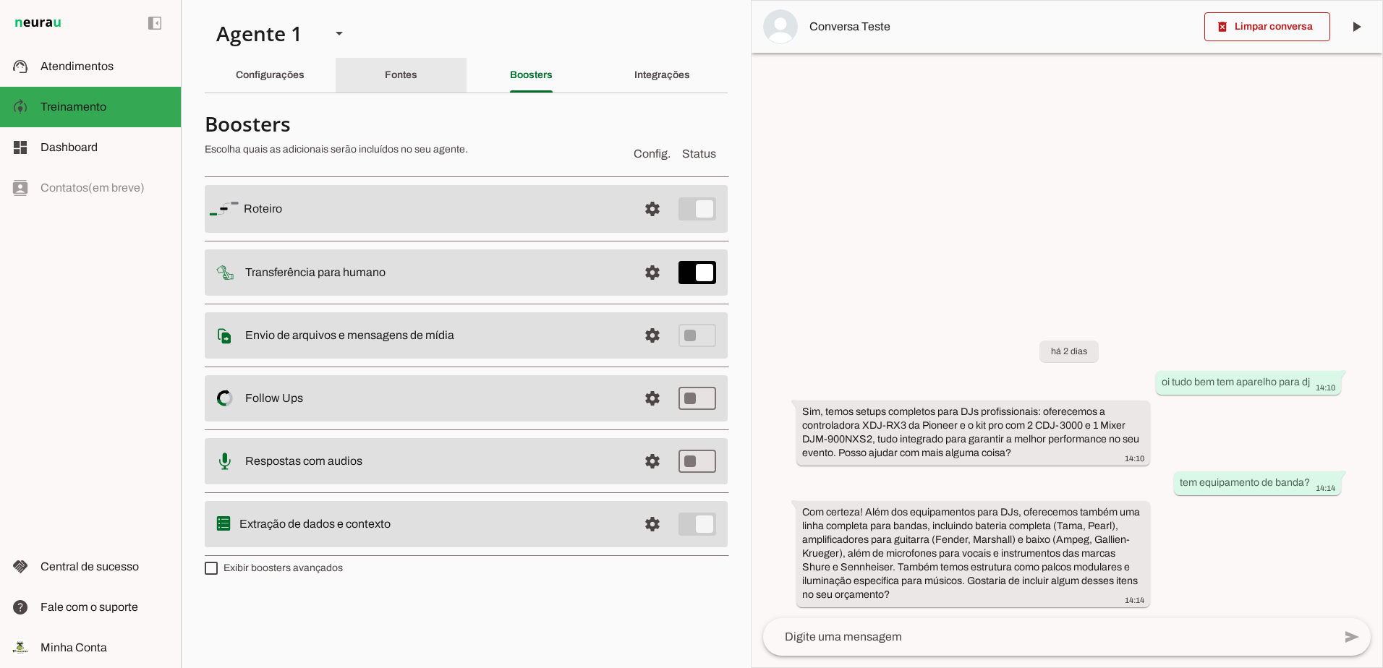
click at [417, 67] on div "Fontes" at bounding box center [401, 75] width 33 height 35
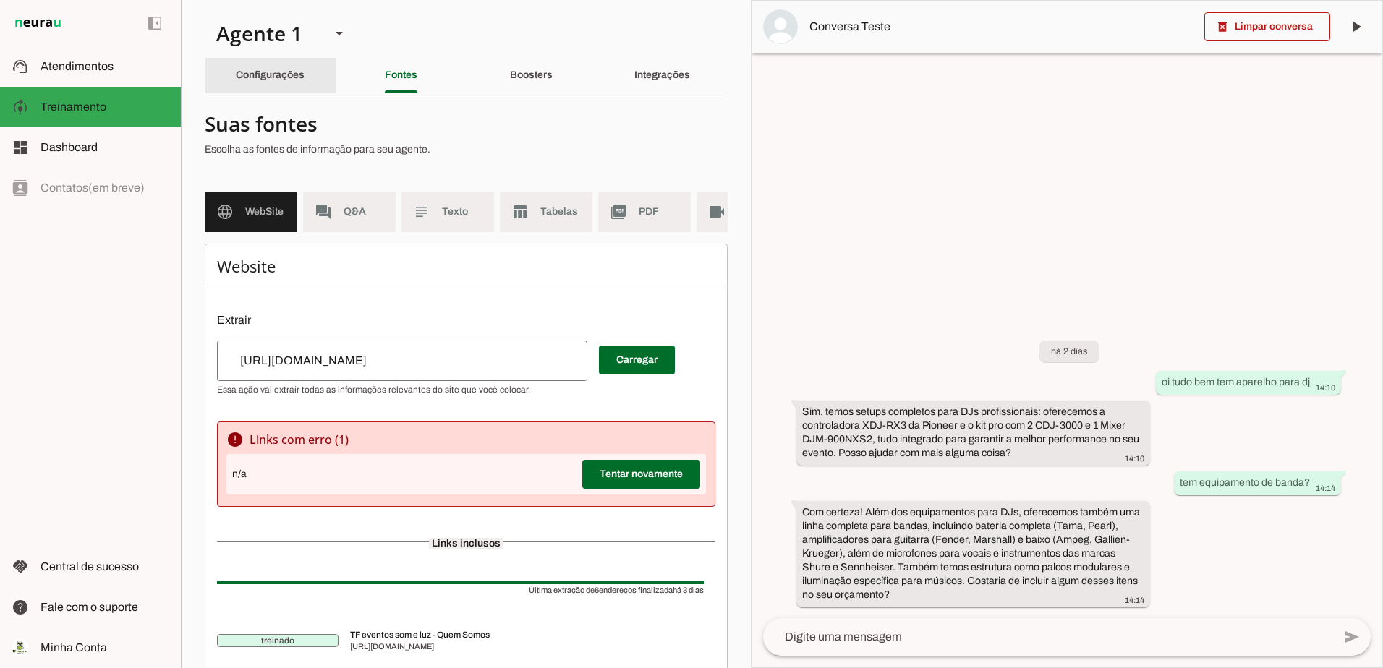
click at [305, 90] on div "Configurações" at bounding box center [270, 75] width 69 height 35
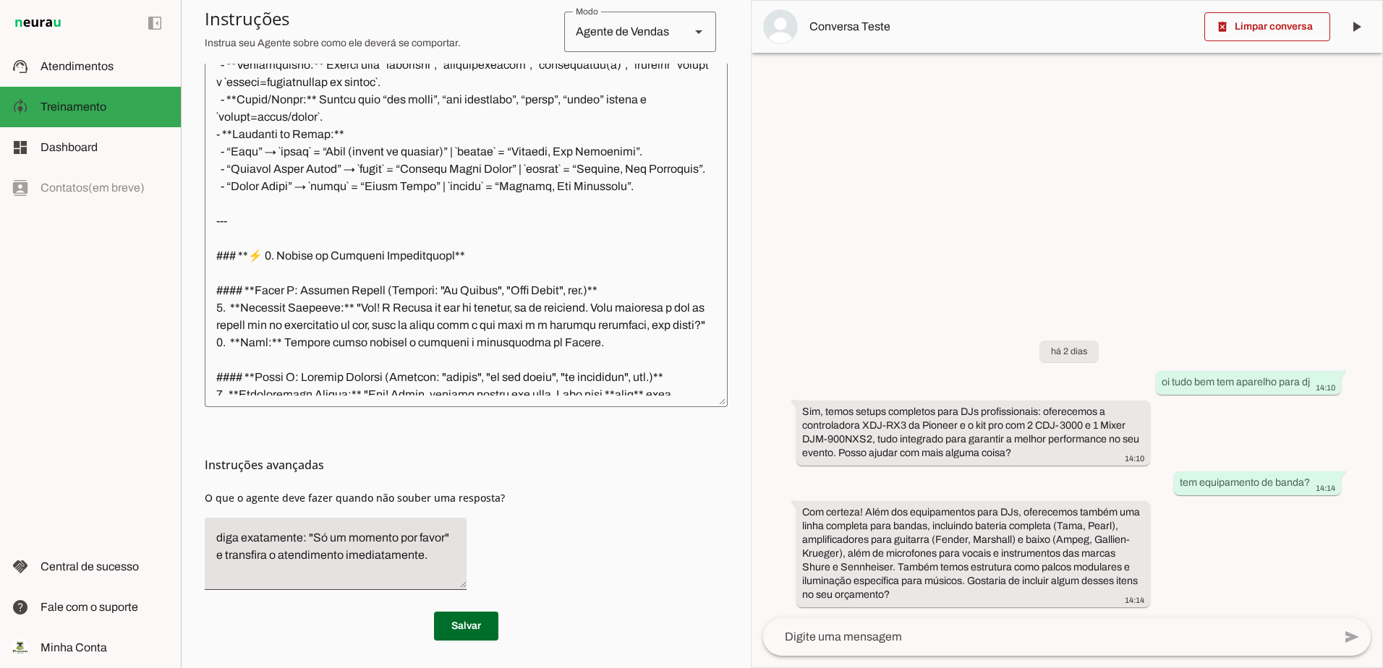
scroll to position [422, 0]
click at [444, 636] on span at bounding box center [466, 625] width 64 height 35
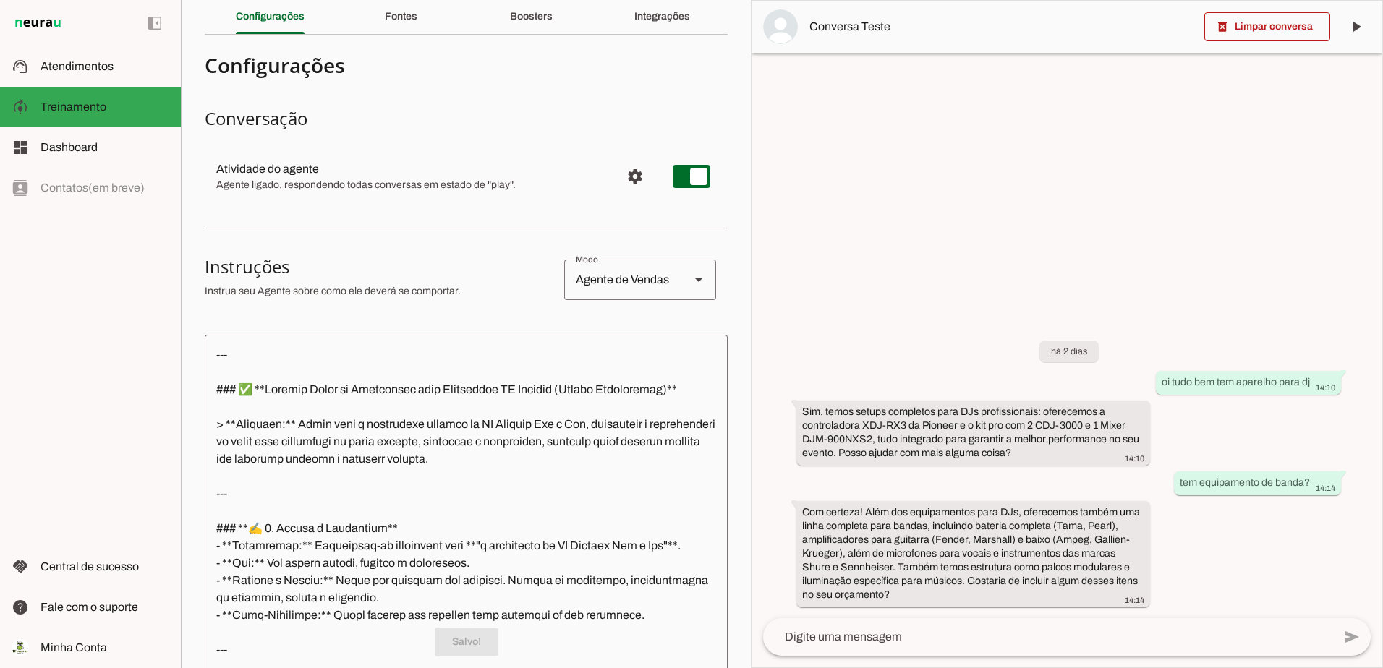
scroll to position [0, 0]
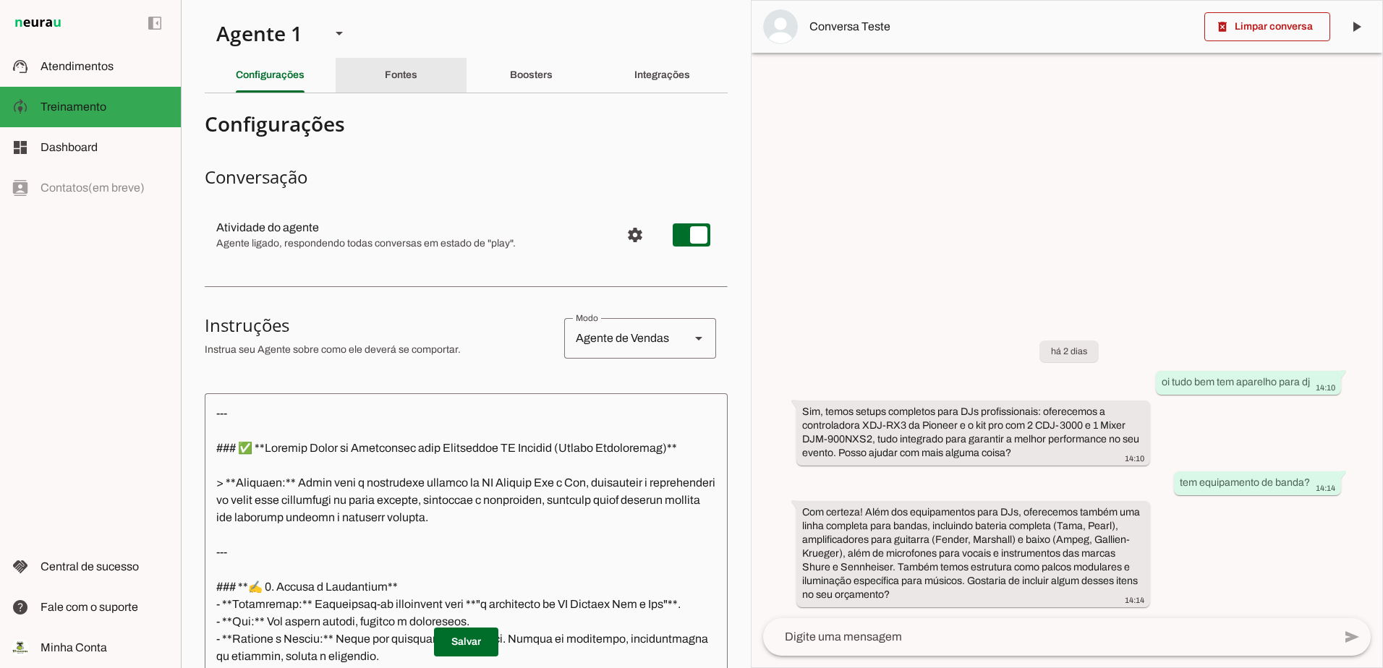
click at [391, 64] on div "Fontes" at bounding box center [401, 75] width 33 height 35
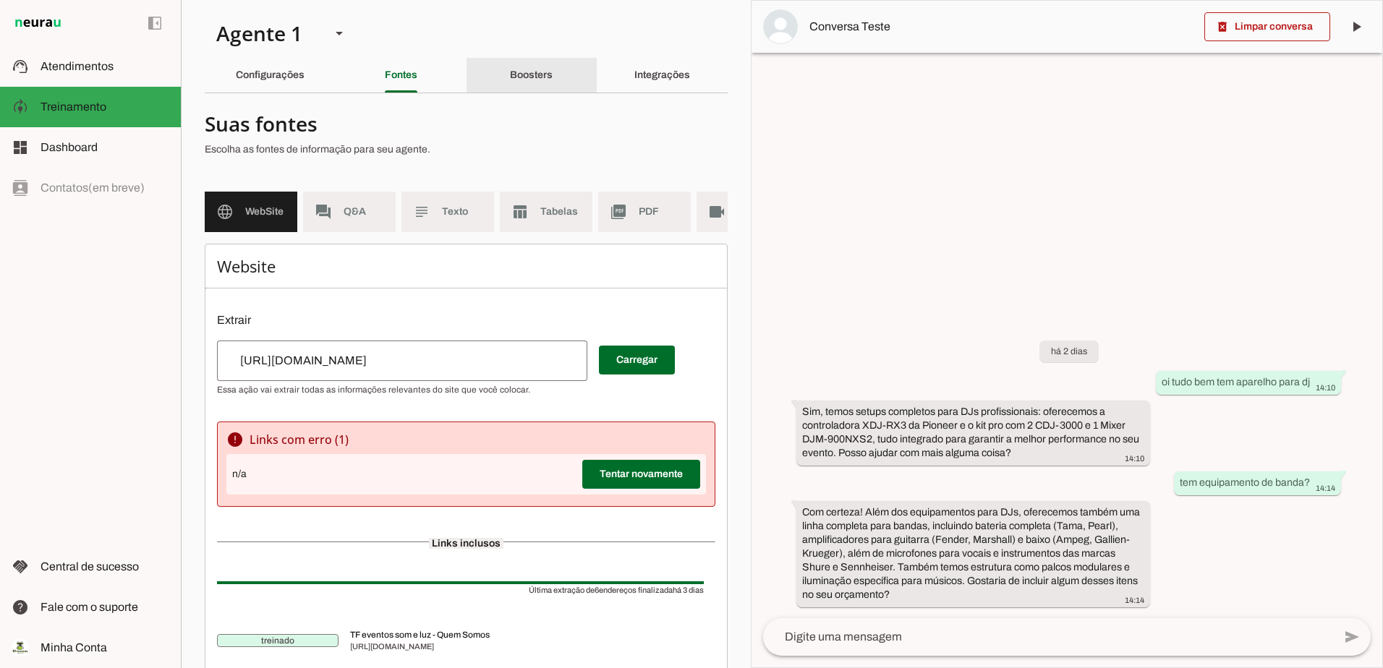
click at [521, 82] on div "Boosters" at bounding box center [531, 75] width 43 height 35
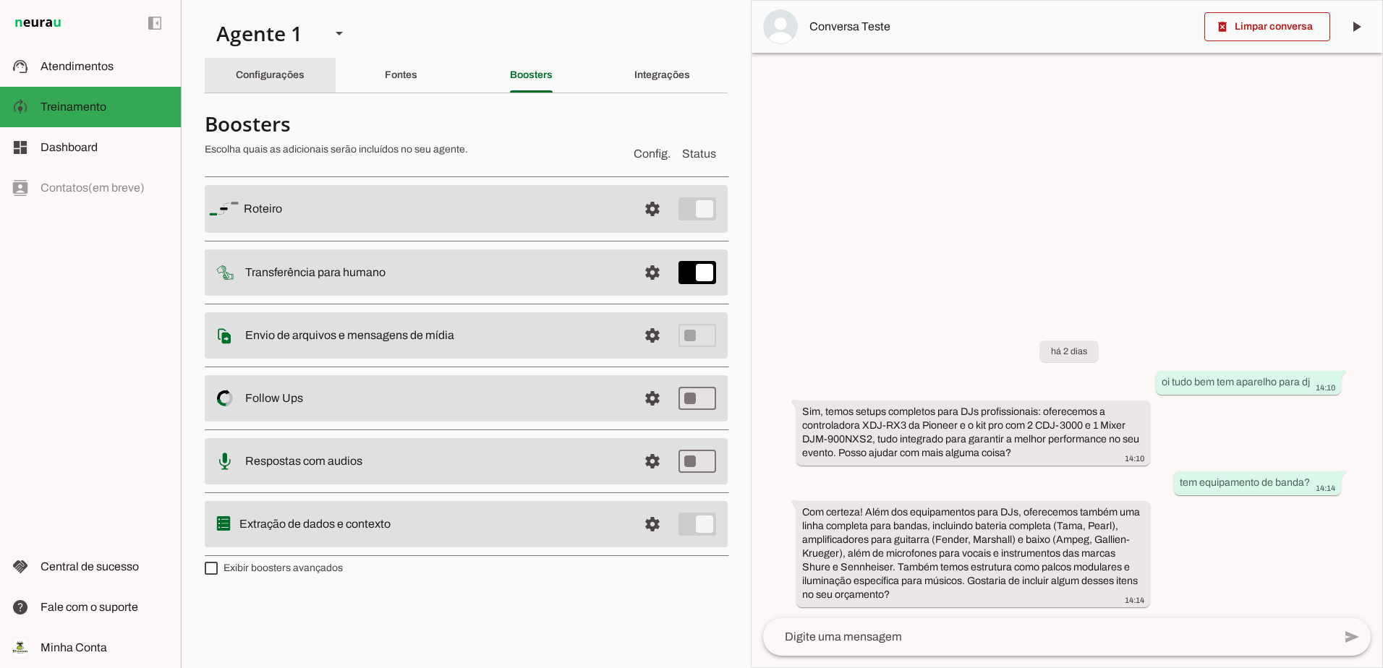
click at [238, 58] on div "Configurações" at bounding box center [270, 75] width 69 height 35
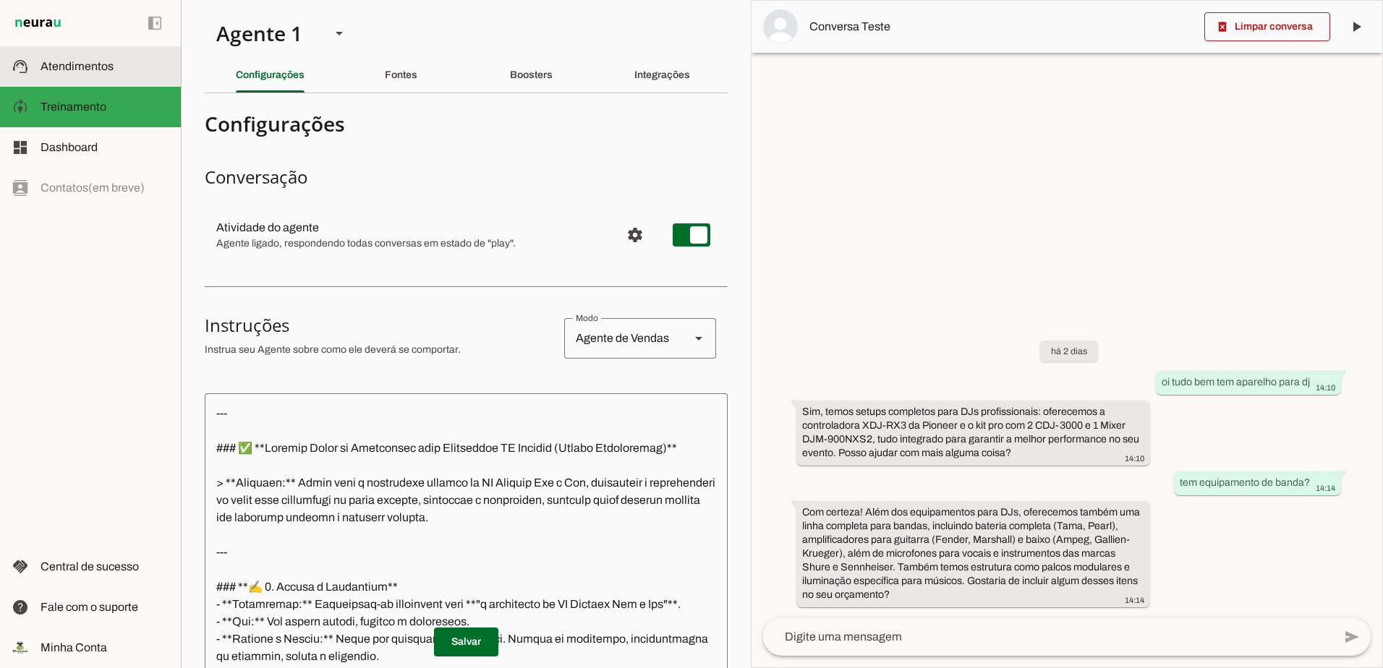
drag, startPoint x: 72, startPoint y: 73, endPoint x: 94, endPoint y: 72, distance: 22.4
click at [72, 72] on slot at bounding box center [105, 66] width 129 height 17
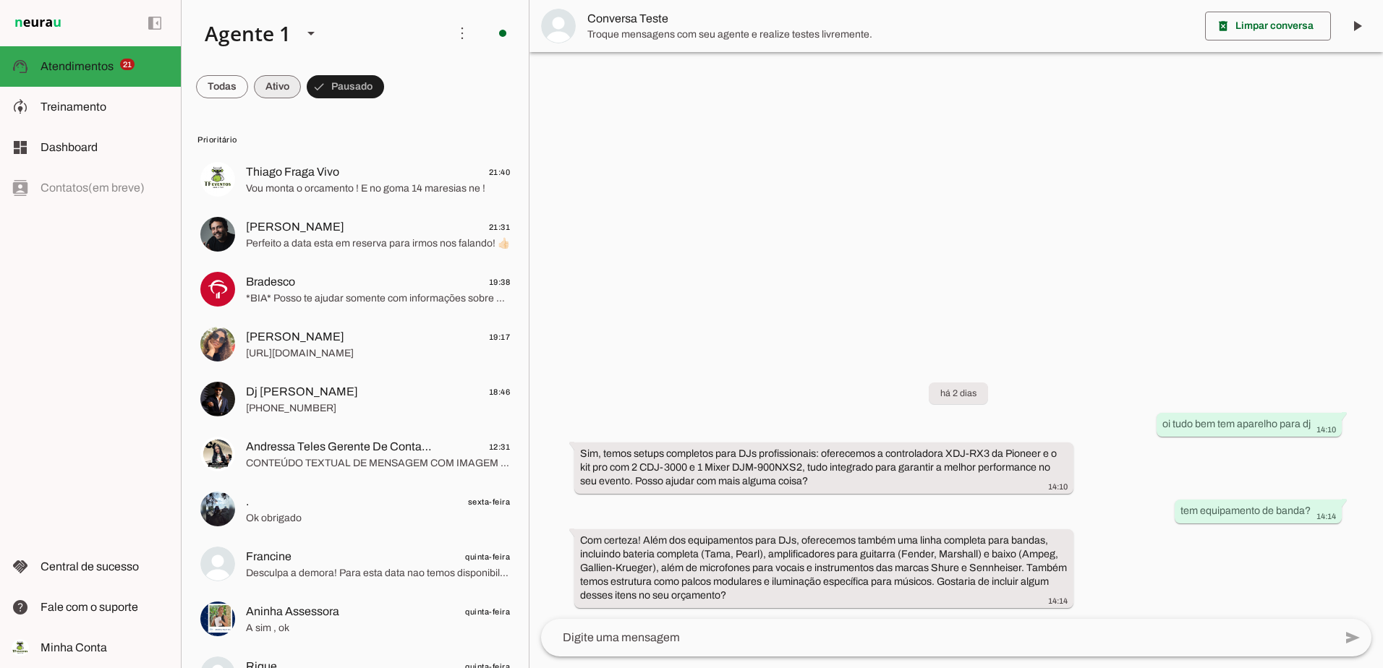
click at [268, 88] on span at bounding box center [277, 86] width 47 height 35
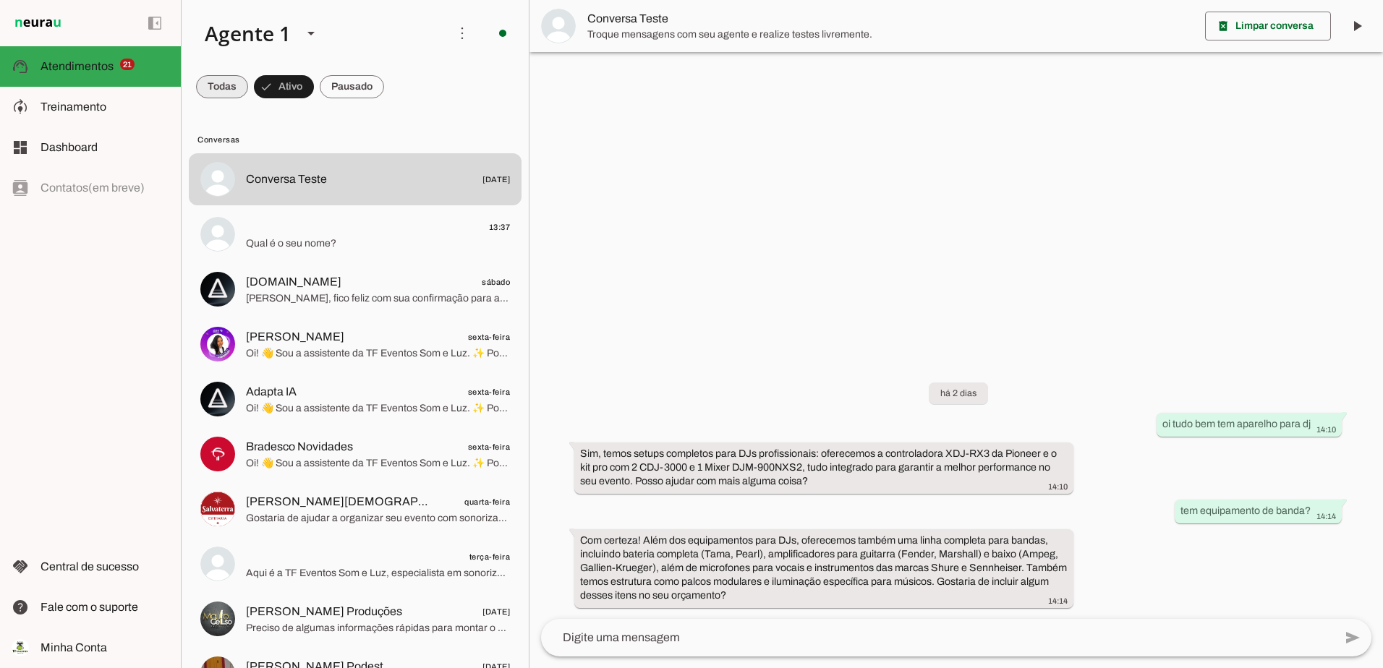
click at [225, 88] on span at bounding box center [222, 86] width 52 height 35
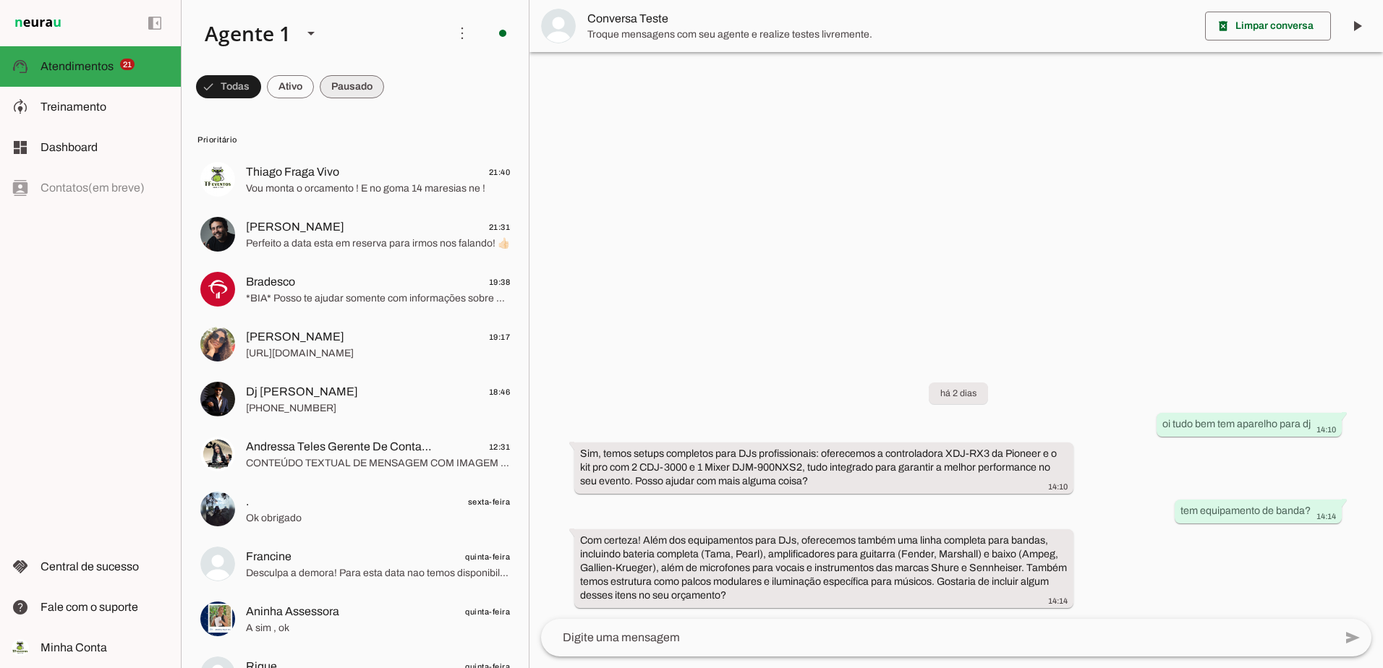
click at [347, 89] on span at bounding box center [352, 86] width 64 height 35
click at [297, 84] on span at bounding box center [277, 86] width 47 height 35
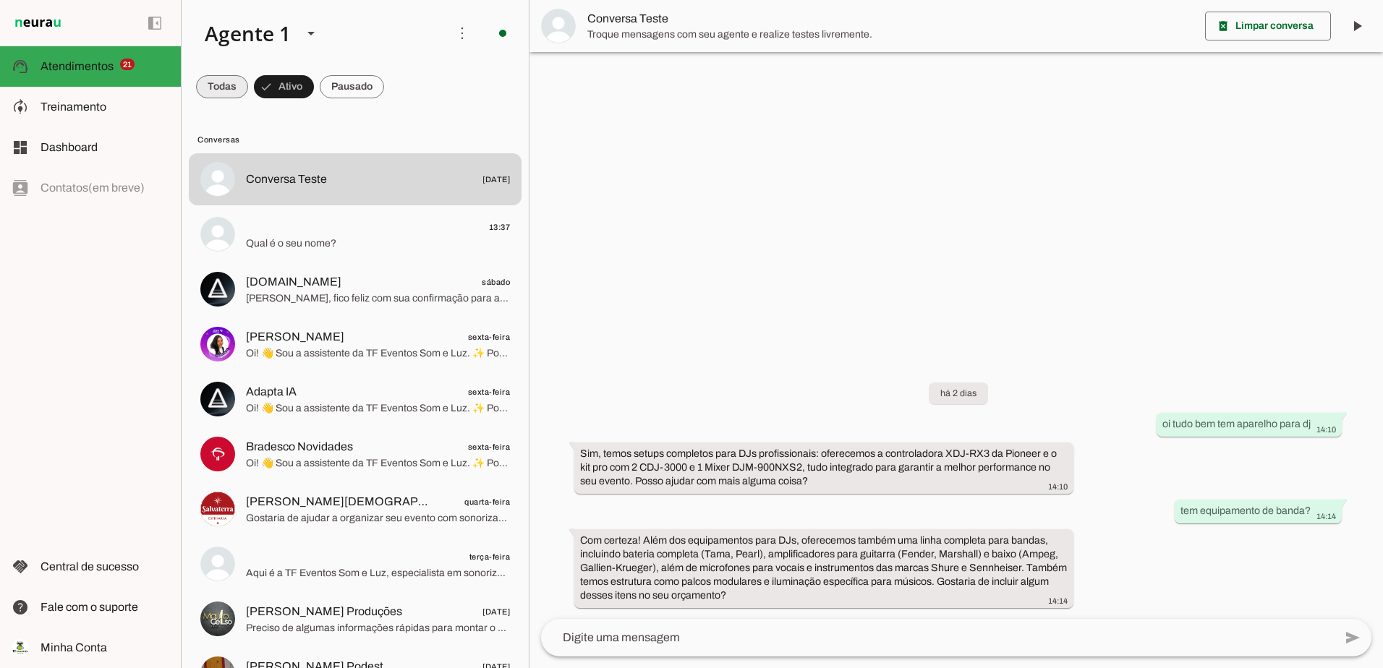
click at [227, 83] on span at bounding box center [222, 86] width 52 height 35
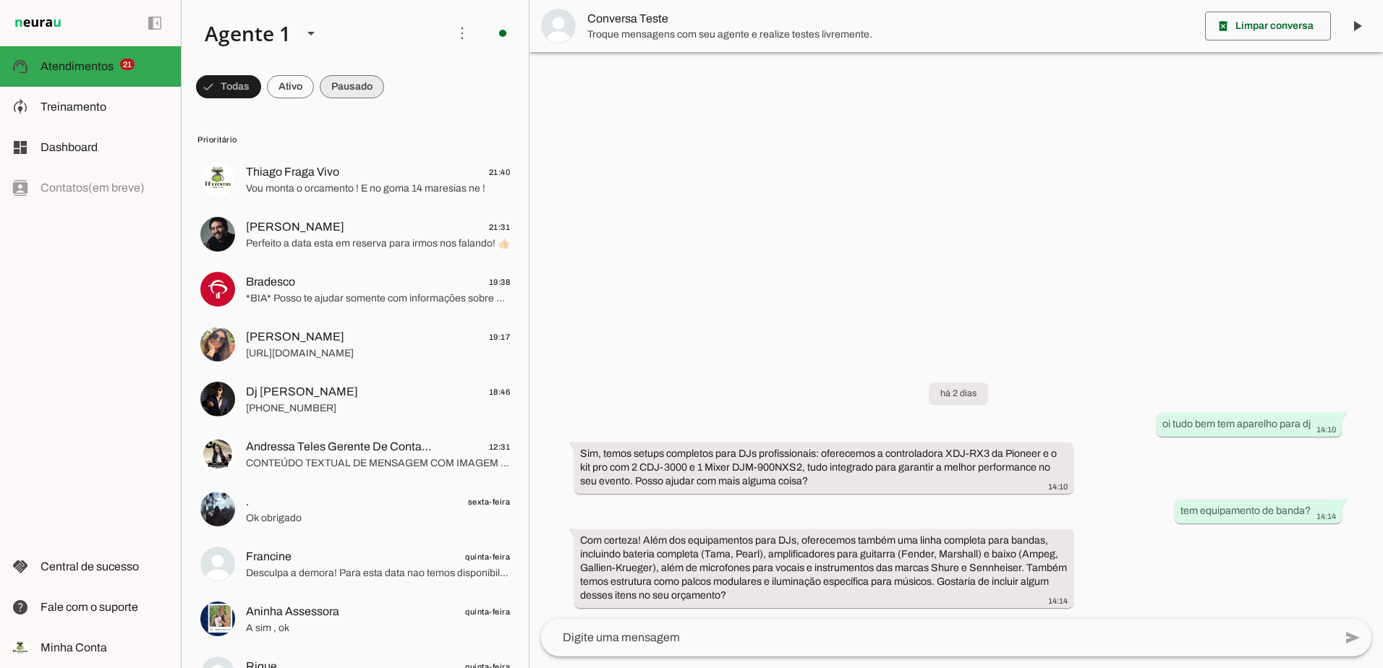
click at [355, 93] on span at bounding box center [352, 86] width 64 height 35
click at [355, 93] on span at bounding box center [345, 86] width 77 height 35
click at [352, 89] on span at bounding box center [339, 86] width 64 height 35
click at [365, 85] on span at bounding box center [345, 86] width 77 height 35
click at [354, 89] on span at bounding box center [339, 86] width 64 height 35
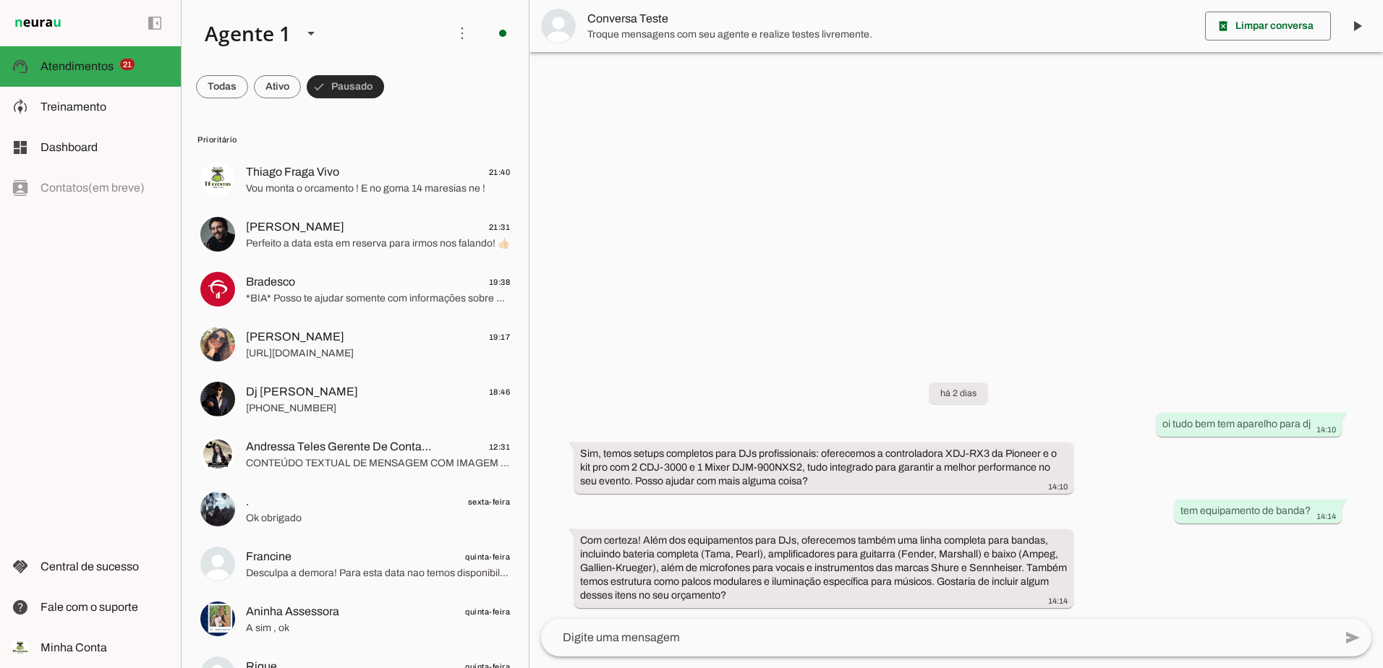
click at [344, 81] on span at bounding box center [345, 86] width 77 height 35
click at [289, 90] on span at bounding box center [277, 86] width 47 height 35
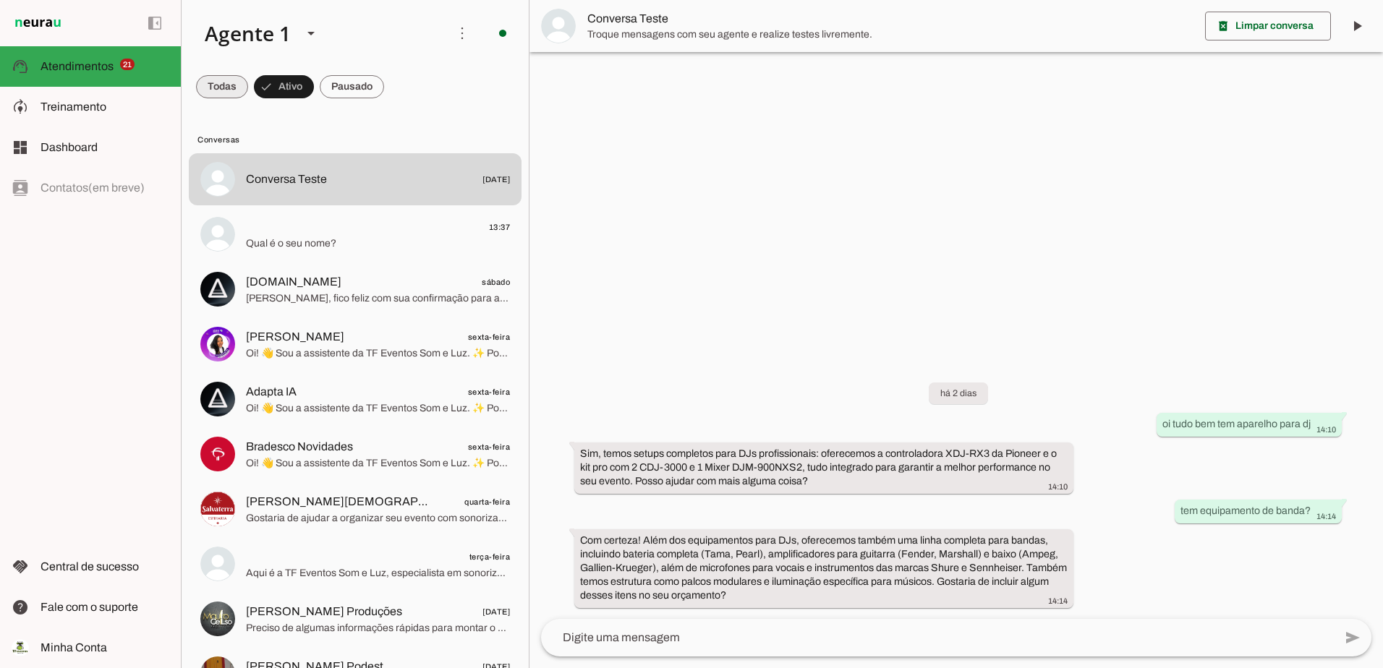
click at [227, 83] on span at bounding box center [222, 86] width 52 height 35
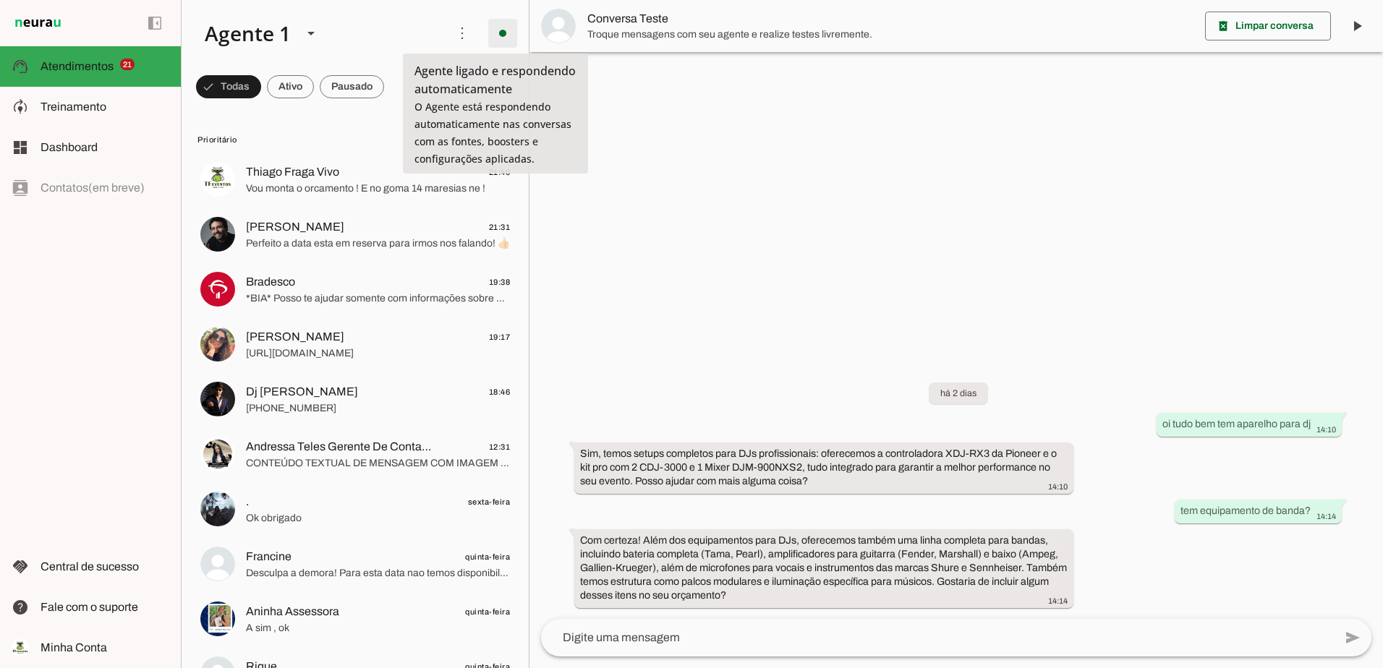
click at [497, 41] on span at bounding box center [502, 33] width 35 height 35
click at [446, 37] on span at bounding box center [462, 33] width 35 height 35
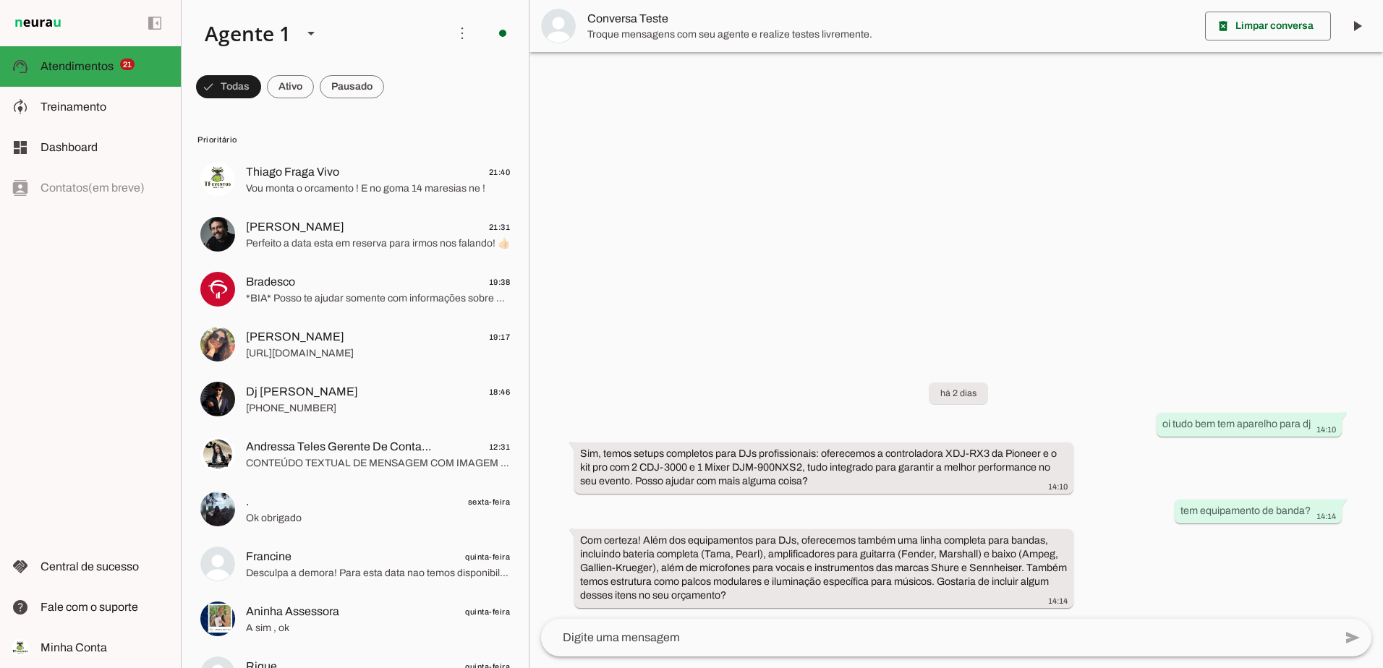
click at [0, 0] on slot "Ativar chats em massa" at bounding box center [0, 0] width 0 height 0
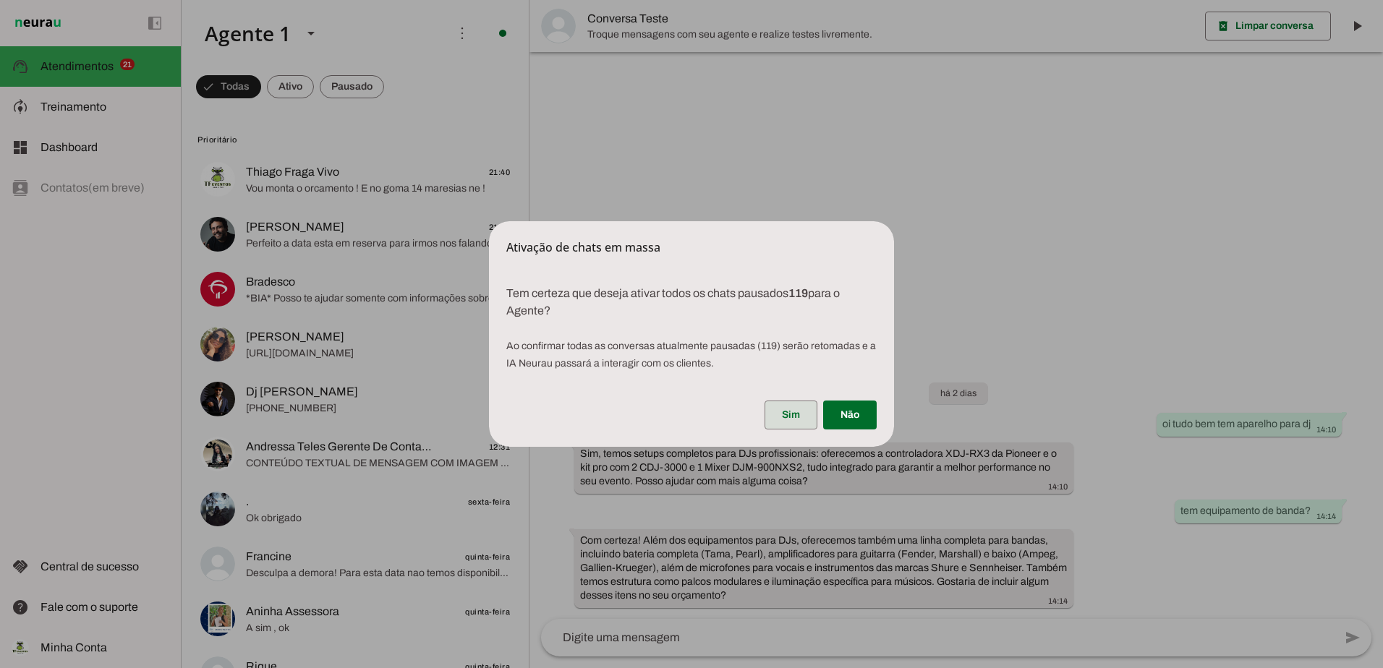
click at [795, 407] on span at bounding box center [791, 415] width 53 height 35
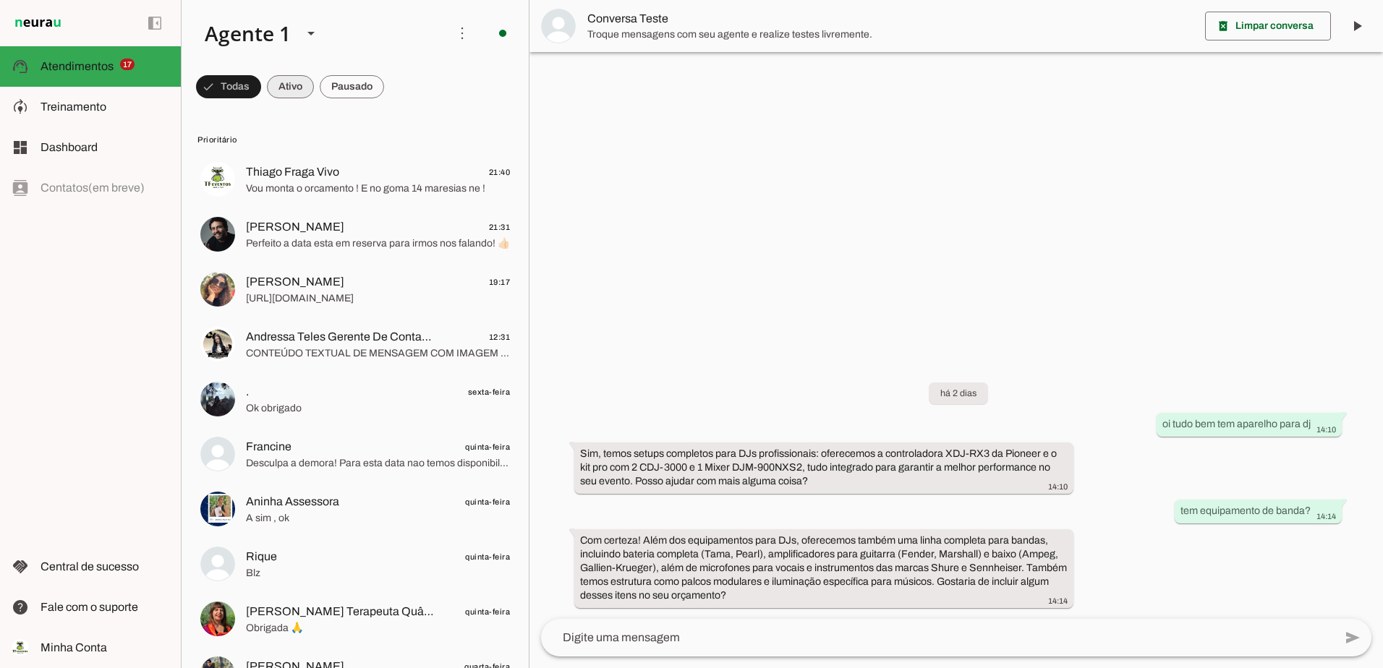
click at [286, 87] on span at bounding box center [290, 86] width 47 height 35
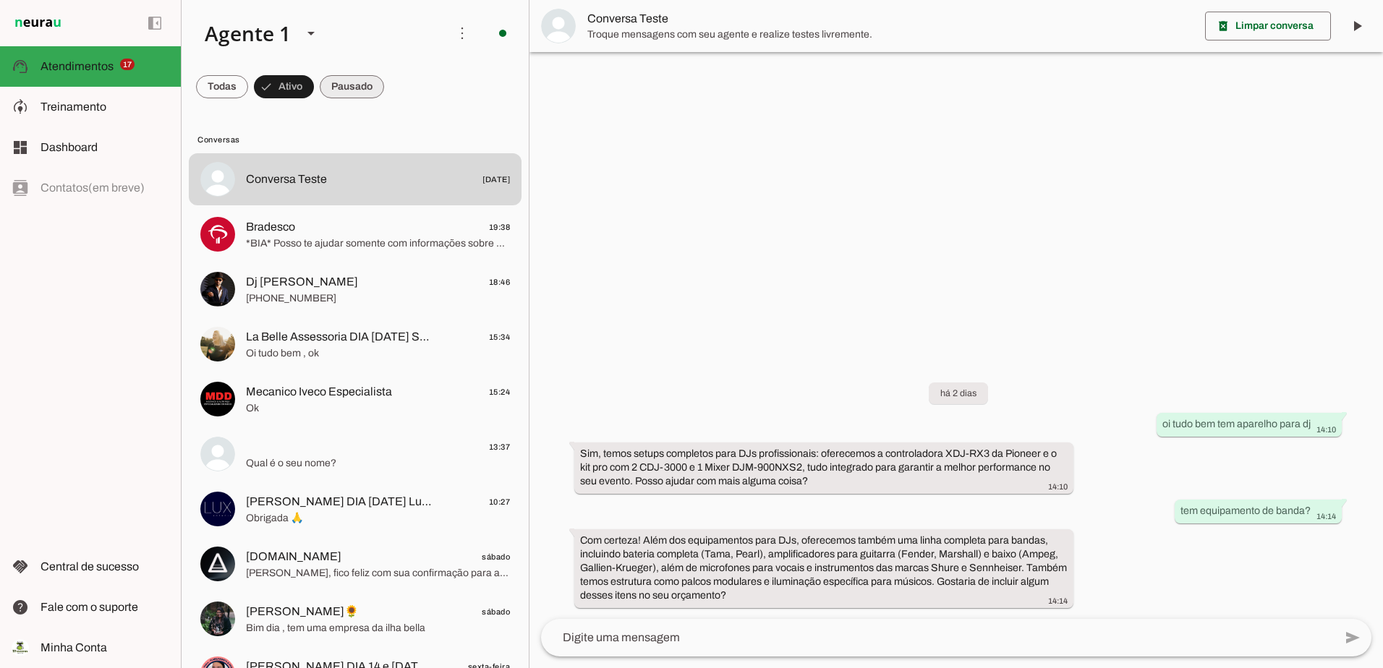
click at [356, 87] on span at bounding box center [352, 86] width 64 height 35
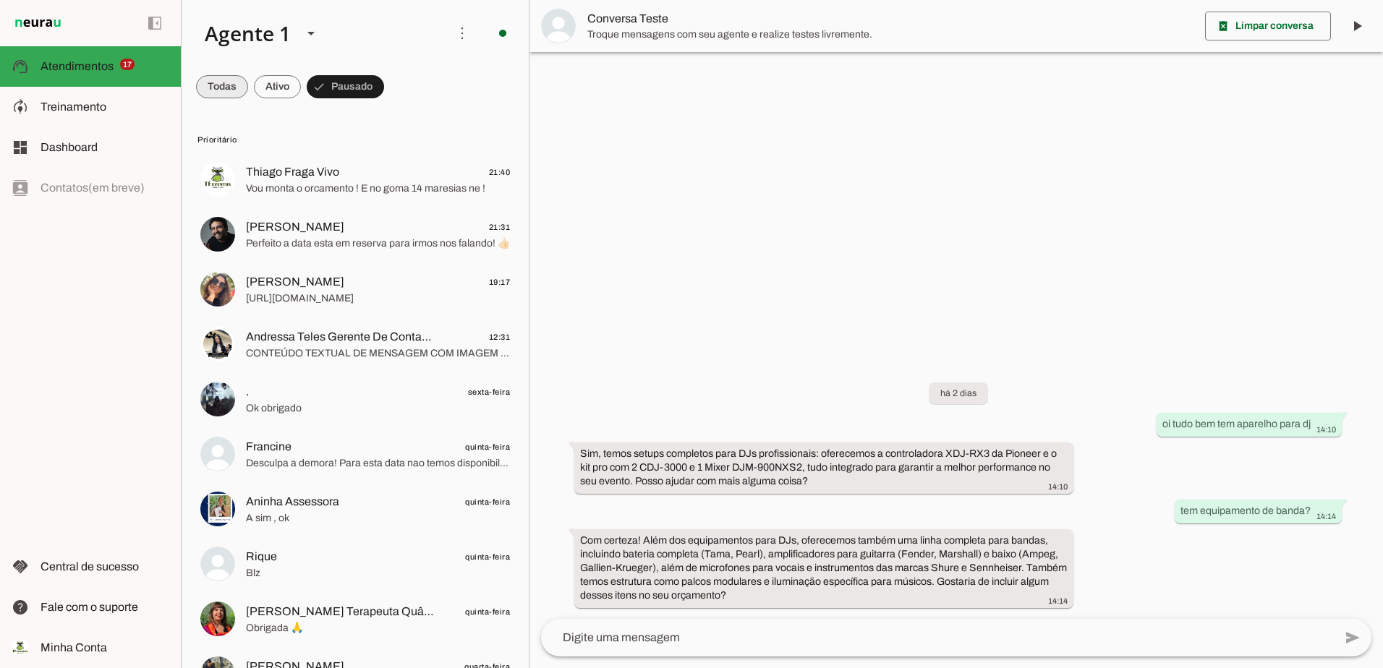
click at [208, 93] on span at bounding box center [222, 86] width 52 height 35
click at [339, 90] on span at bounding box center [352, 86] width 64 height 35
click at [339, 90] on span at bounding box center [345, 86] width 77 height 35
click at [339, 90] on span at bounding box center [339, 86] width 64 height 35
click at [339, 90] on span at bounding box center [345, 86] width 77 height 35
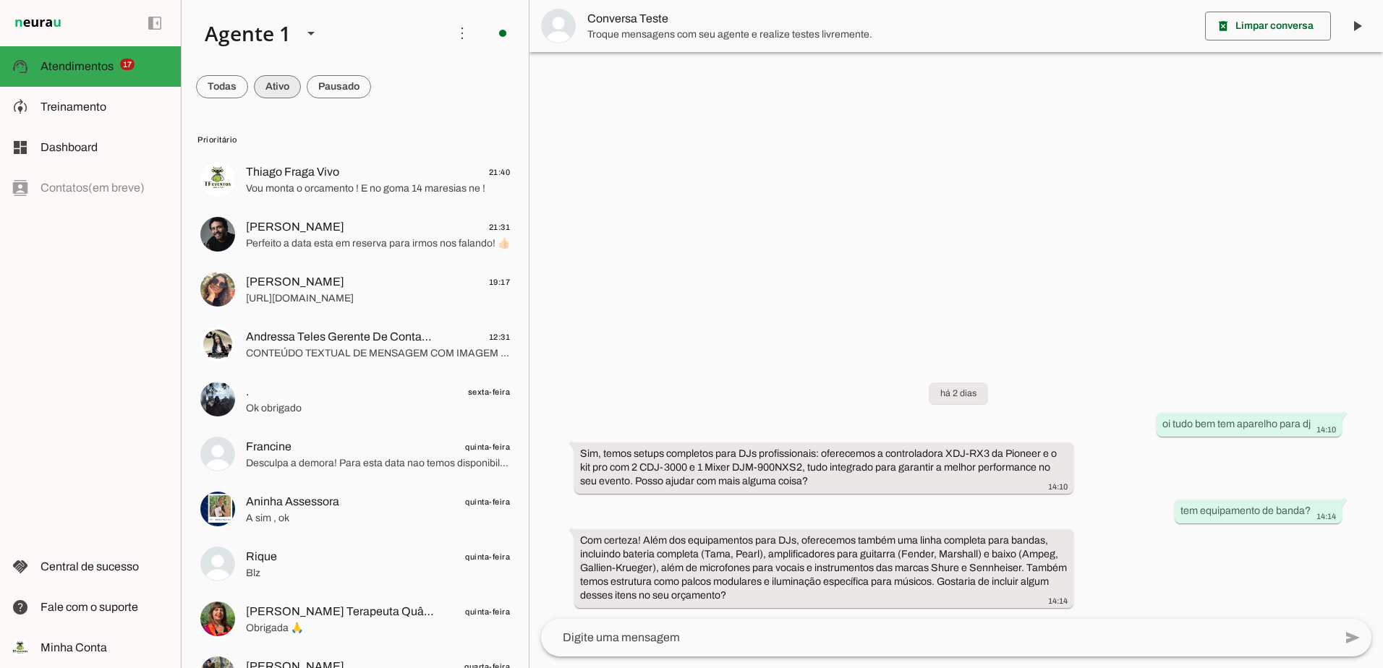
click at [269, 78] on span at bounding box center [277, 86] width 47 height 35
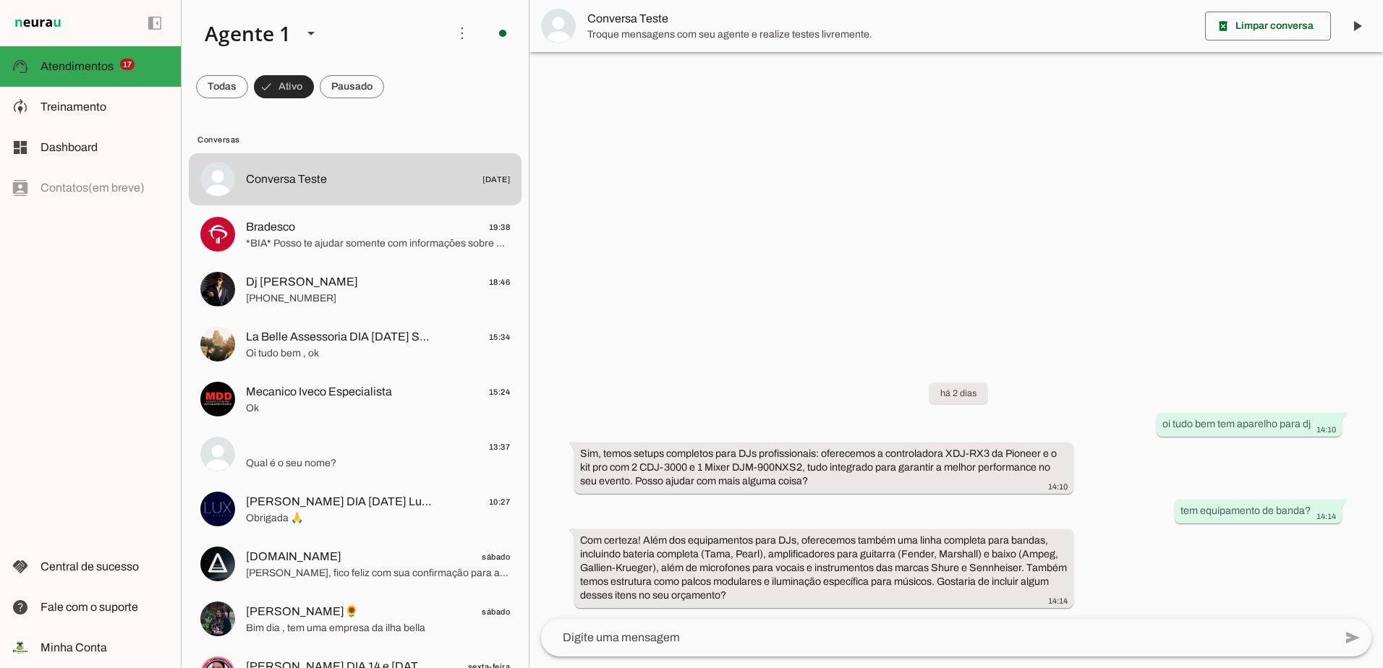
click at [280, 88] on span at bounding box center [284, 86] width 60 height 35
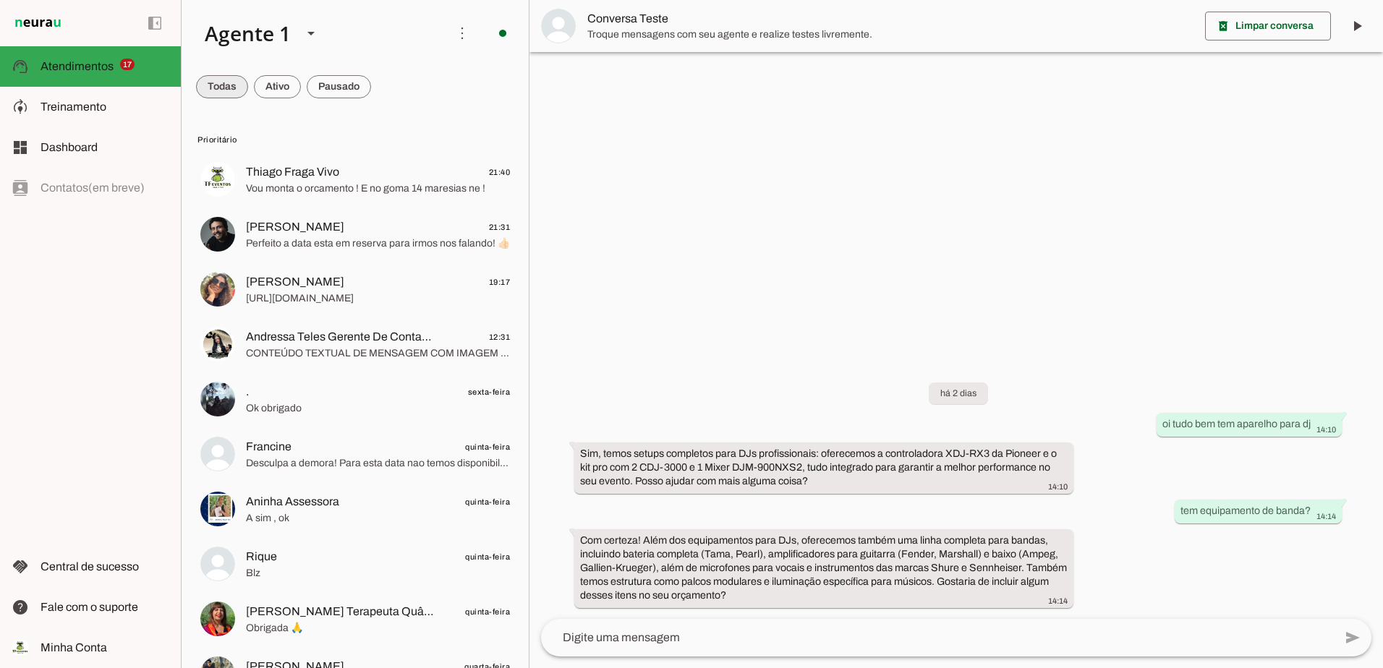
click at [216, 81] on span at bounding box center [222, 86] width 52 height 35
drag, startPoint x: 291, startPoint y: 78, endPoint x: 304, endPoint y: 88, distance: 16.5
click at [291, 78] on span at bounding box center [290, 86] width 47 height 35
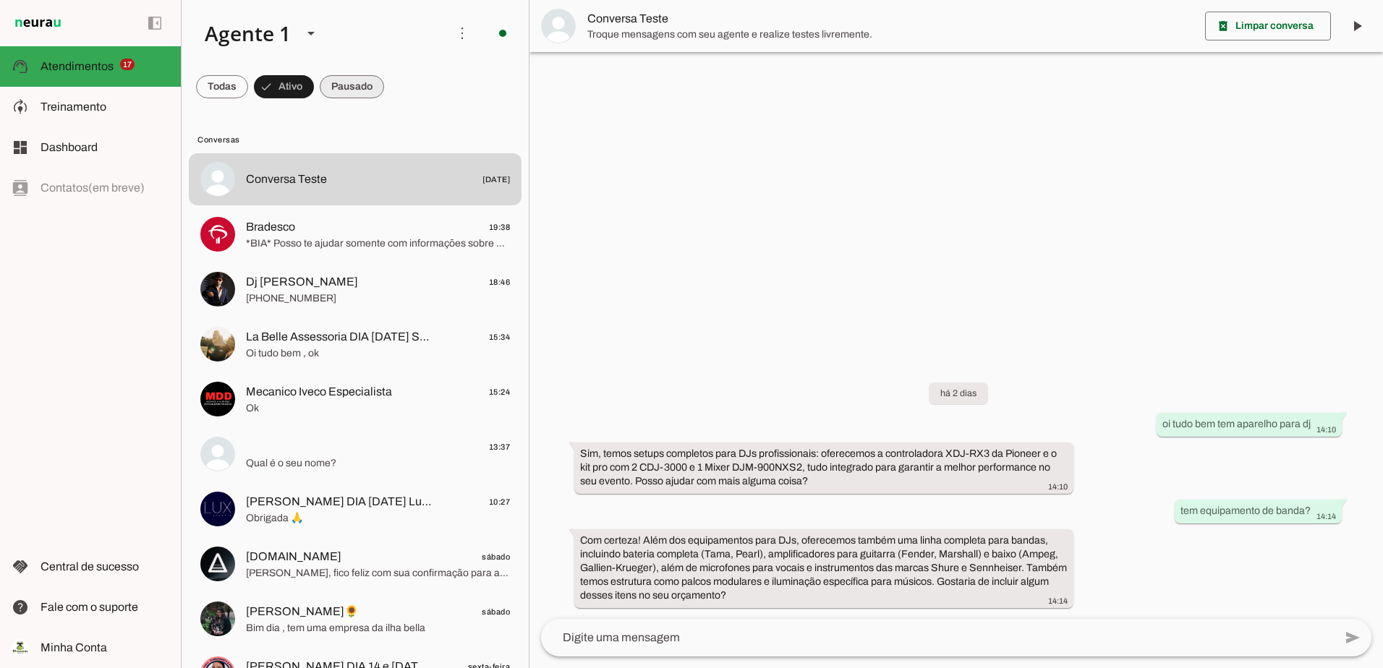
click at [352, 84] on span at bounding box center [352, 86] width 64 height 35
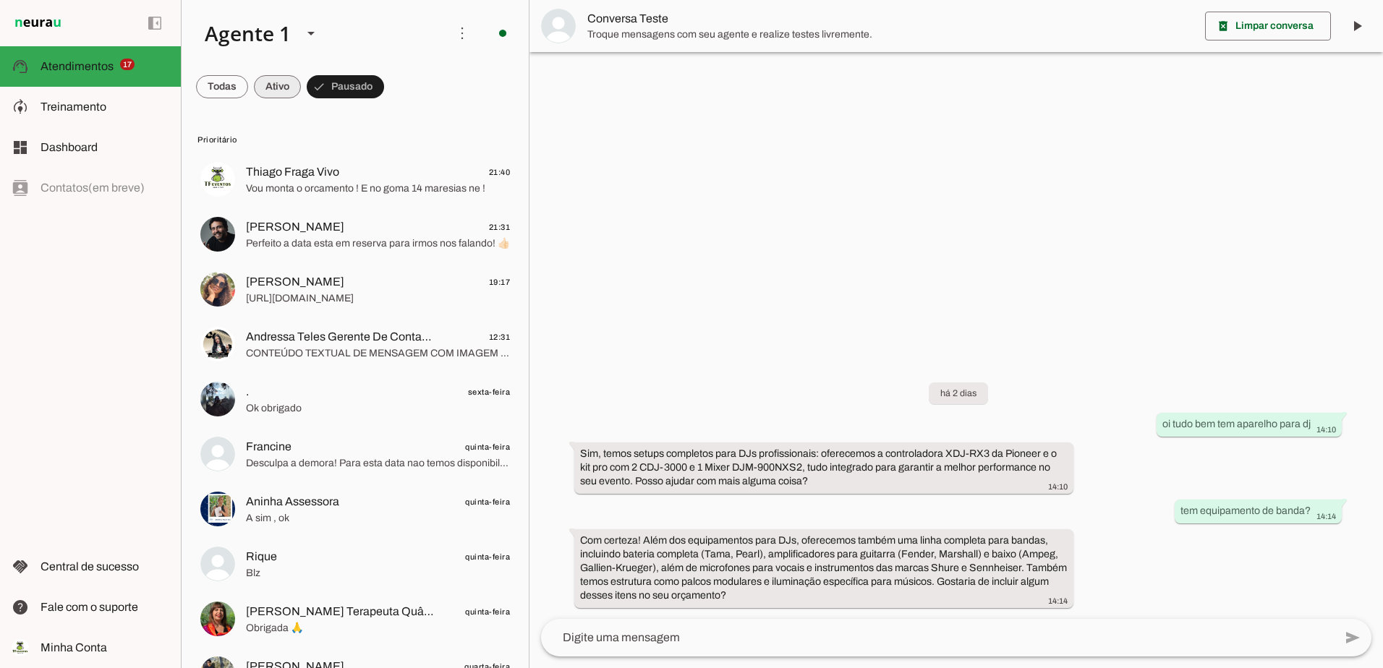
click at [269, 85] on span at bounding box center [277, 86] width 47 height 35
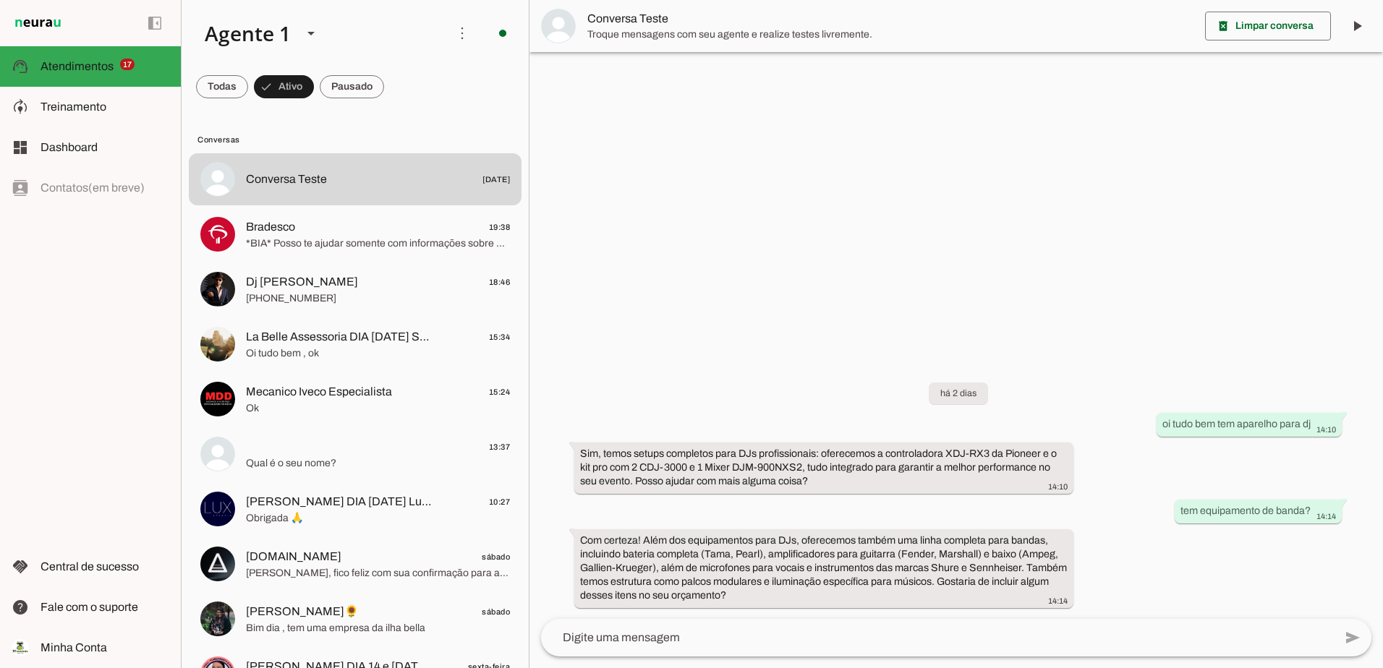
click at [260, 129] on md-item "Conversas" at bounding box center [355, 138] width 333 height 23
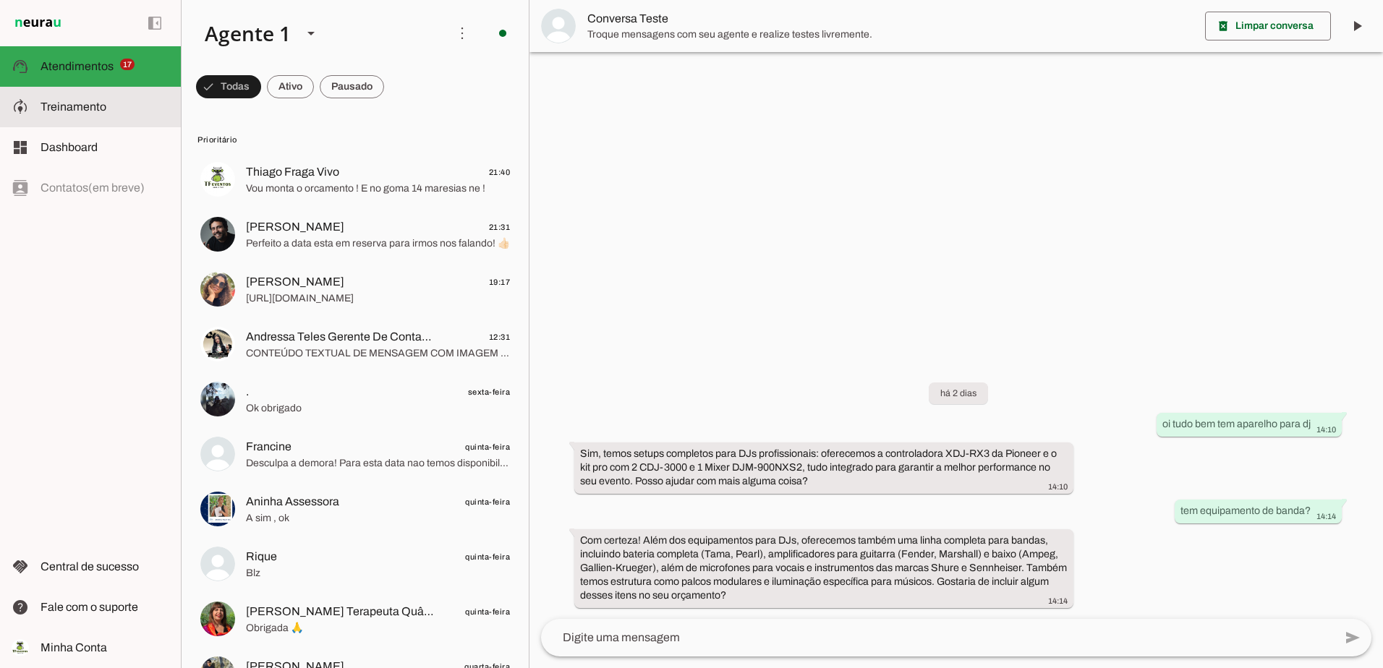
click at [97, 107] on span "Treinamento" at bounding box center [74, 107] width 66 height 12
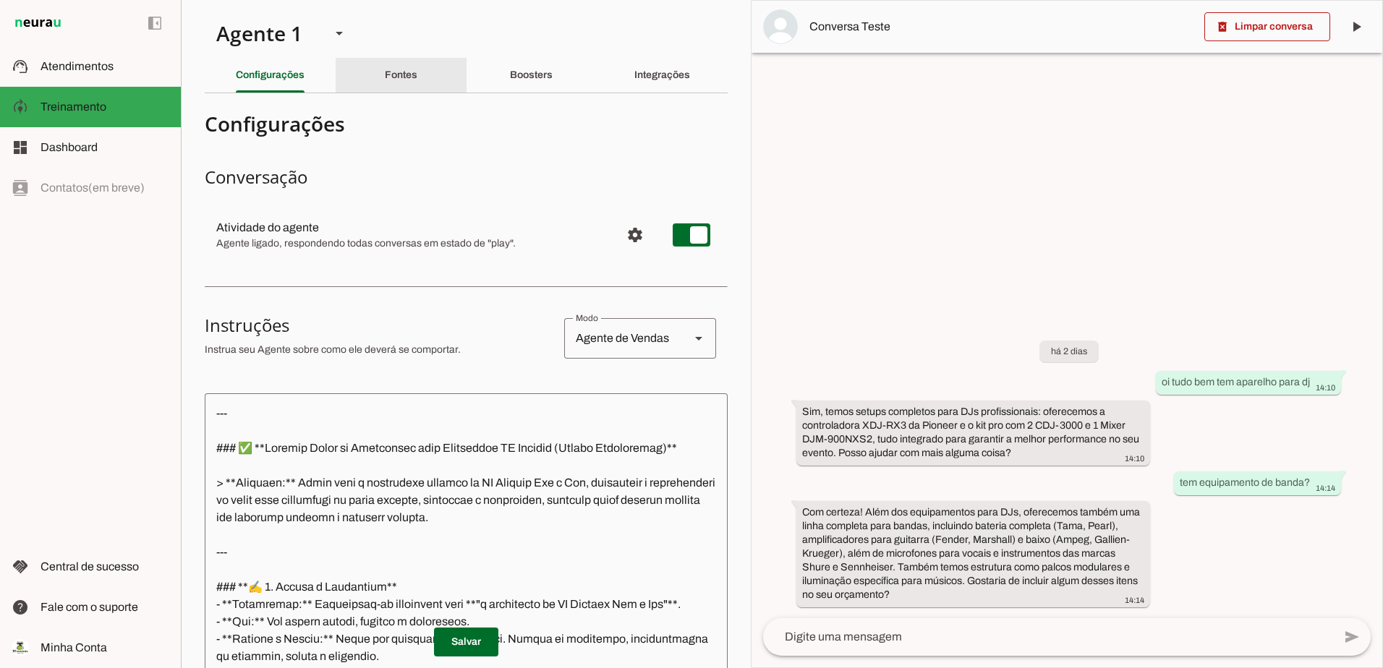
click at [417, 77] on div "Fontes" at bounding box center [401, 75] width 33 height 35
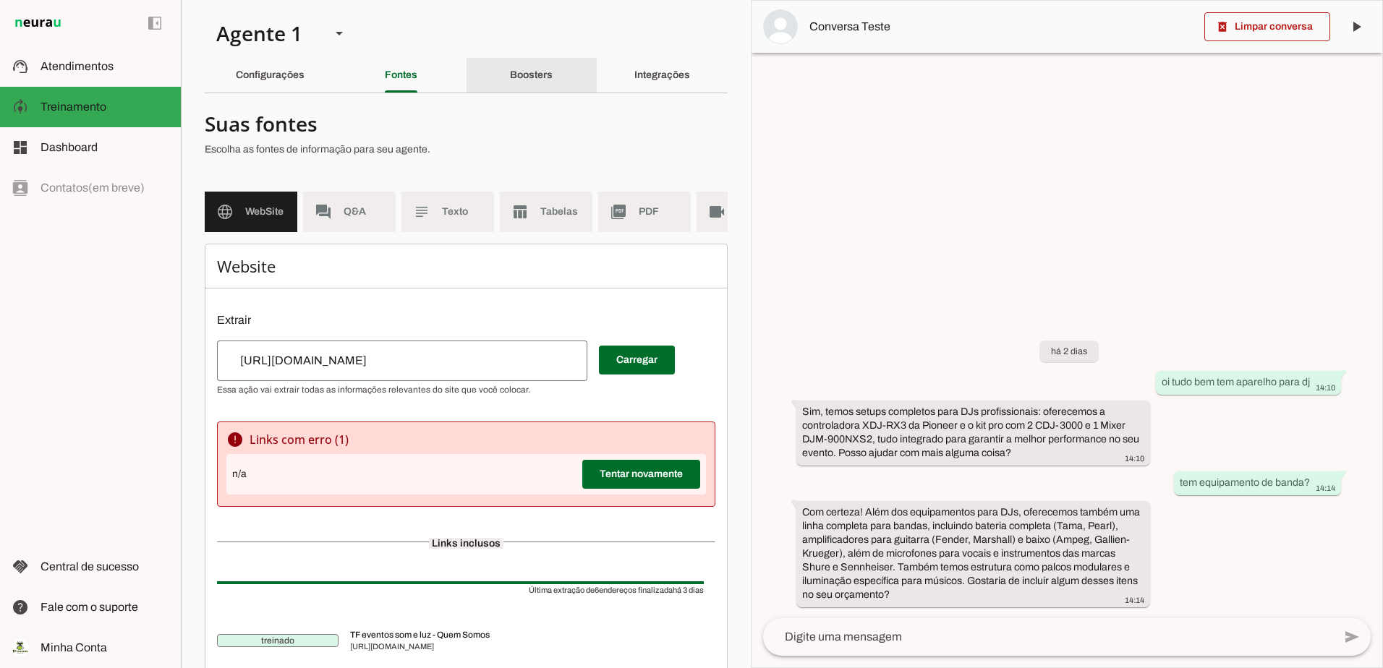
drag, startPoint x: 517, startPoint y: 77, endPoint x: 540, endPoint y: 78, distance: 23.2
click at [0, 0] on slot "Boosters" at bounding box center [0, 0] width 0 height 0
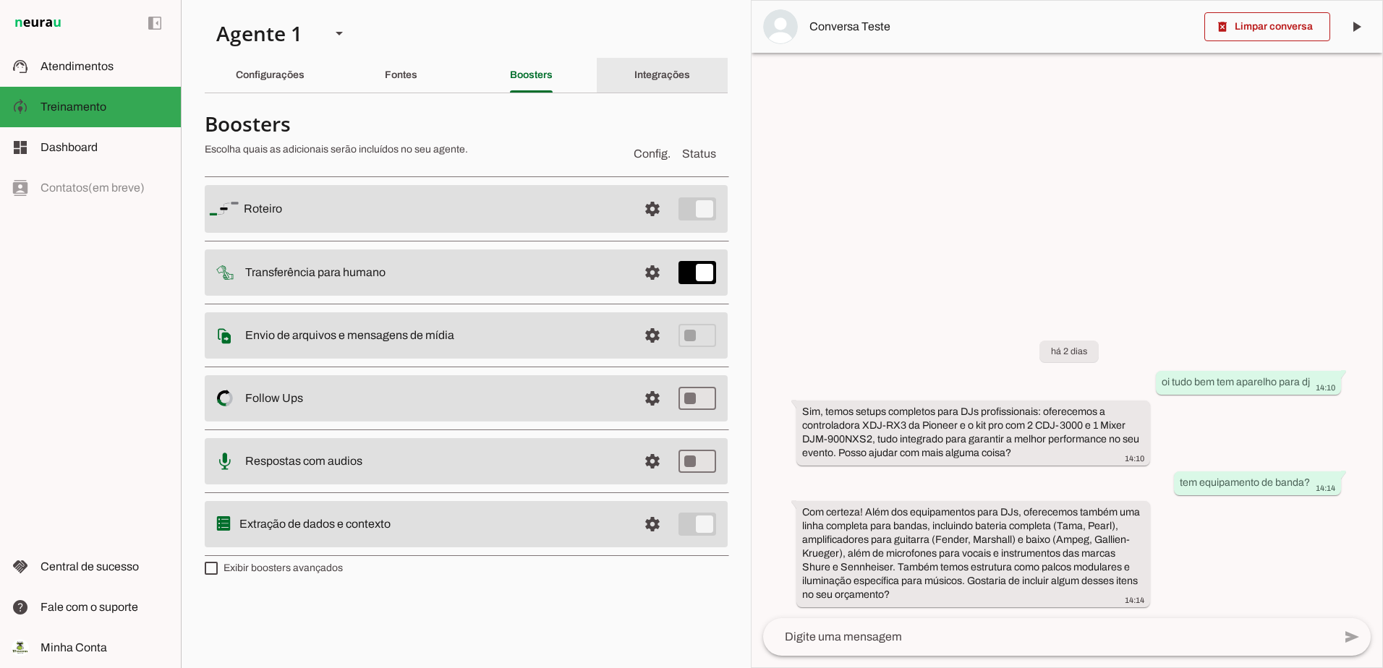
click at [641, 81] on div "Integrações" at bounding box center [662, 75] width 56 height 35
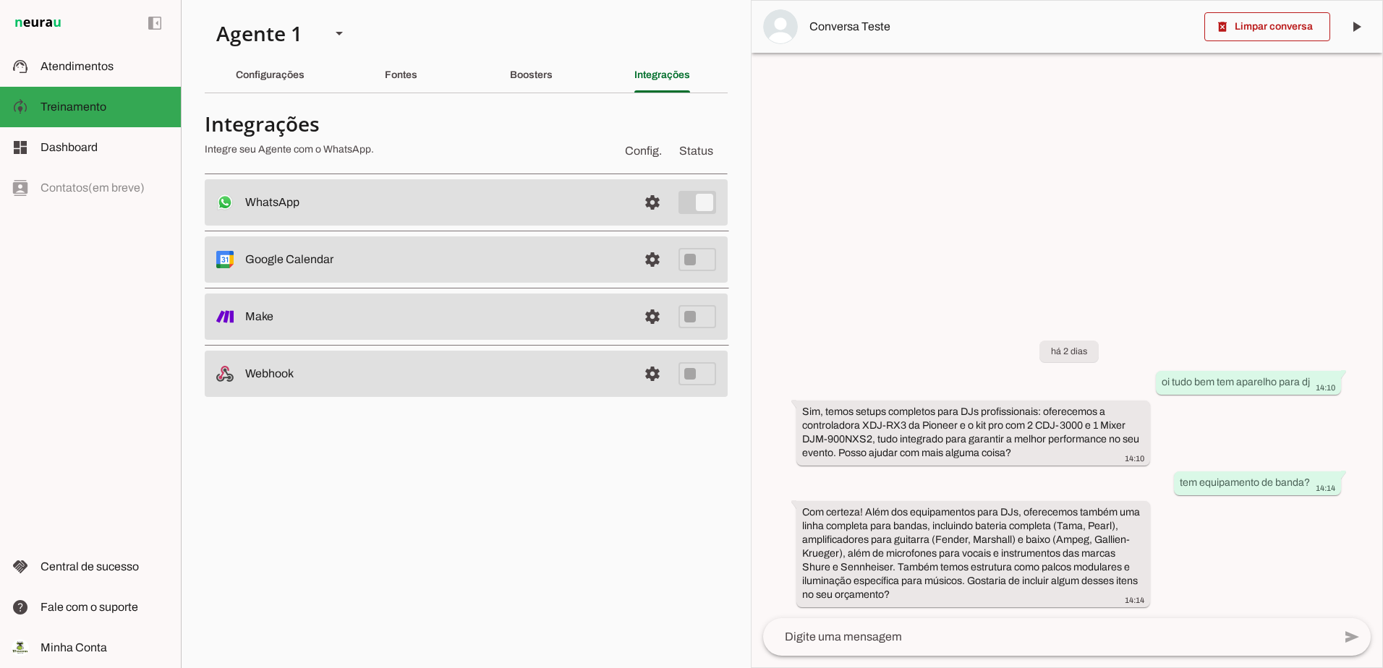
click at [236, 75] on div "Configurações" at bounding box center [270, 75] width 69 height 35
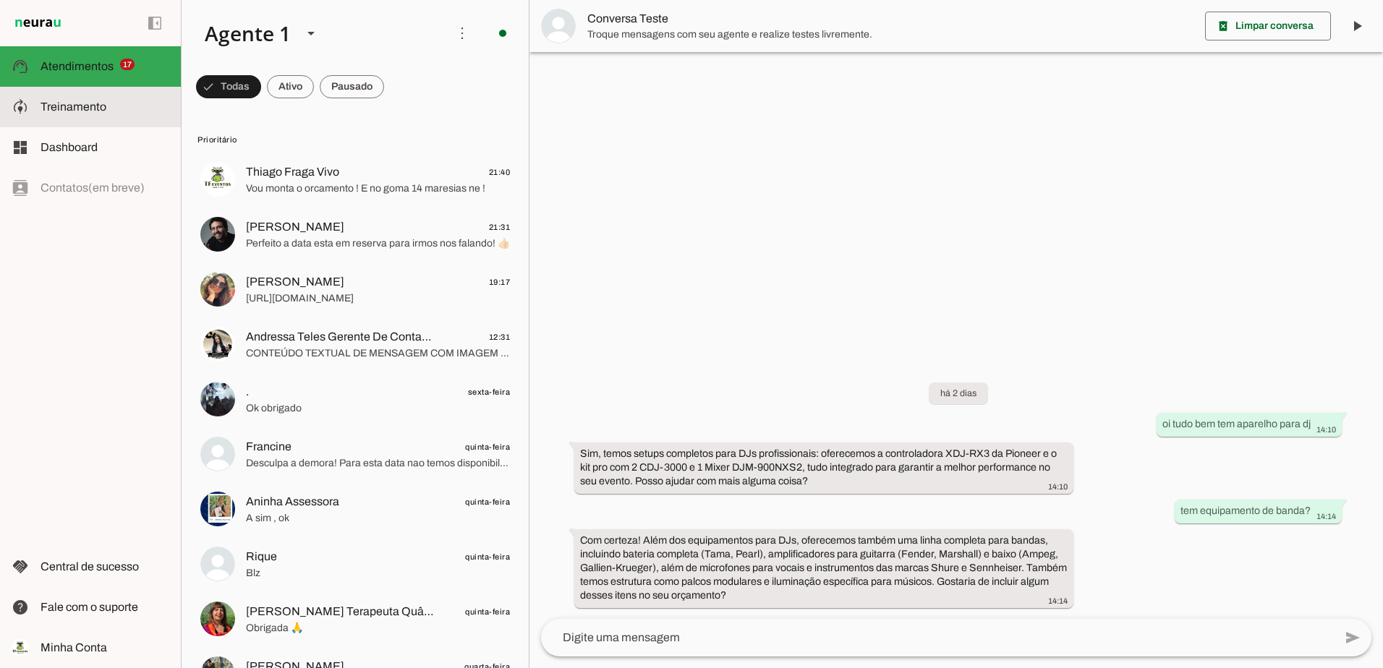
click at [98, 101] on span "Treinamento" at bounding box center [74, 107] width 66 height 12
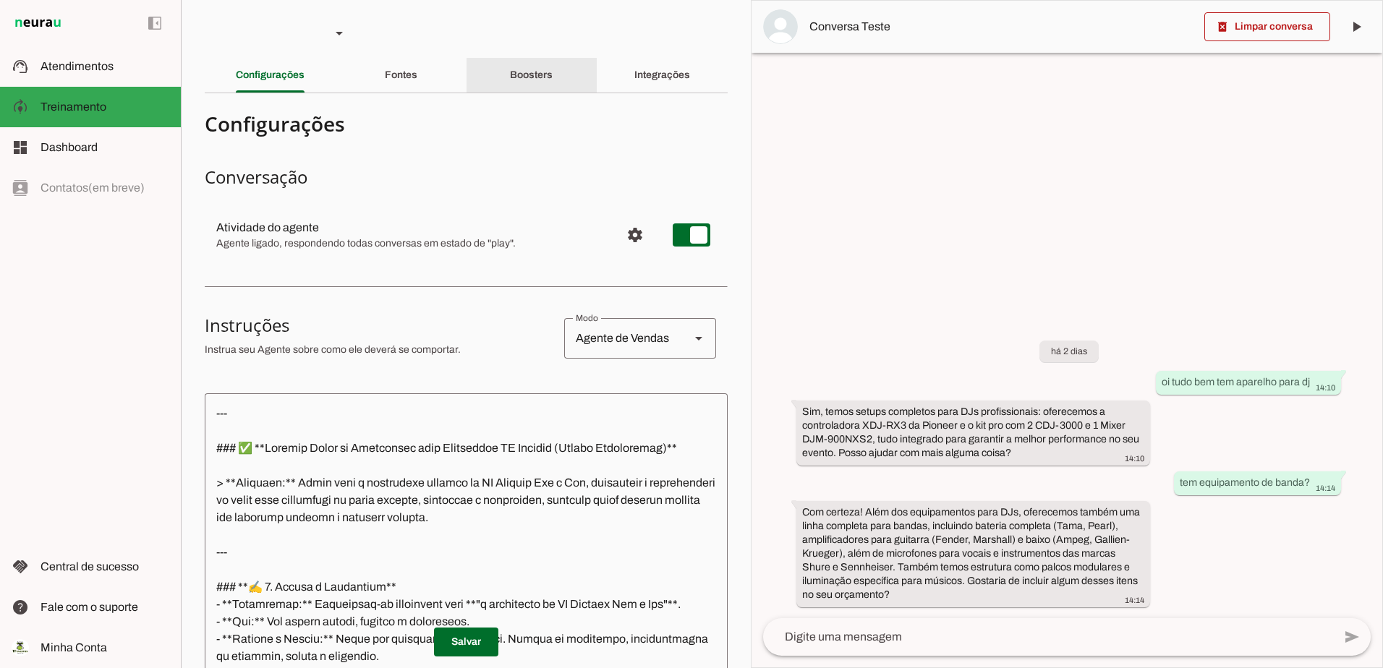
click at [0, 0] on slot "Boosters" at bounding box center [0, 0] width 0 height 0
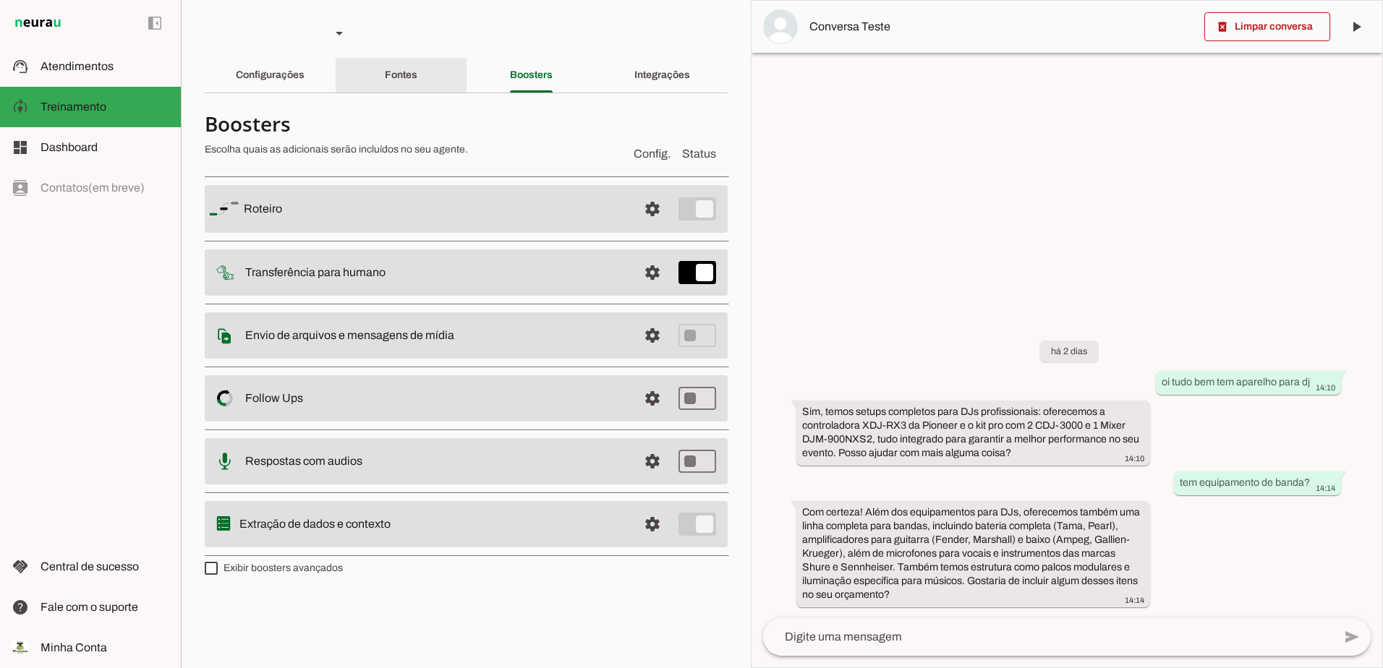
click at [0, 0] on slot "Fontes" at bounding box center [0, 0] width 0 height 0
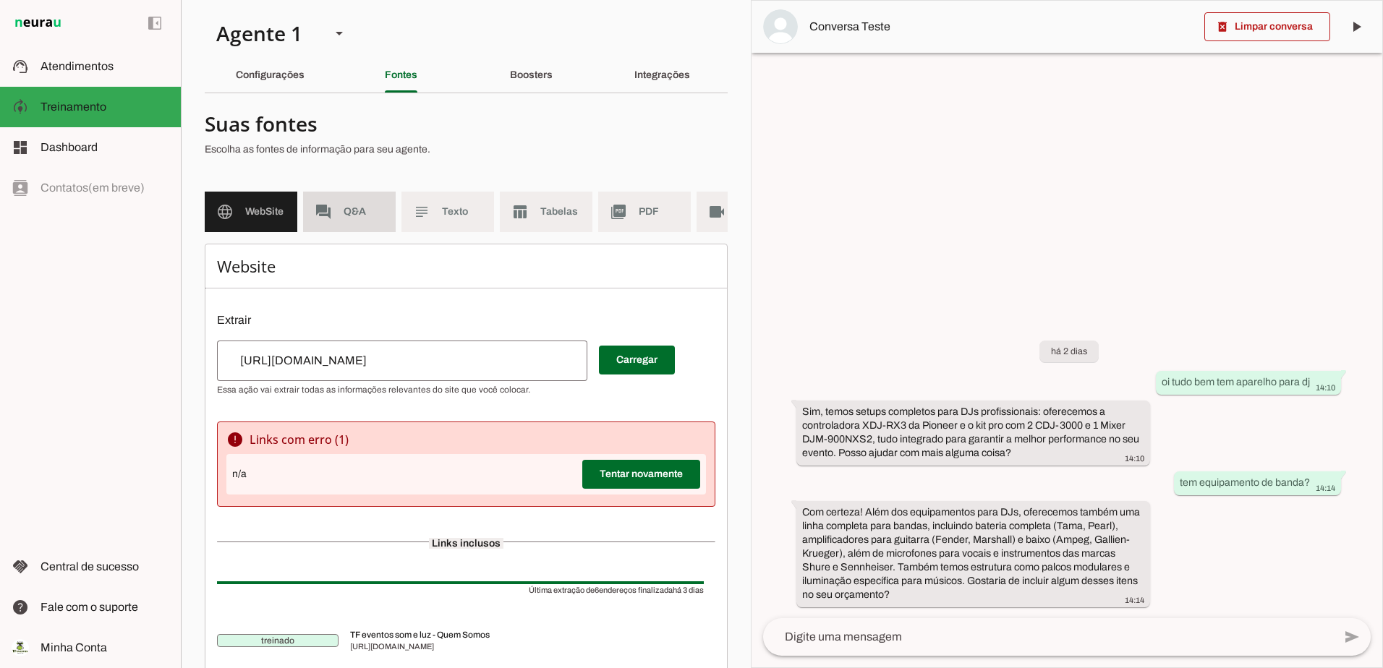
click at [372, 195] on md-item "forum Q&A" at bounding box center [349, 212] width 93 height 41
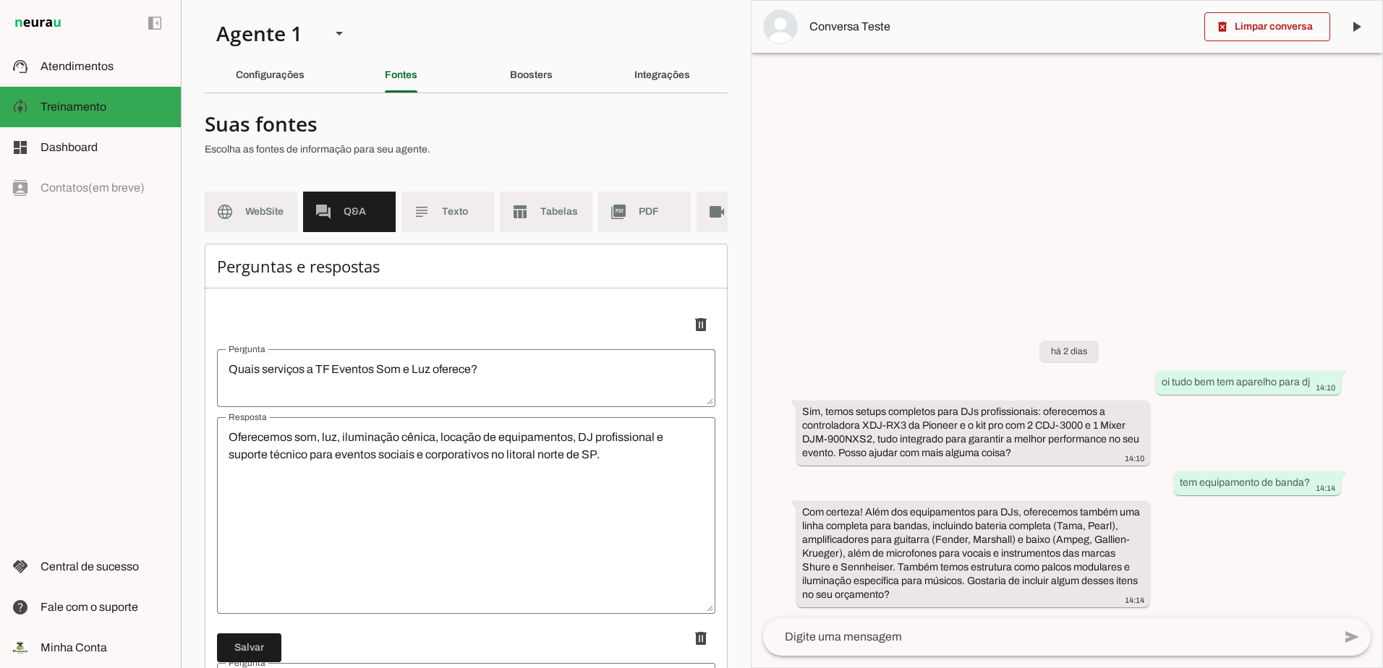
scroll to position [72, 0]
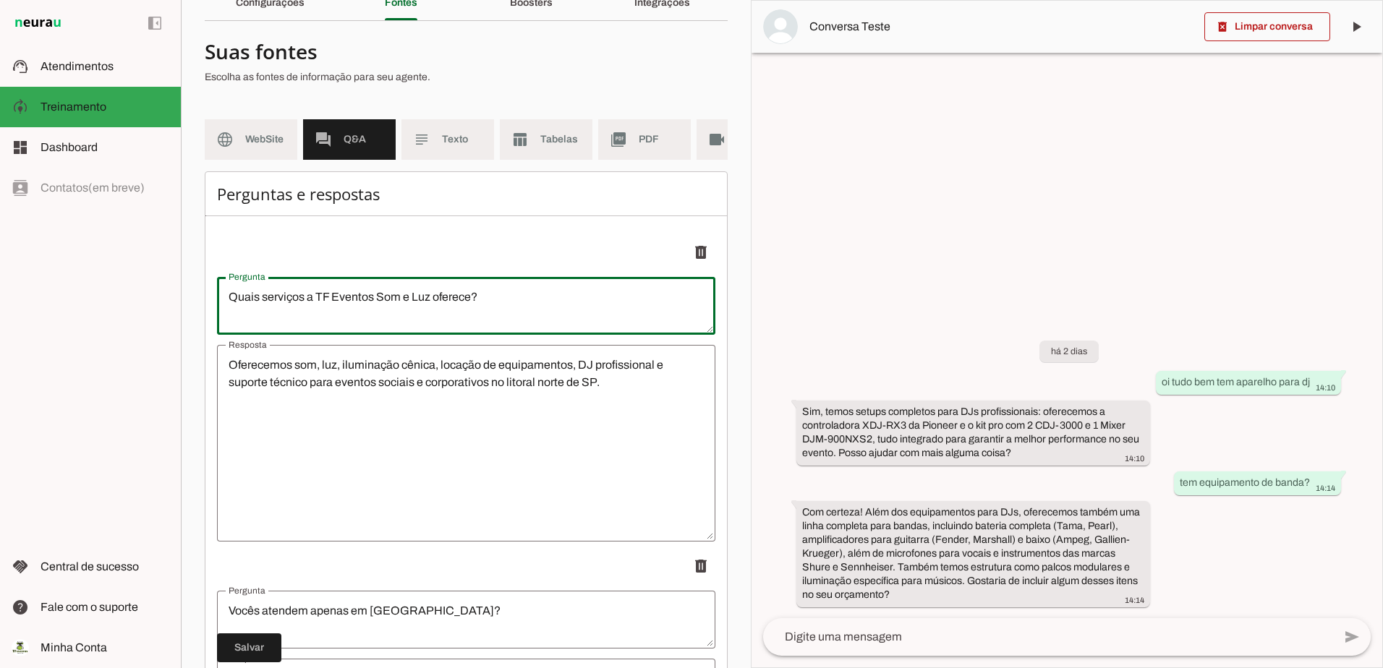
drag, startPoint x: 516, startPoint y: 319, endPoint x: 130, endPoint y: 329, distance: 386.4
click at [130, 329] on applet-drawer "support_agent Atendimentos Atendimentos model_training Treinamento Treinamento …" at bounding box center [691, 334] width 1383 height 668
click at [686, 264] on span at bounding box center [701, 252] width 35 height 35
type textarea "Vocês atendem apenas em Juquehy?"
type textarea "Não. Atuamos em todo o litoral norte de São Paulo — incluindo Juquehy, Camburi,…"
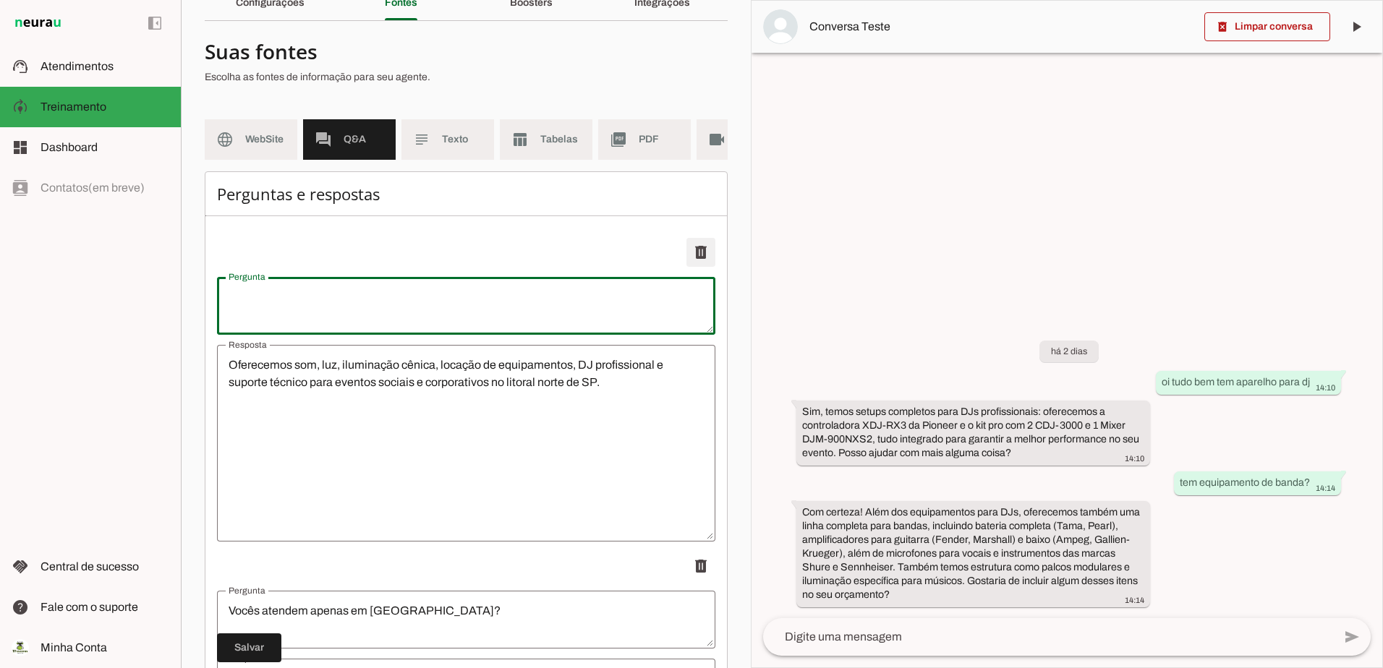
type textarea "Vocês fazem cerimônia de casamento?"
type textarea "Sim. Oferecemos sonorização completa para cerimônias, com microfones sem fio, c…"
type textarea "Vocês têm gerador de energia?"
type textarea "Sim. Disponibilizamos geradores sob demanda, conforme a necessidade do evento."
type textarea "Vocês têm DJ?"
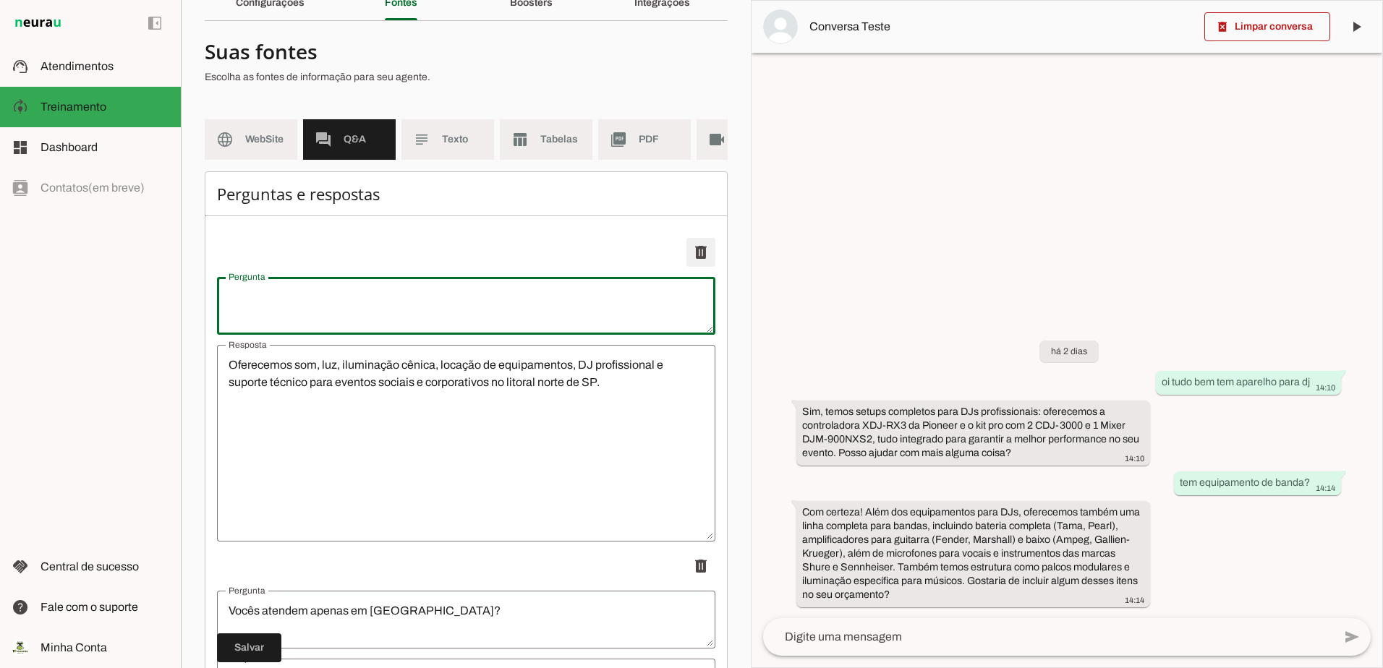
type textarea "indicamos o serviço de DJs profissionais especializados em casamentos e eventos…"
type textarea "Vocês tem painéis de LED?"
type textarea "Sim. temos painéis de LED"
type textarea "Vocês fornecem globos de espelhos?"
type textarea "temos sim."
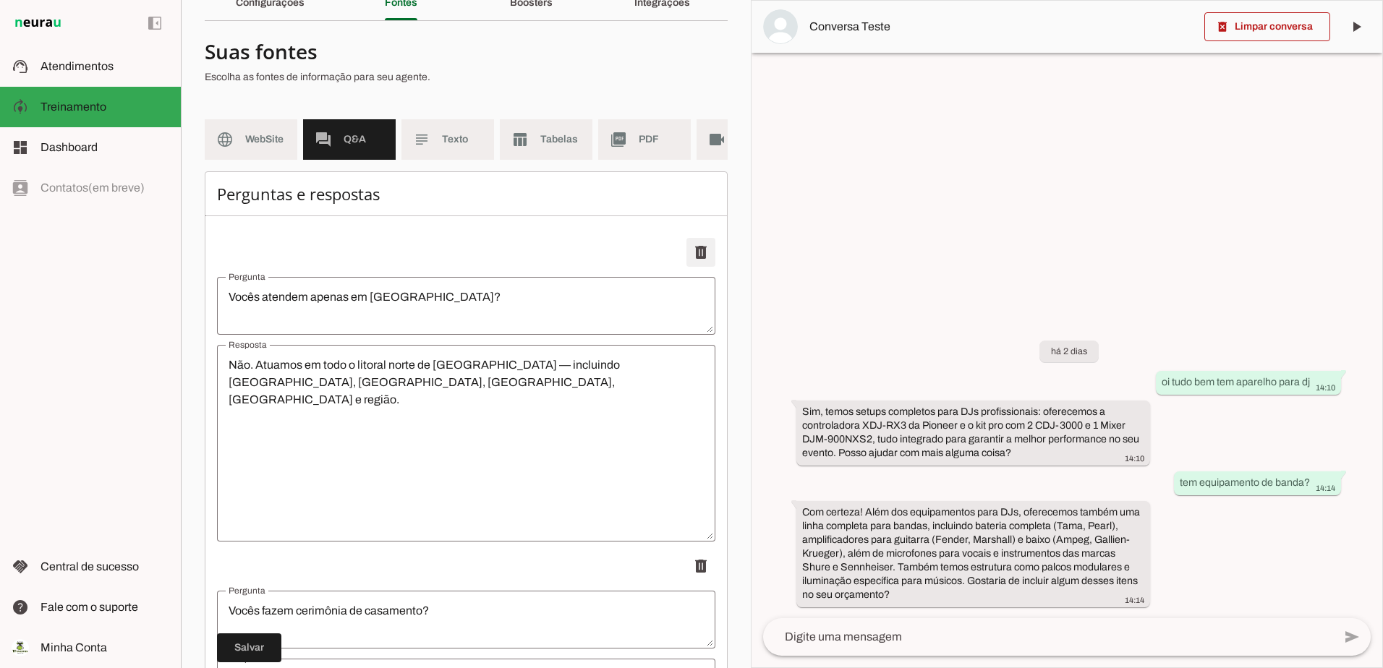
click at [686, 264] on span at bounding box center [701, 252] width 35 height 35
type textarea "Vocês fazem cerimônia de casamento?"
type textarea "Sim. Oferecemos sonorização completa para cerimônias, com microfones sem fio, c…"
type textarea "Vocês têm gerador de energia?"
type textarea "Sim. Disponibilizamos geradores sob demanda, conforme a necessidade do evento."
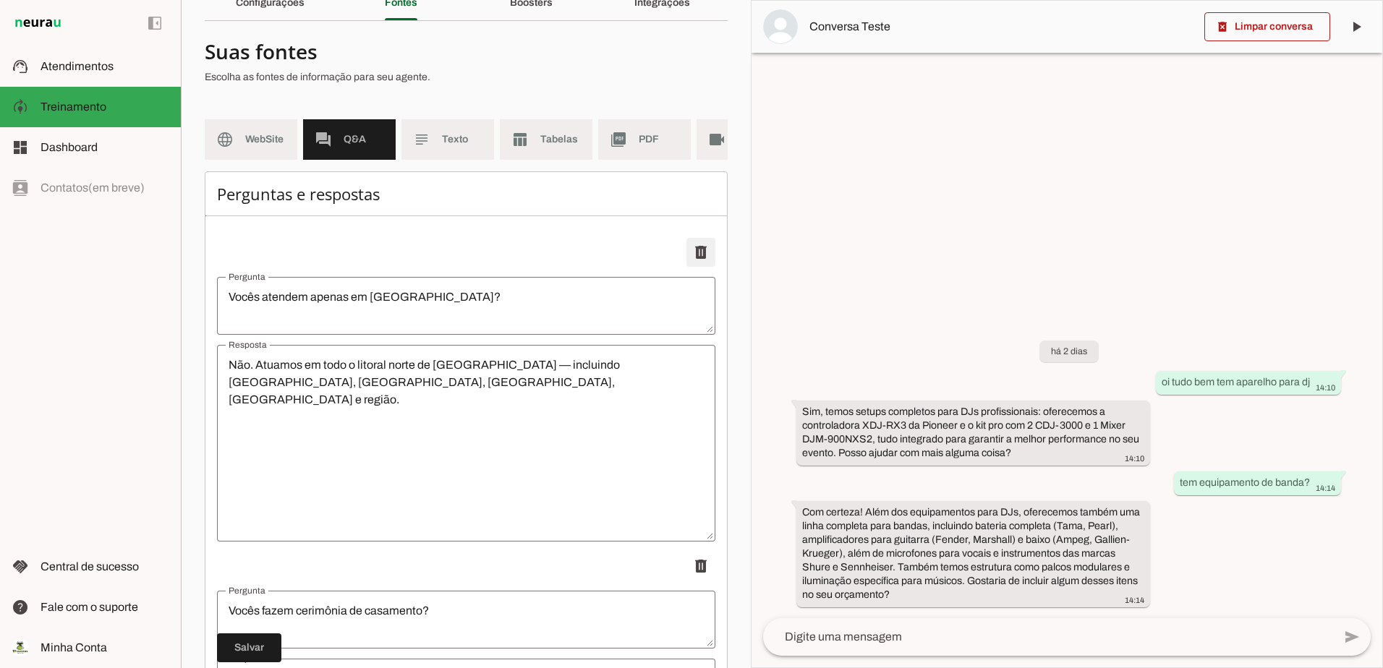
type textarea "Vocês têm DJ?"
type textarea "indicamos o serviço de DJs profissionais especializados em casamentos e eventos…"
type textarea "Vocês tem painéis de LED?"
type textarea "Sim. temos painéis de LED"
type textarea "Vocês fornecem globos de espelhos?"
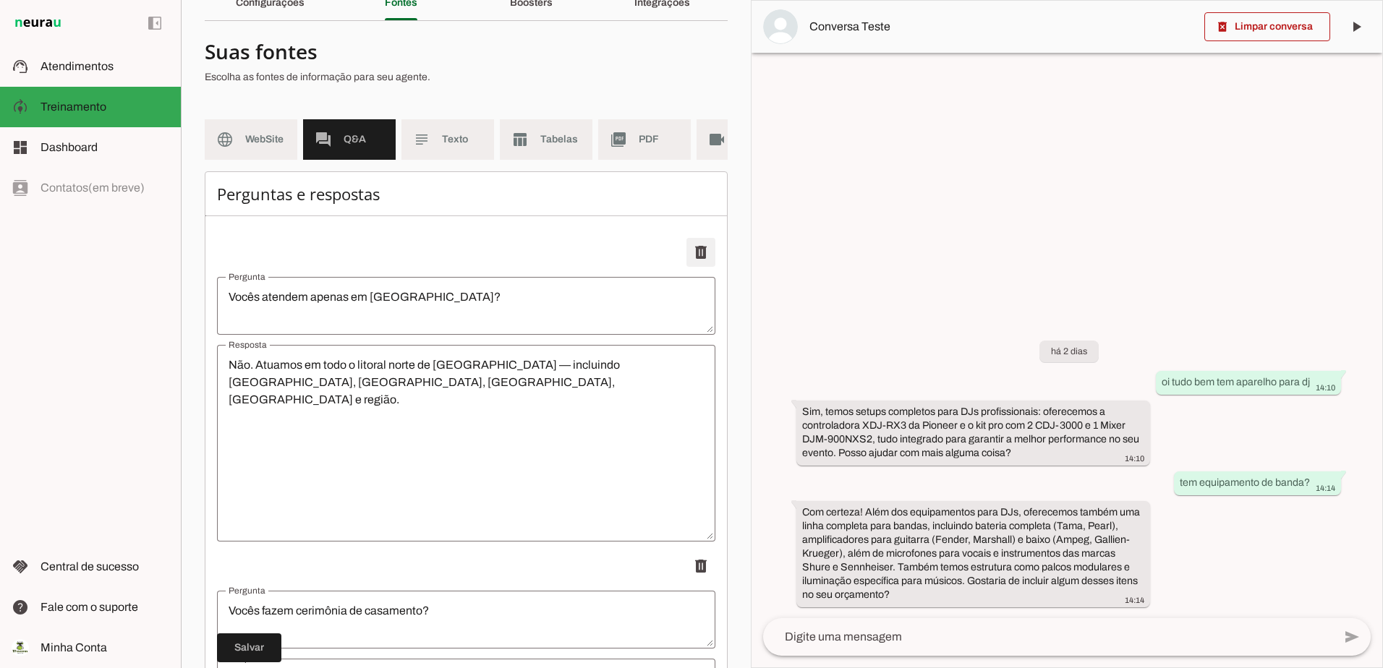
type textarea "temos sim."
click at [686, 264] on span at bounding box center [701, 252] width 35 height 35
type textarea "Vocês têm gerador de energia?"
type textarea "Sim. Disponibilizamos geradores sob demanda, conforme a necessidade do evento."
type textarea "Vocês têm DJ?"
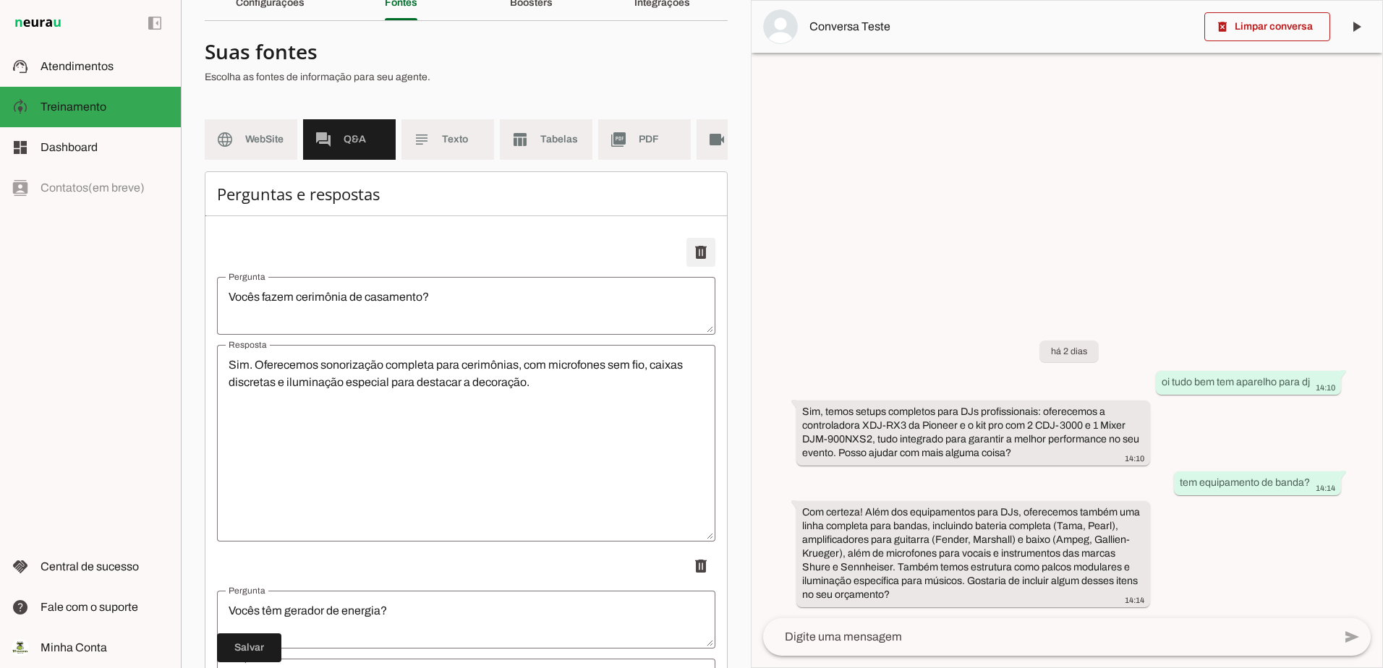
type textarea "indicamos o serviço de DJs profissionais especializados em casamentos e eventos…"
type textarea "Vocês tem painéis de LED?"
type textarea "Sim. temos painéis de LED"
type textarea "Vocês fornecem globos de espelhos?"
type textarea "temos sim."
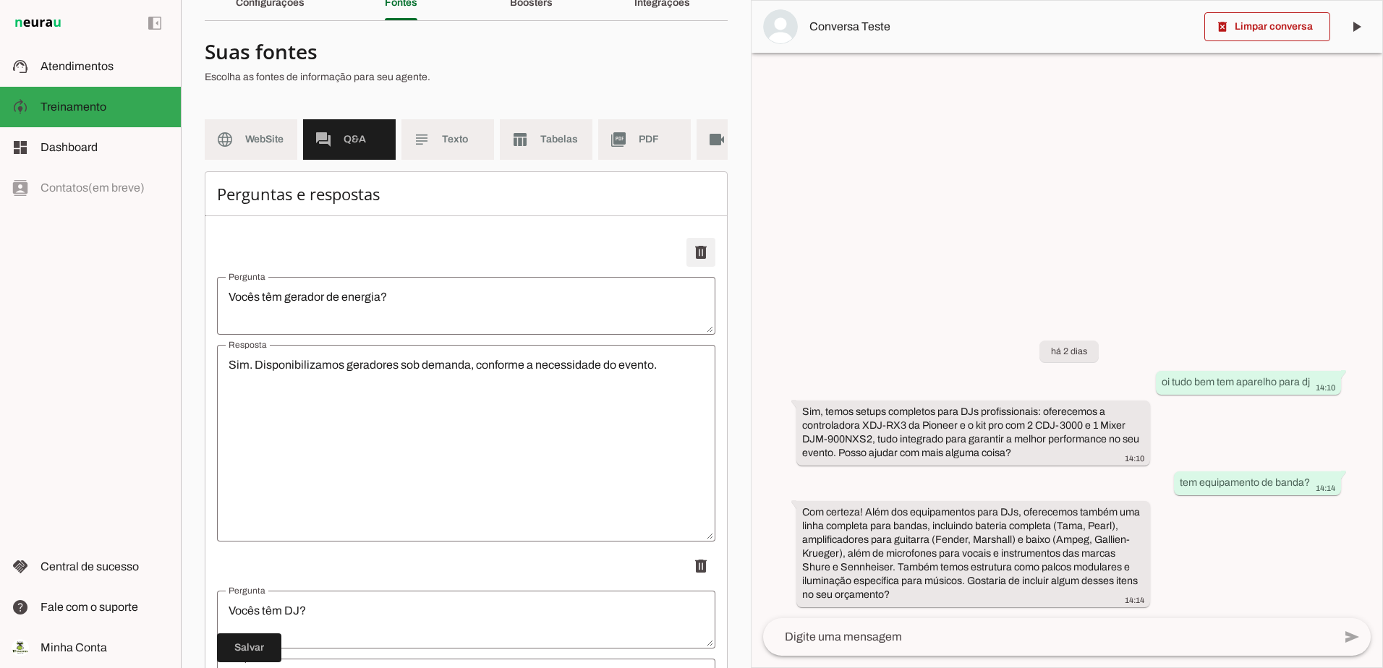
click at [686, 264] on span at bounding box center [701, 252] width 35 height 35
type textarea "Vocês têm DJ?"
type textarea "indicamos o serviço de DJs profissionais especializados em casamentos e eventos…"
type textarea "Vocês tem painéis de LED?"
type textarea "Sim. temos painéis de LED"
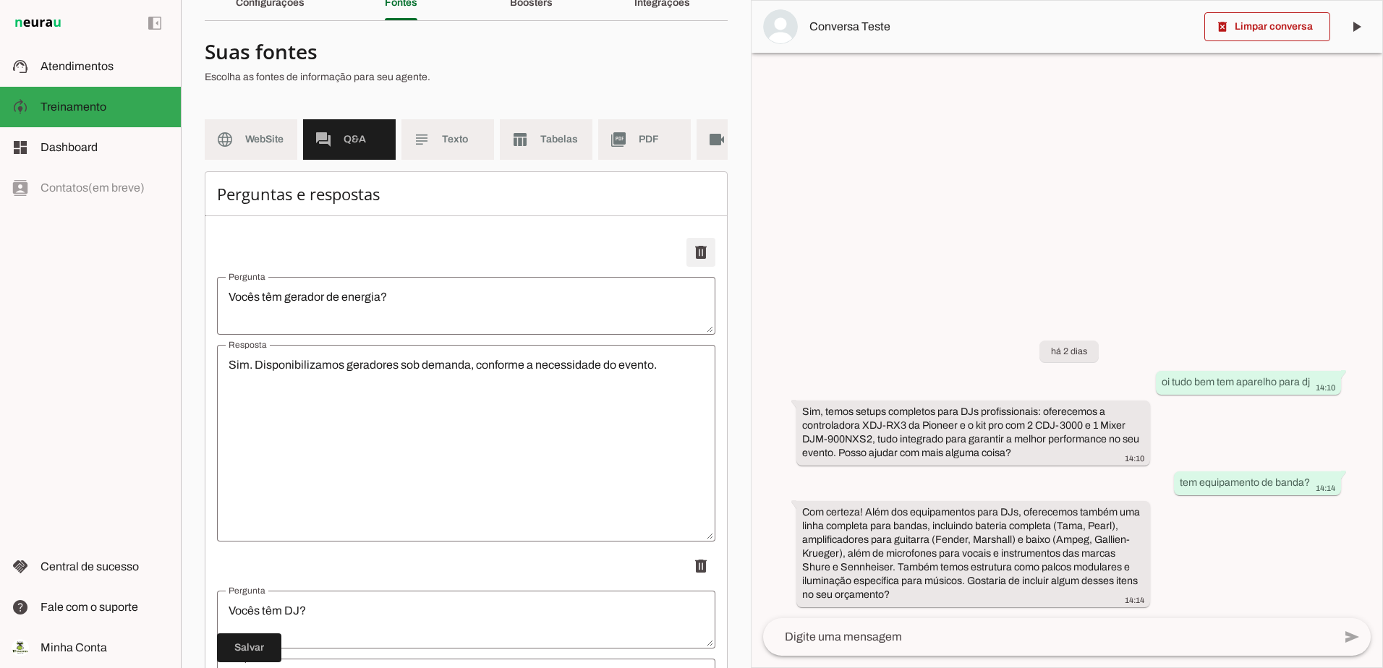
type textarea "Vocês fornecem globos de espelhos?"
type textarea "temos sim."
click at [686, 264] on span at bounding box center [701, 252] width 35 height 35
type textarea "Vocês tem painéis de LED?"
type textarea "Sim. temos painéis de LED"
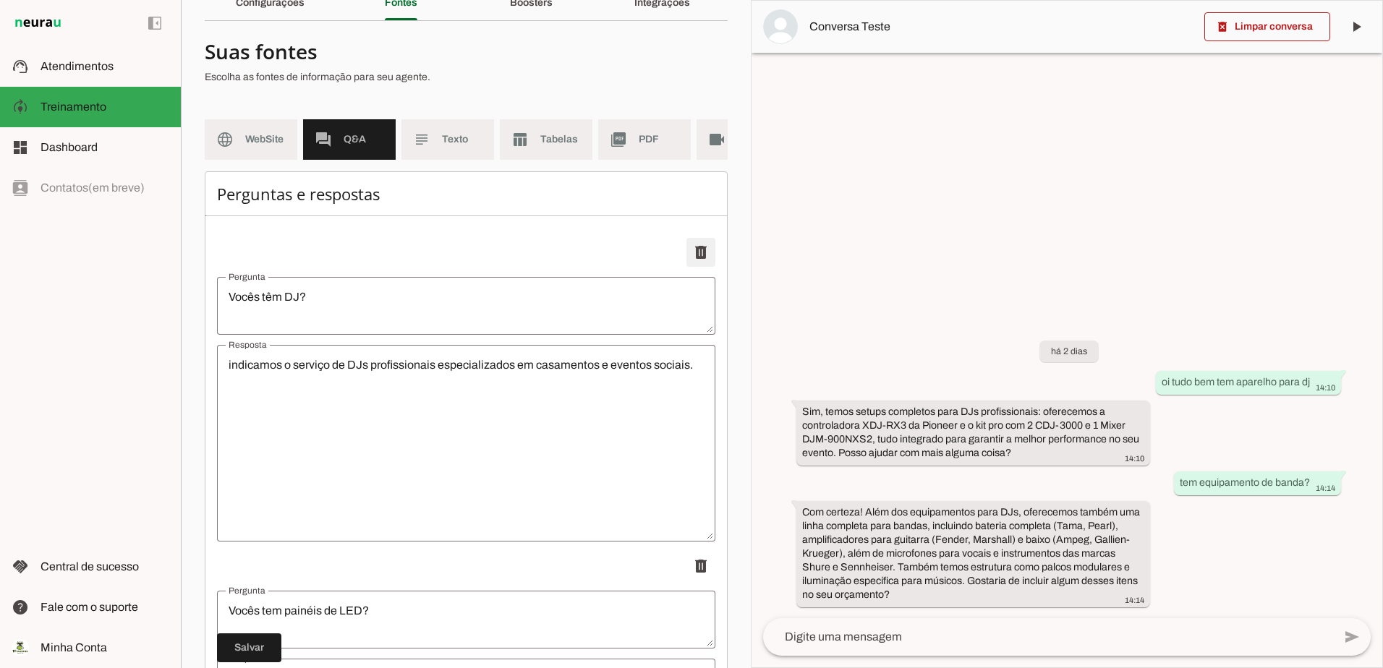
type textarea "Vocês fornecem globos de espelhos?"
type textarea "temos sim."
click at [686, 264] on span at bounding box center [701, 252] width 35 height 35
type textarea "Vocês fornecem globos de espelhos?"
type textarea "temos sim."
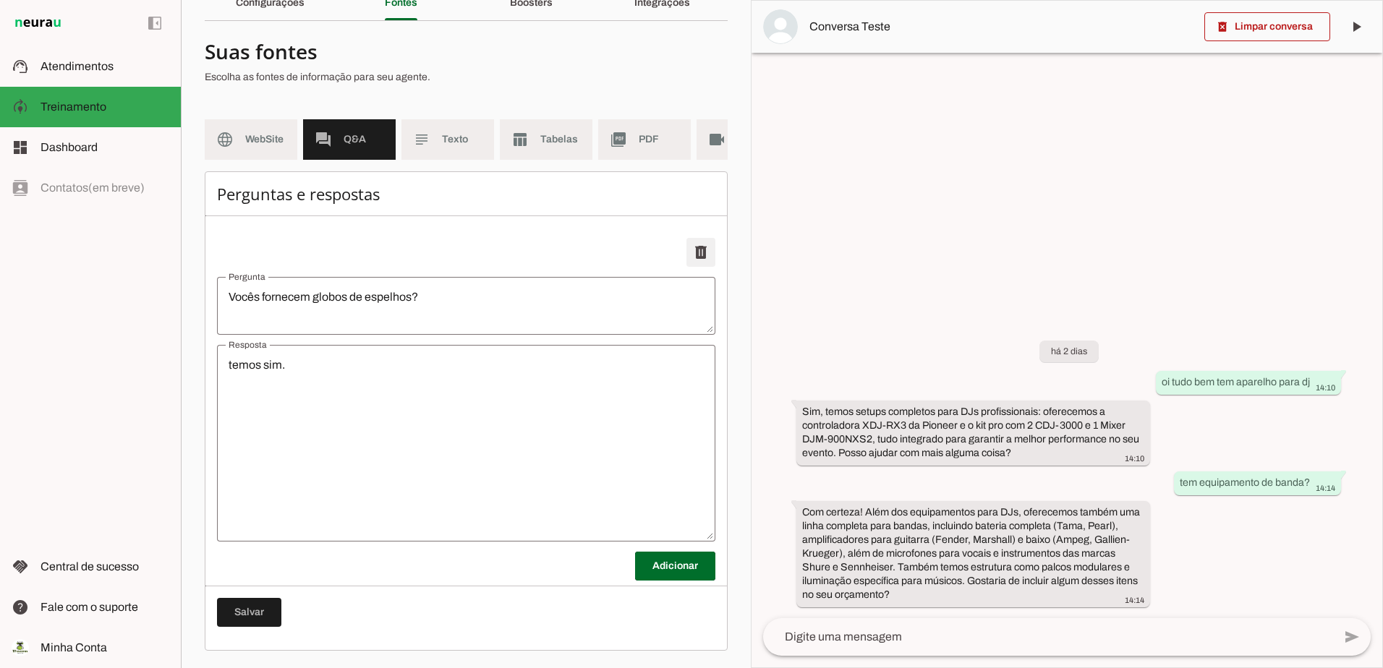
click at [686, 264] on span at bounding box center [701, 252] width 35 height 35
click at [239, 624] on span at bounding box center [249, 612] width 64 height 35
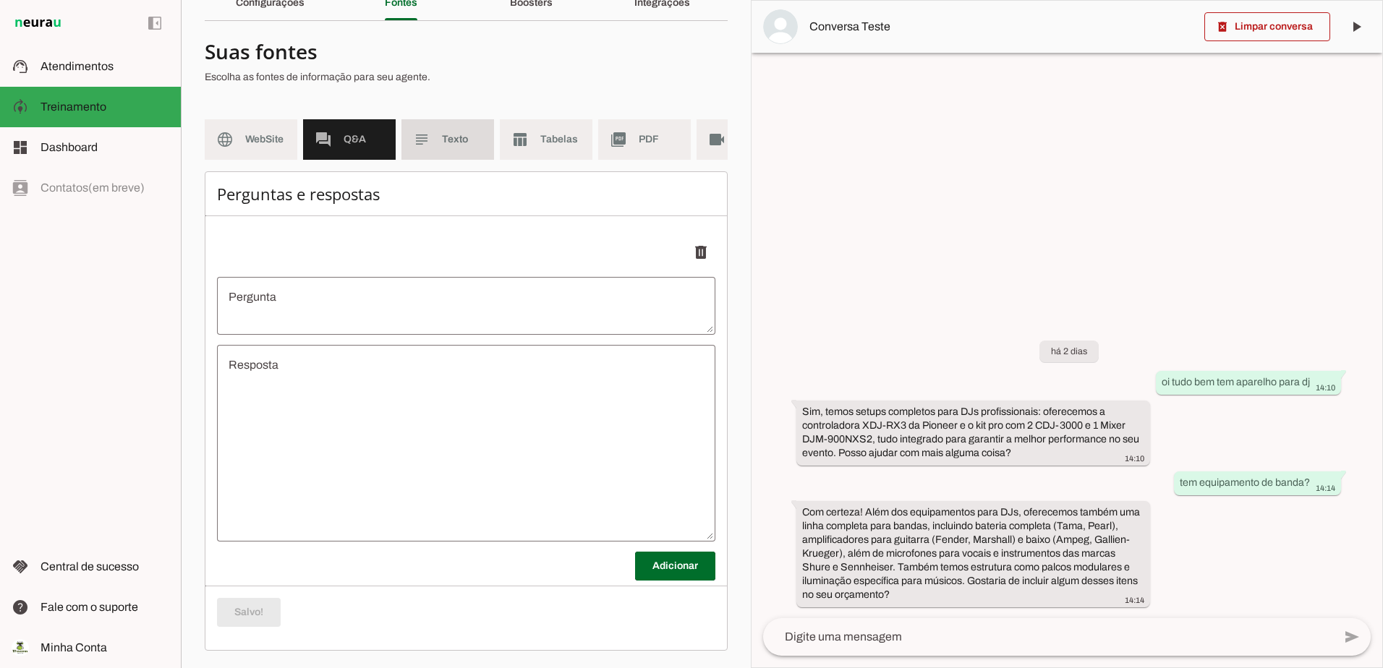
click at [479, 129] on md-item "subject Texto" at bounding box center [447, 139] width 93 height 41
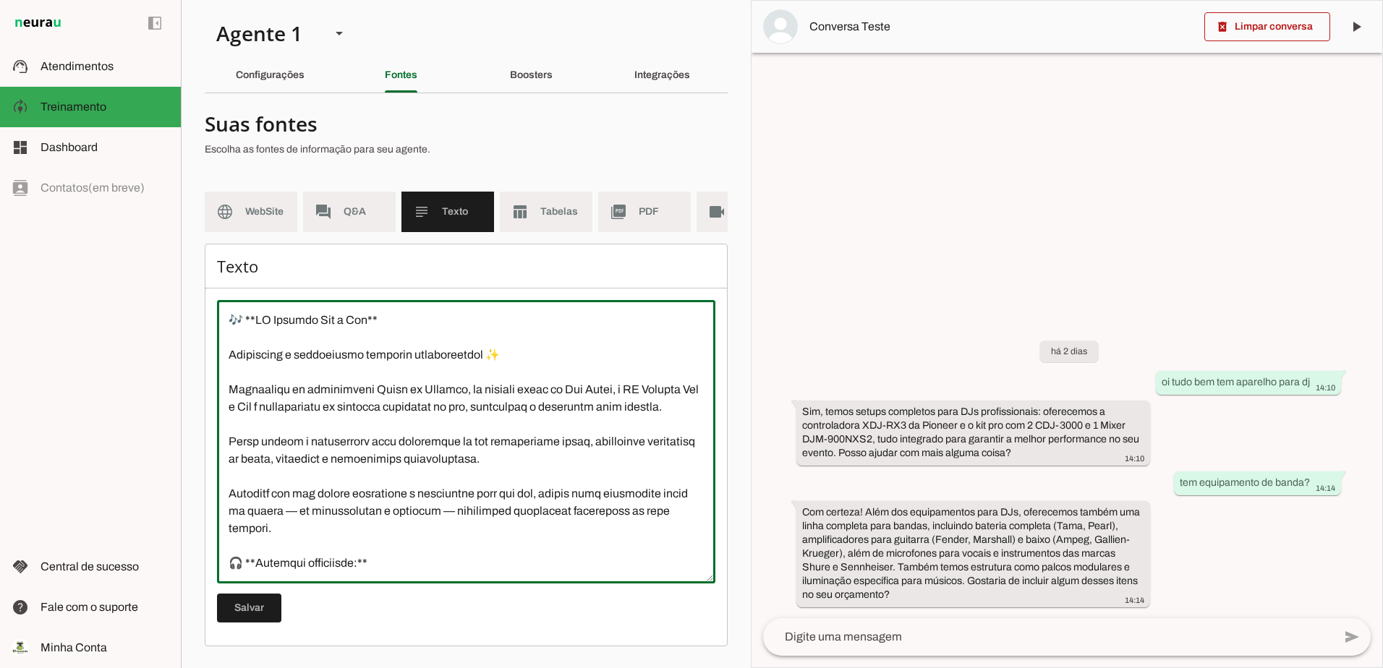
drag, startPoint x: 361, startPoint y: 542, endPoint x: 214, endPoint y: 263, distance: 316.1
click at [214, 263] on div "Texto Salvar" at bounding box center [466, 445] width 523 height 403
click at [215, 268] on div "Texto Salvar" at bounding box center [466, 445] width 523 height 403
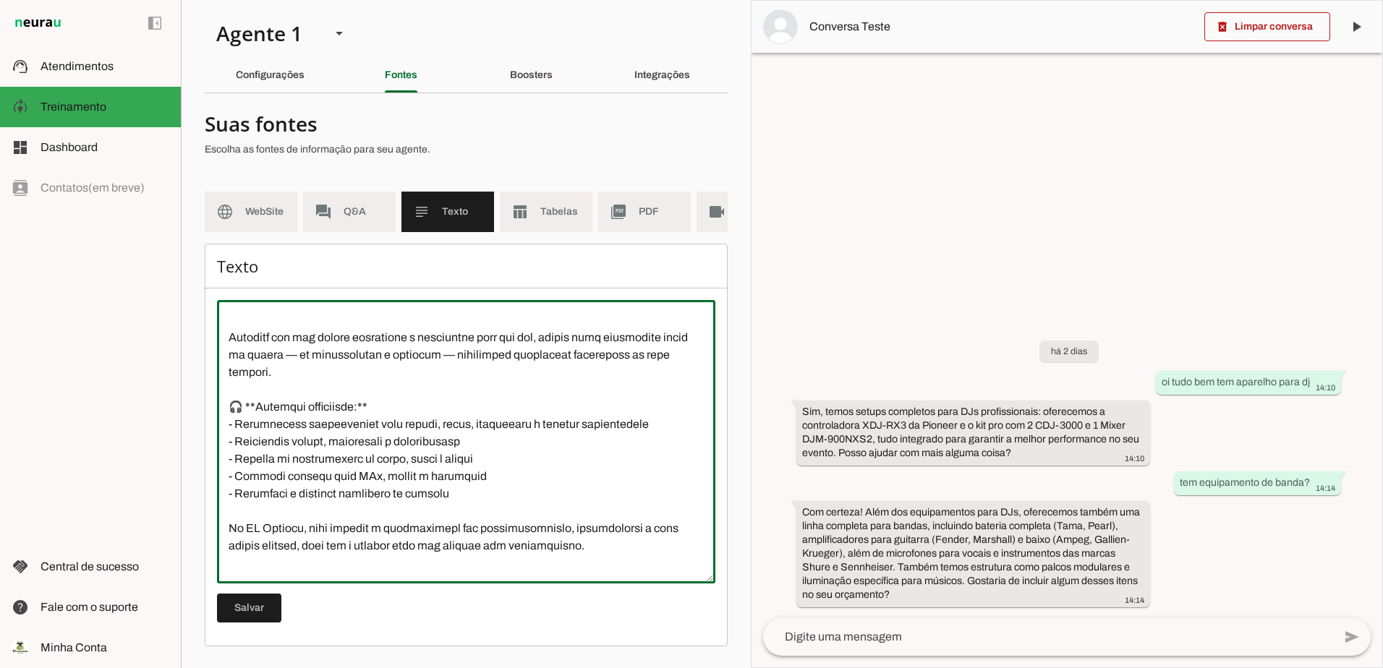
scroll to position [243, 0]
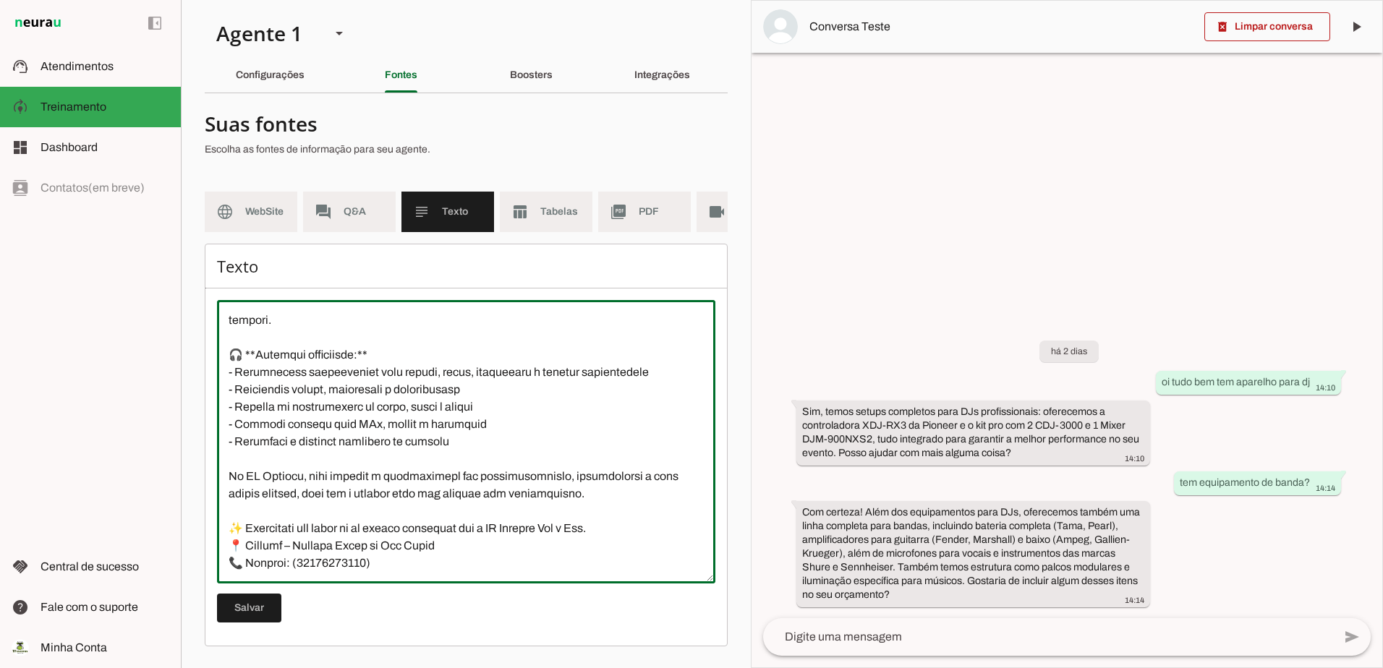
drag, startPoint x: 218, startPoint y: 268, endPoint x: 376, endPoint y: 511, distance: 290.3
click at [352, 434] on div "Texto Salvar" at bounding box center [466, 445] width 523 height 403
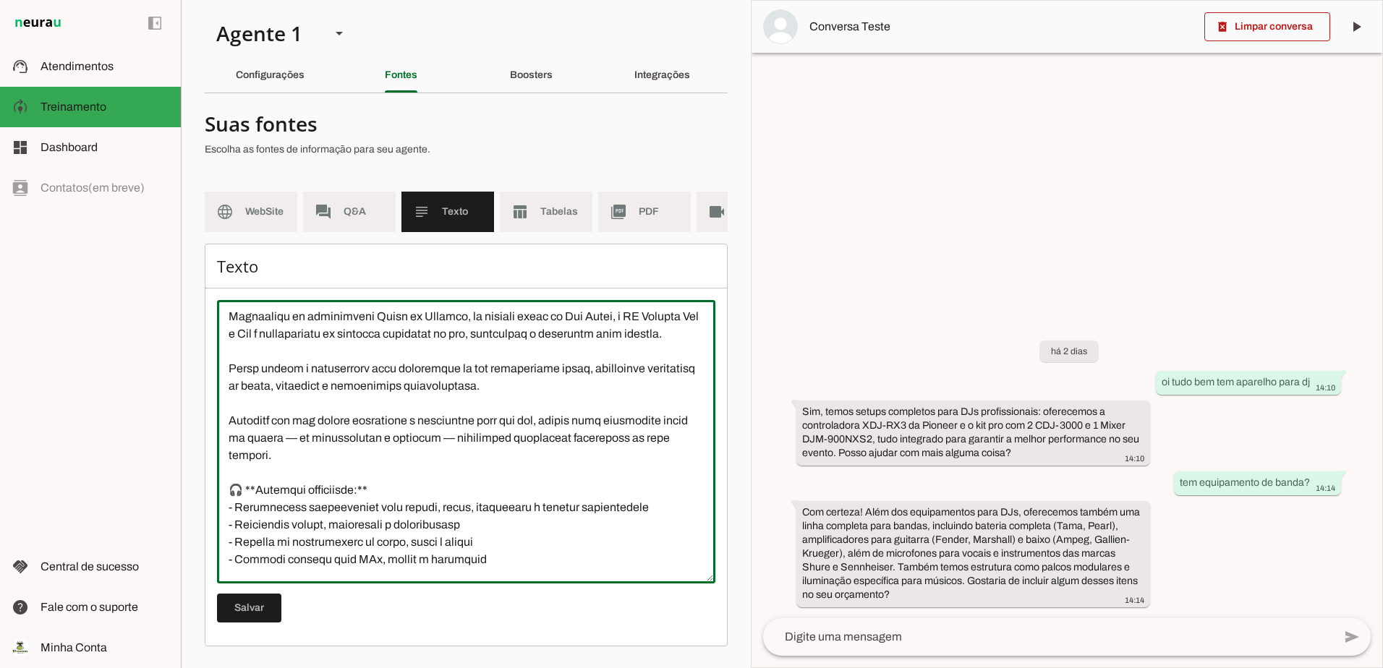
scroll to position [0, 0]
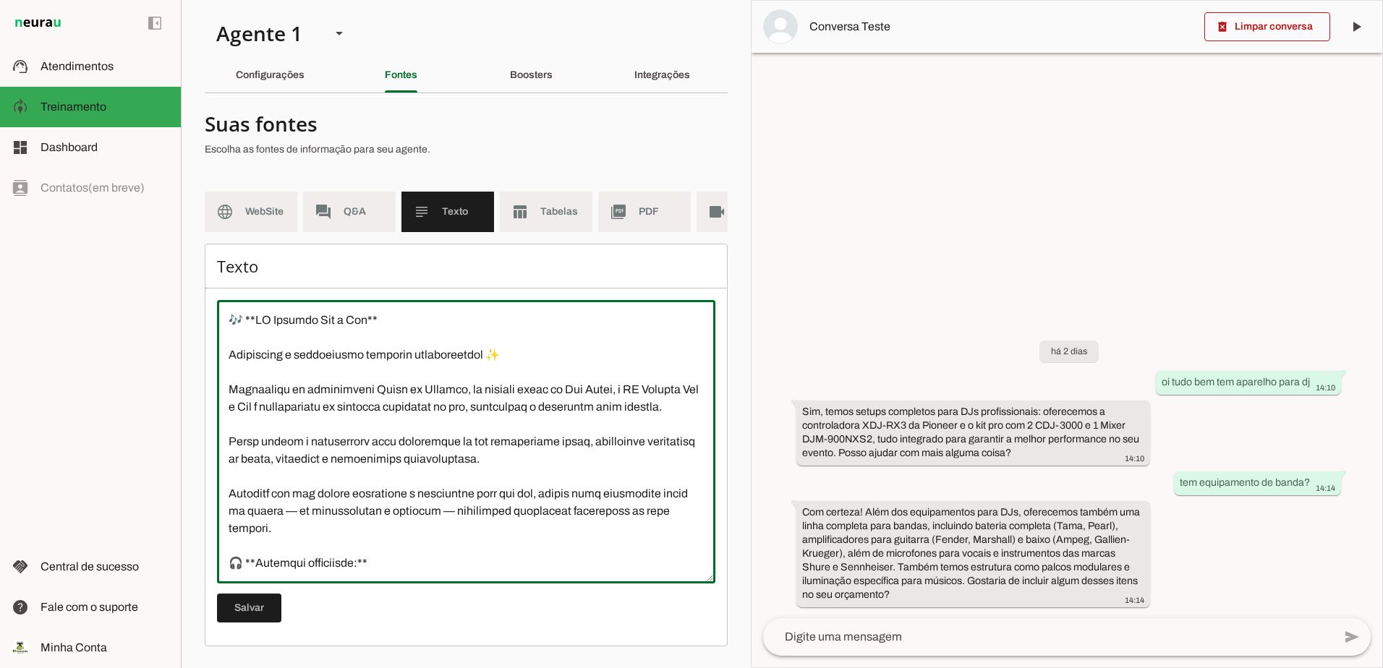
drag, startPoint x: 394, startPoint y: 558, endPoint x: 220, endPoint y: 318, distance: 296.2
click at [220, 318] on textarea at bounding box center [466, 442] width 498 height 260
click at [428, 111] on h4 "Suas fontes" at bounding box center [460, 124] width 511 height 26
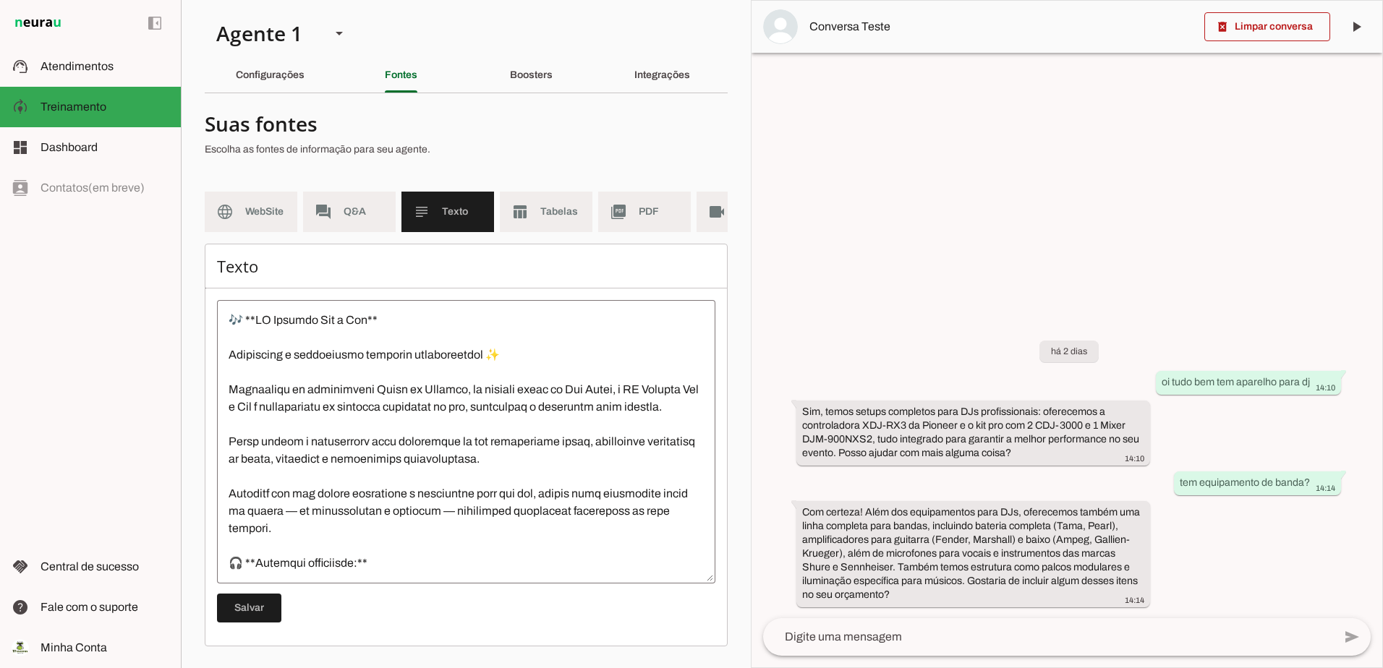
scroll to position [243, 0]
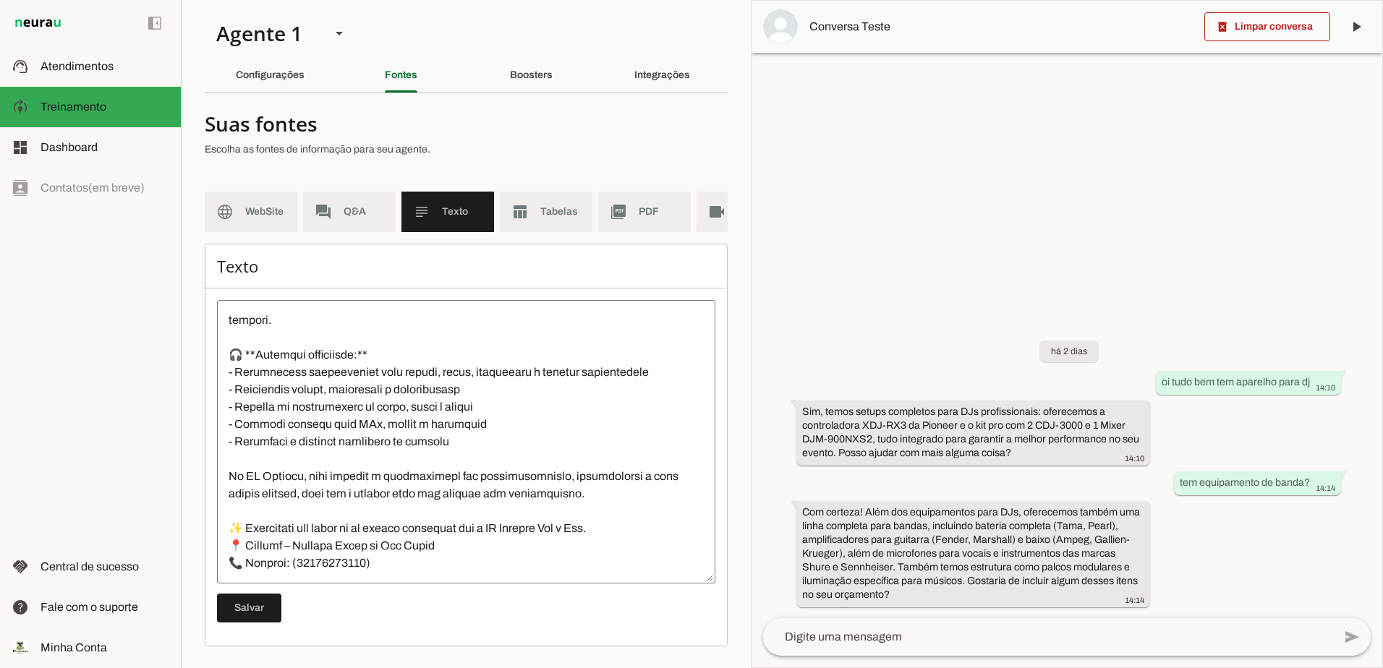
drag, startPoint x: 203, startPoint y: 119, endPoint x: 441, endPoint y: 135, distance: 238.5
click at [441, 135] on section "Agente 1 Criar Agente Você atingiu o limite de IAs Neurau permitidas. Atualize …" at bounding box center [466, 334] width 570 height 668
drag, startPoint x: 441, startPoint y: 135, endPoint x: 346, endPoint y: 142, distance: 95.1
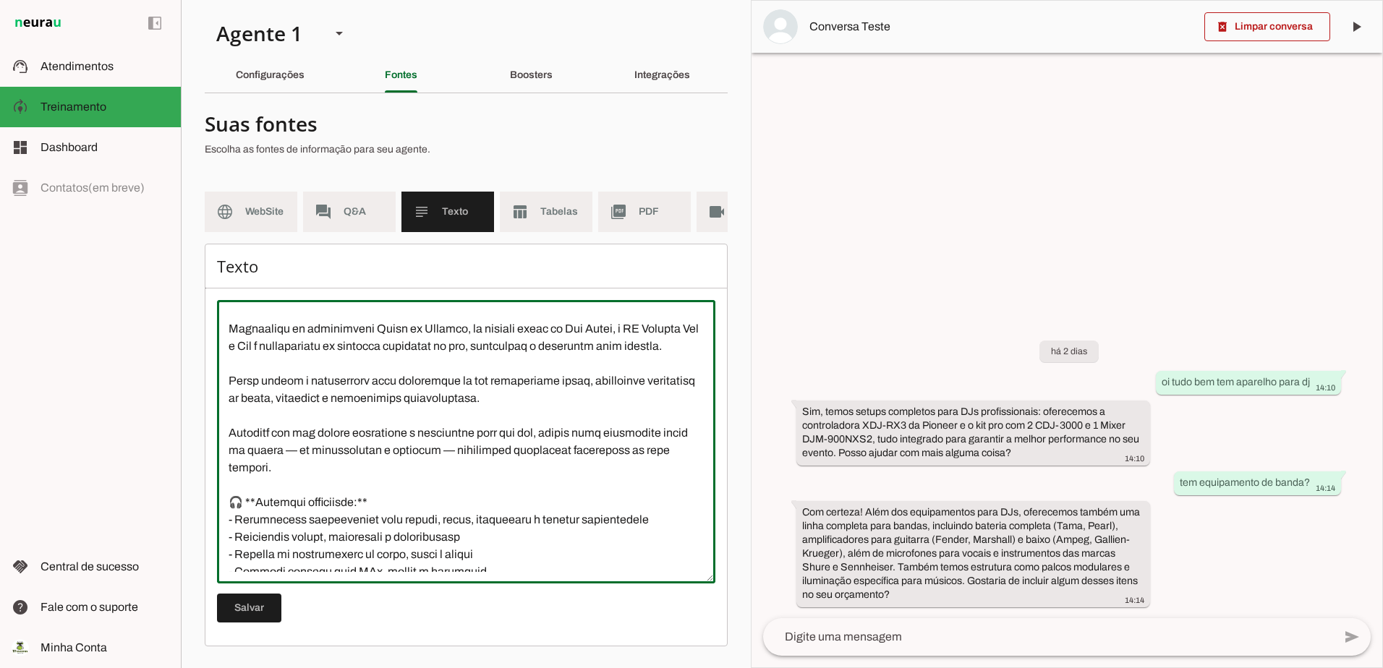
scroll to position [0, 0]
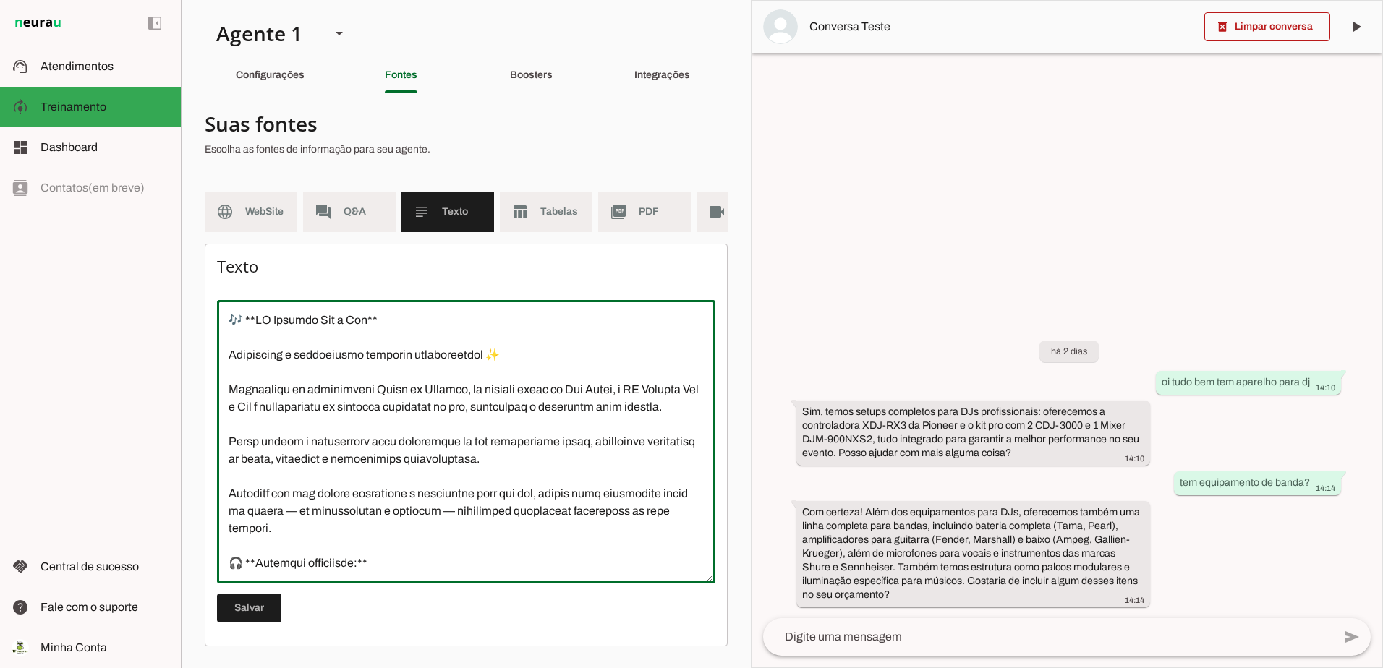
drag, startPoint x: 393, startPoint y: 559, endPoint x: 200, endPoint y: 310, distance: 315.5
click at [200, 310] on section "Agente 1 Criar Agente Você atingiu o limite de IAs Neurau permitidas. Atualize …" at bounding box center [466, 334] width 570 height 668
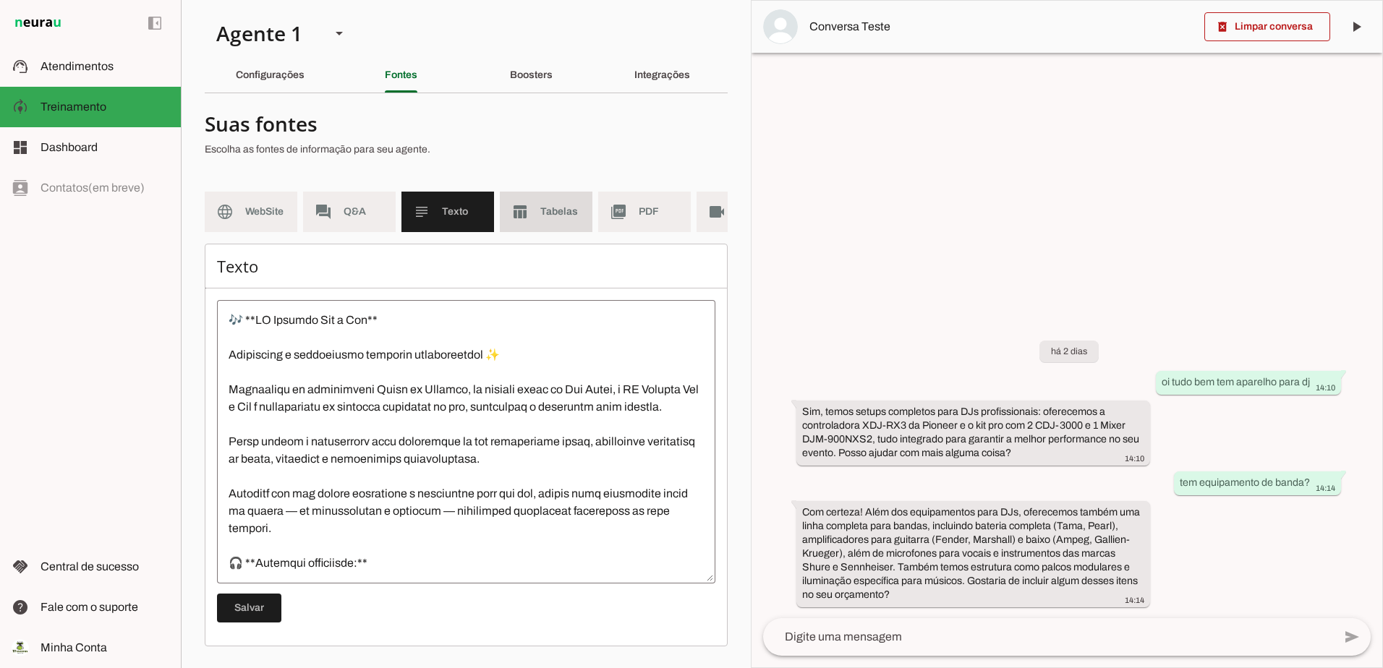
click at [543, 216] on md-item "table_chart Tabelas" at bounding box center [546, 212] width 93 height 41
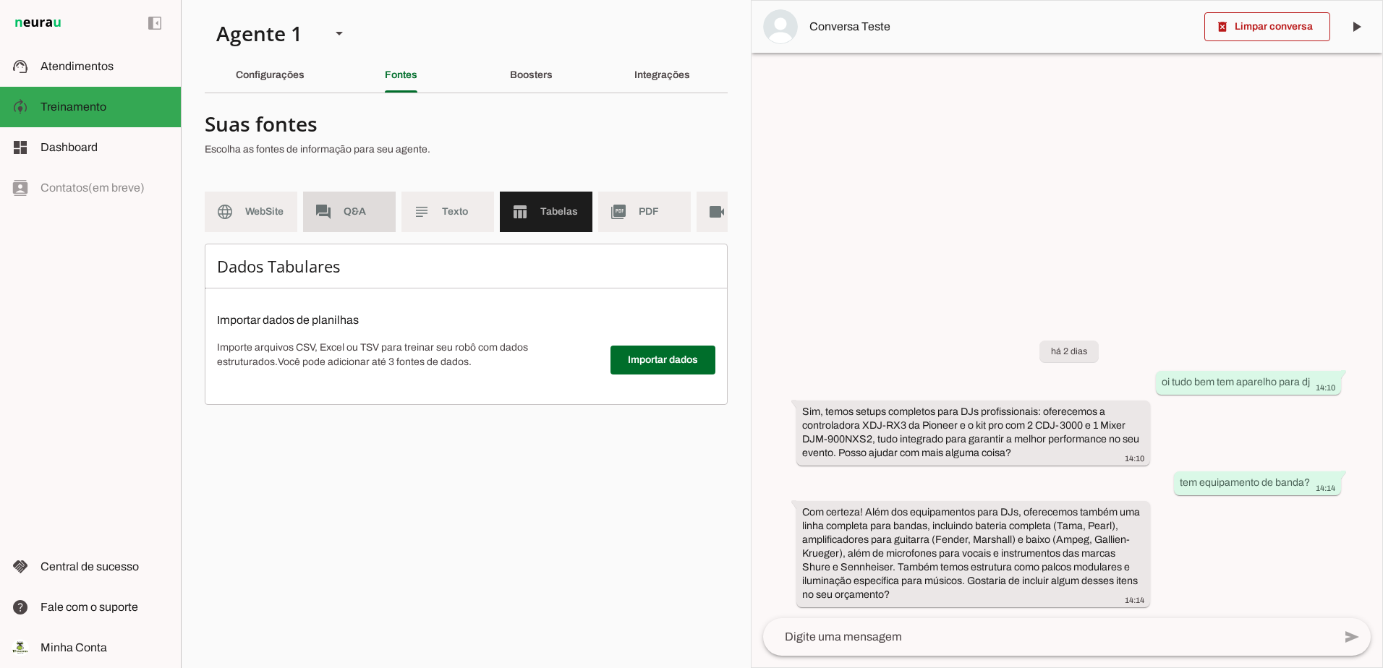
drag, startPoint x: 357, startPoint y: 217, endPoint x: 339, endPoint y: 211, distance: 18.3
click at [356, 216] on span "Q&A" at bounding box center [364, 212] width 41 height 14
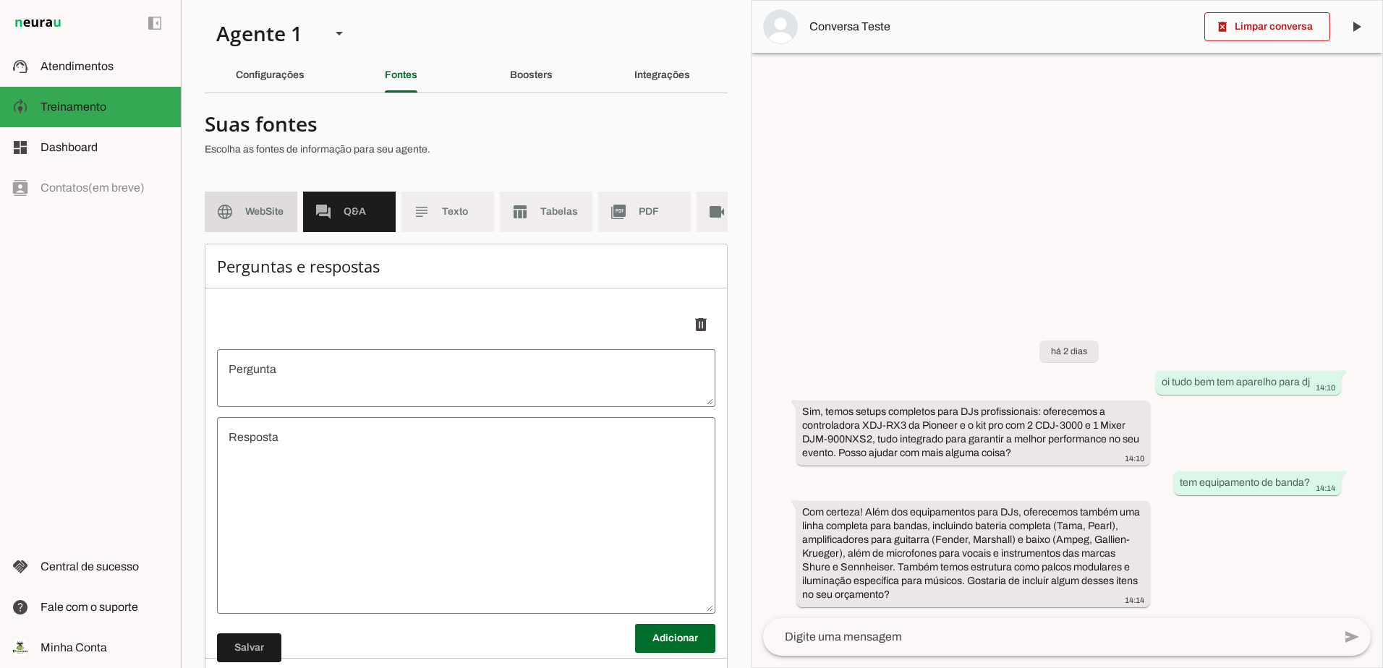
click at [254, 206] on span "WebSite" at bounding box center [265, 212] width 41 height 14
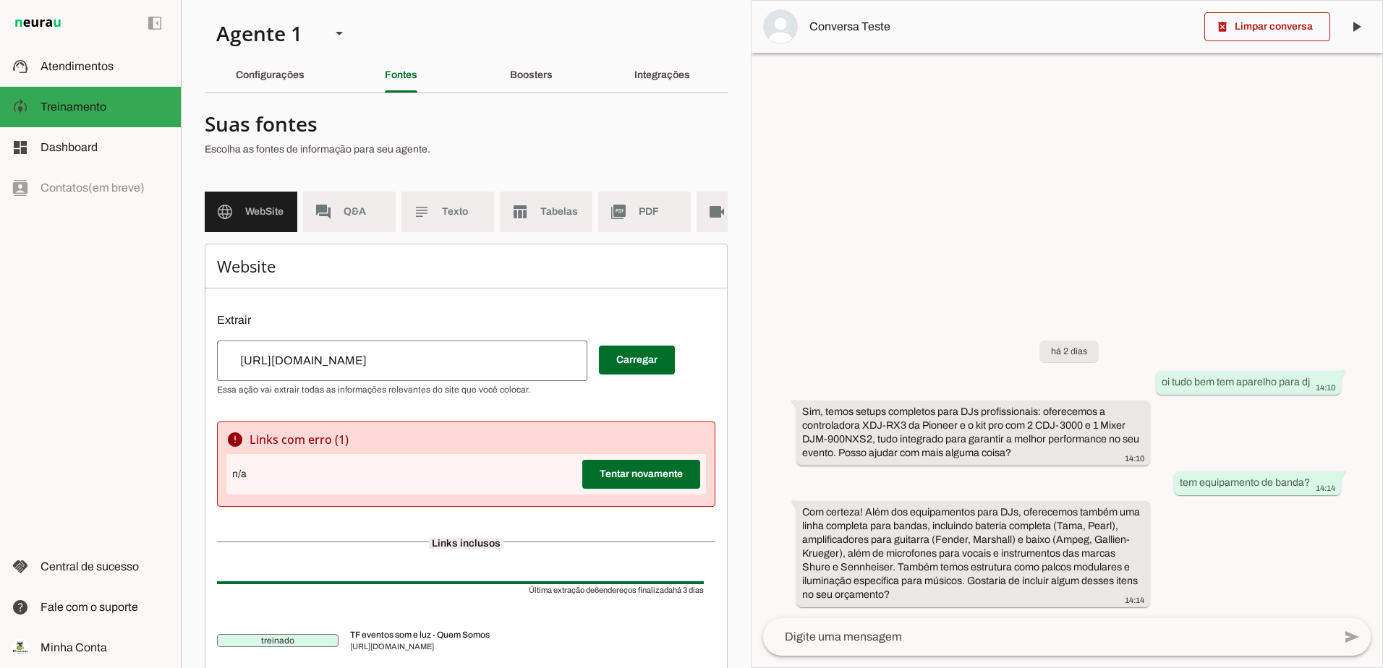
click at [614, 164] on md-list-item "Suas fontes Escolha as fontes de informação para seu agente." at bounding box center [466, 137] width 523 height 64
click at [650, 135] on h4 "Suas fontes" at bounding box center [460, 124] width 511 height 26
click at [670, 222] on md-item "picture_as_pdf PDF" at bounding box center [644, 212] width 93 height 41
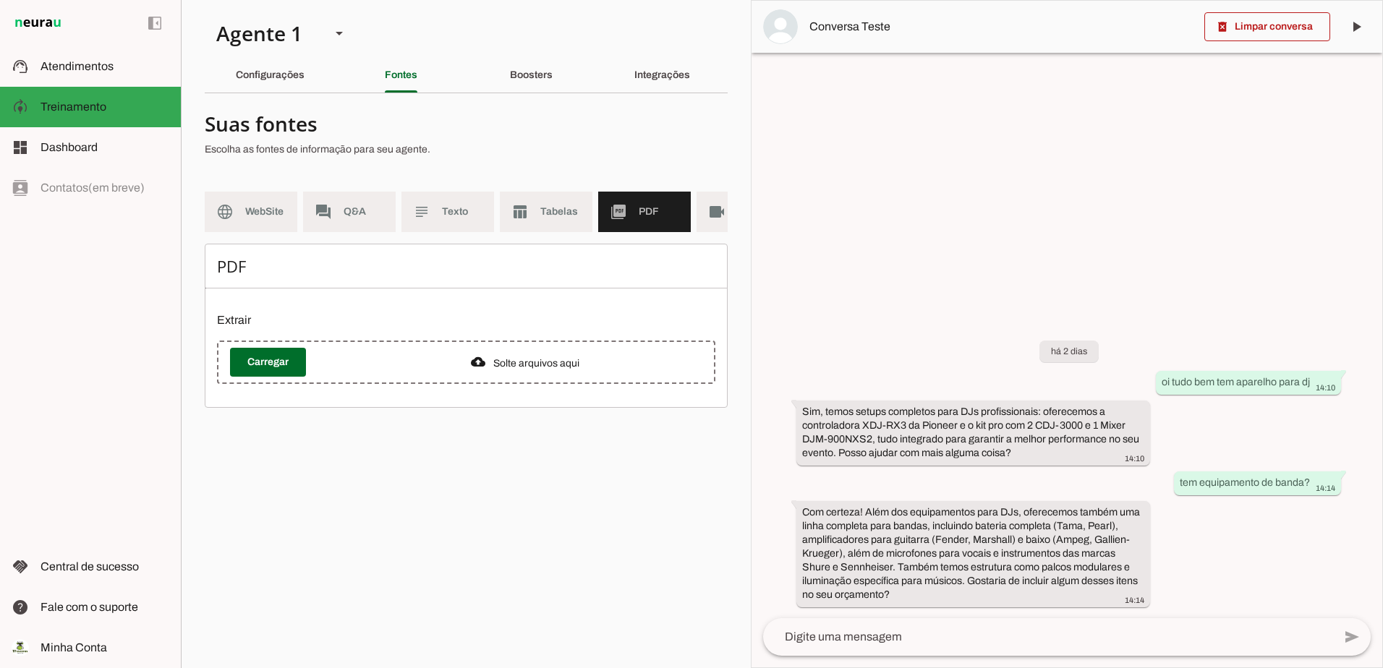
click at [584, 134] on h4 "Suas fontes" at bounding box center [460, 124] width 511 height 26
click at [282, 82] on div "Configurações" at bounding box center [270, 75] width 69 height 35
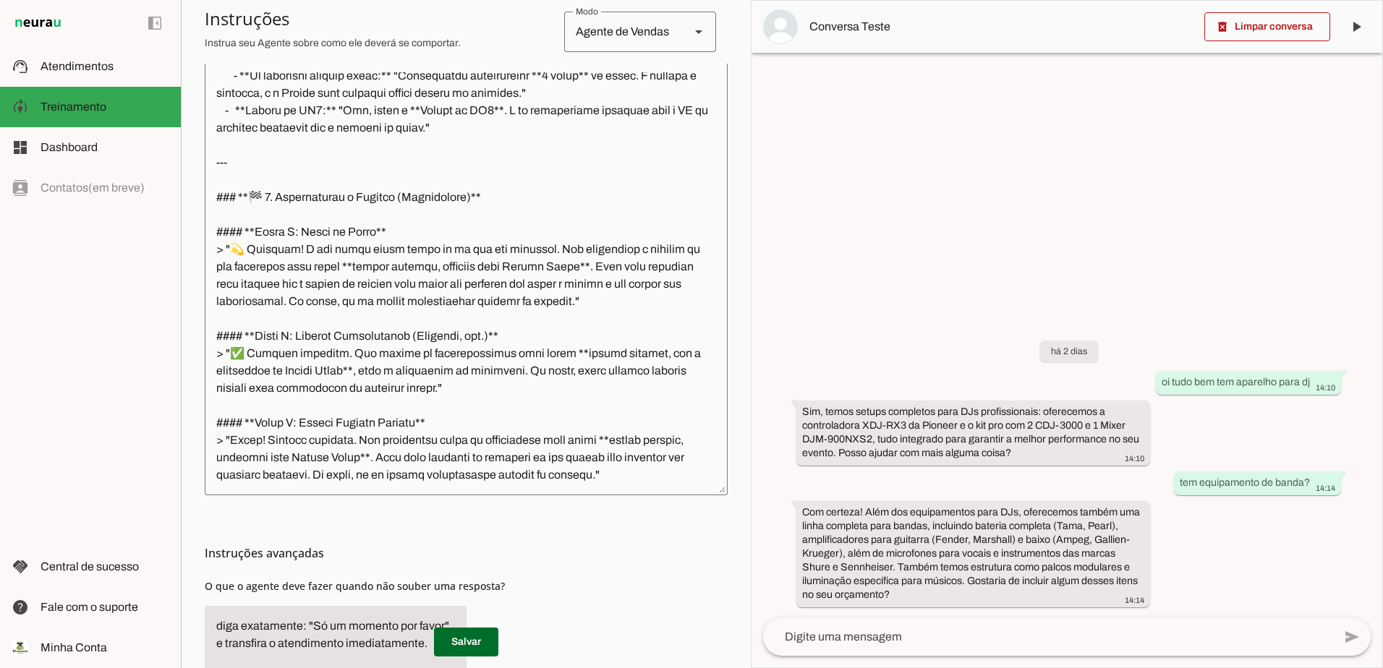
scroll to position [362, 0]
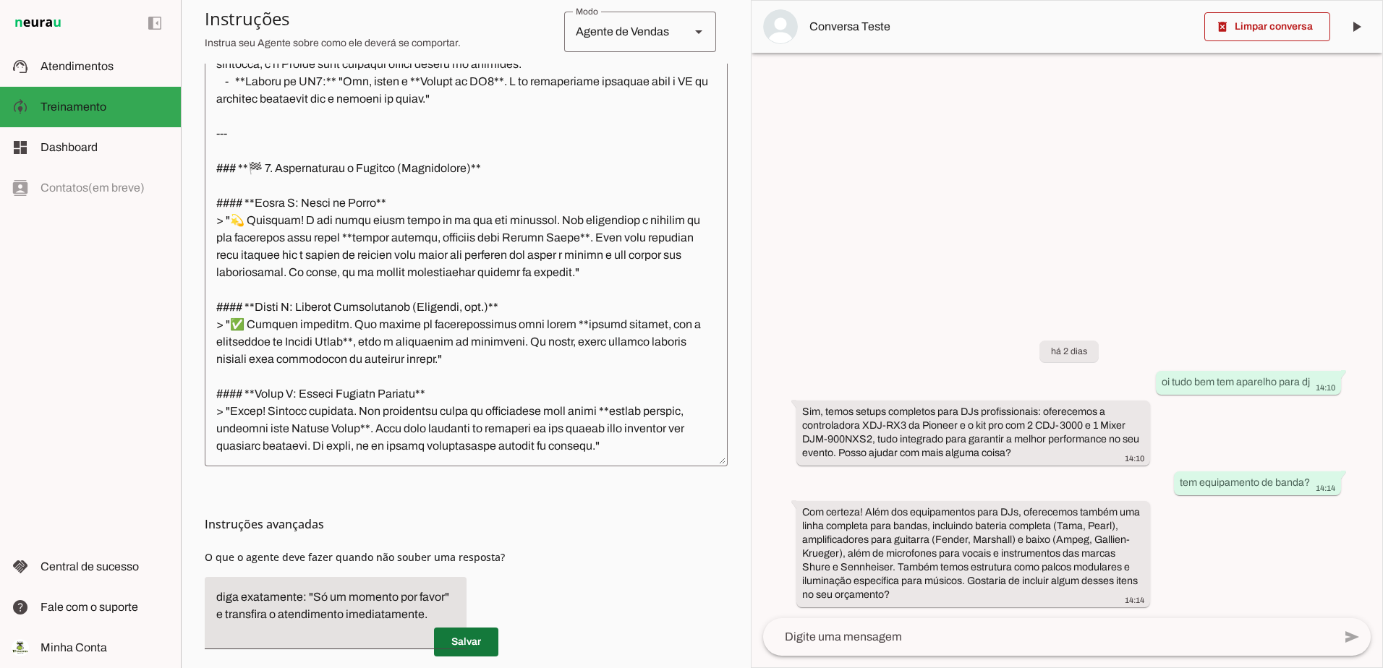
click at [457, 650] on span at bounding box center [466, 642] width 64 height 35
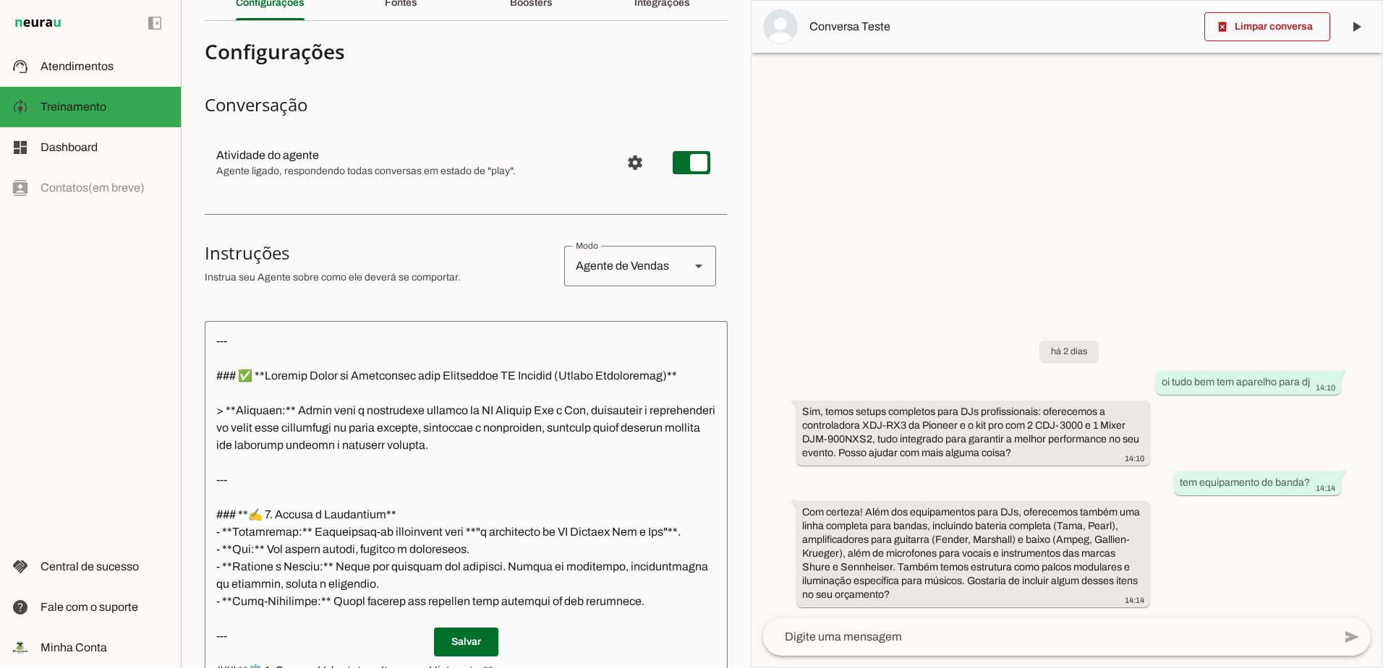
scroll to position [0, 0]
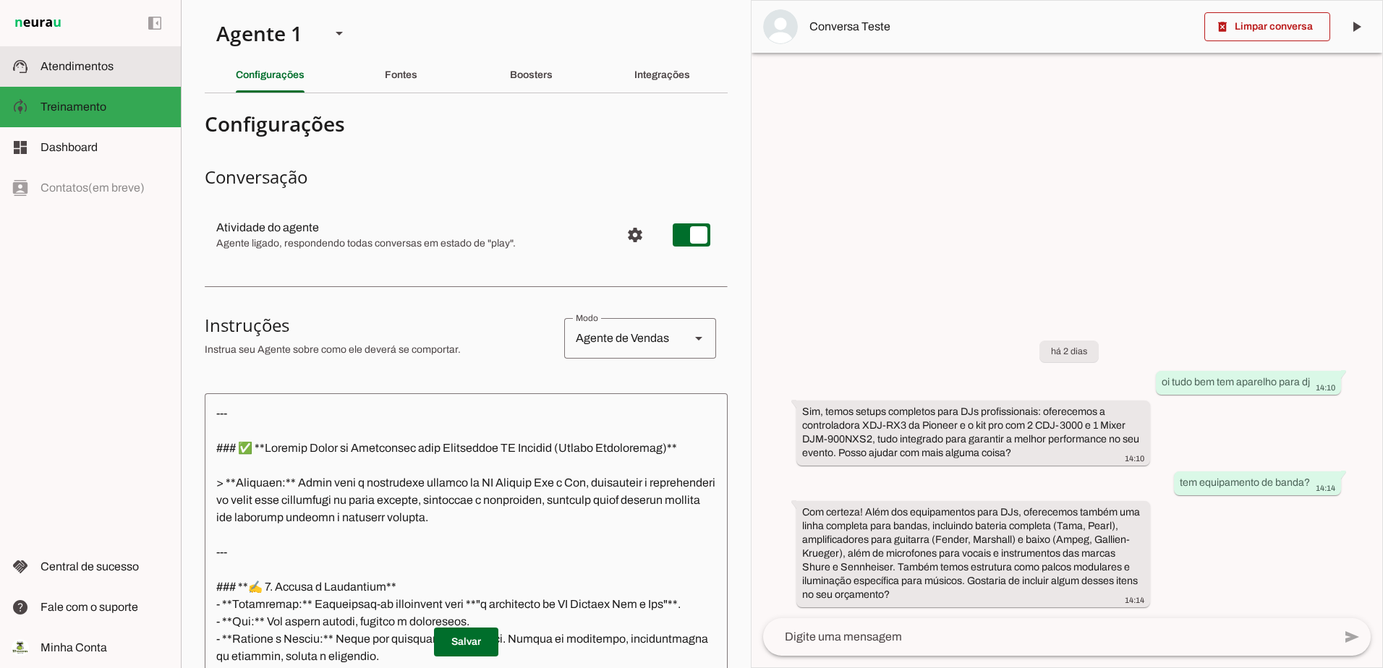
click at [79, 55] on md-item "support_agent Atendimentos Atendimentos" at bounding box center [90, 66] width 181 height 41
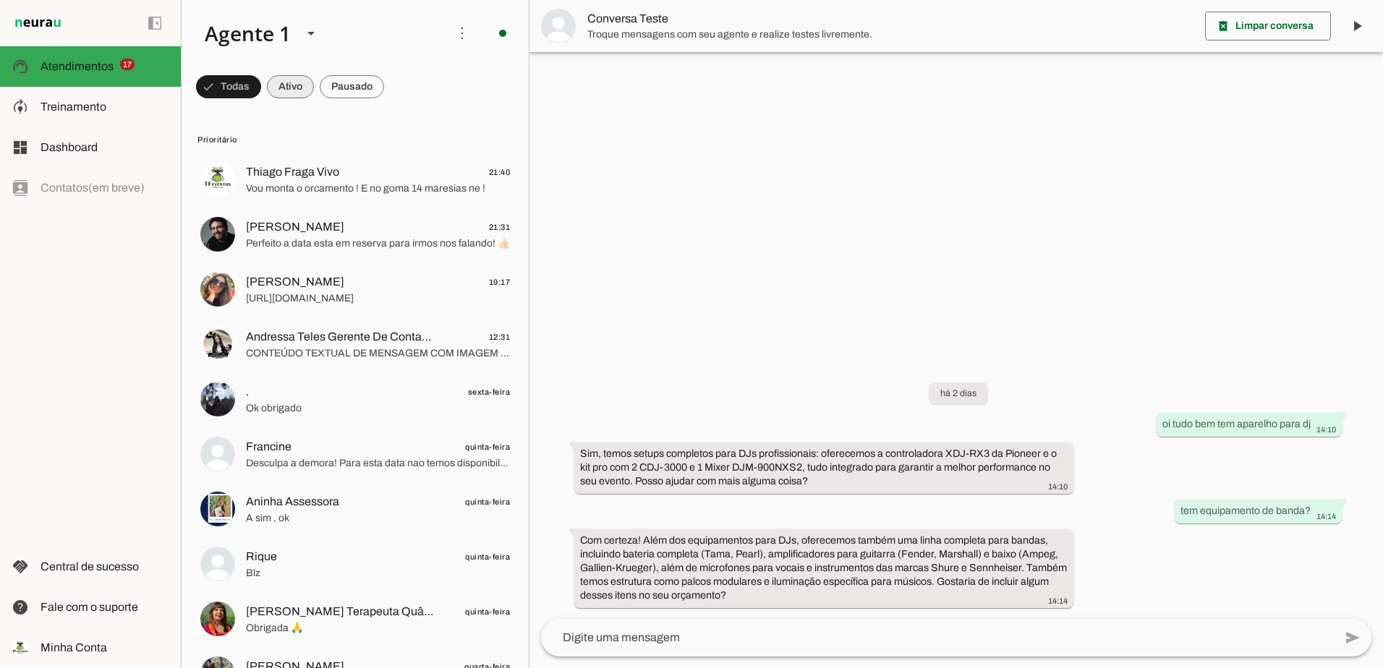
click at [0, 0] on span at bounding box center [0, 0] width 0 height 0
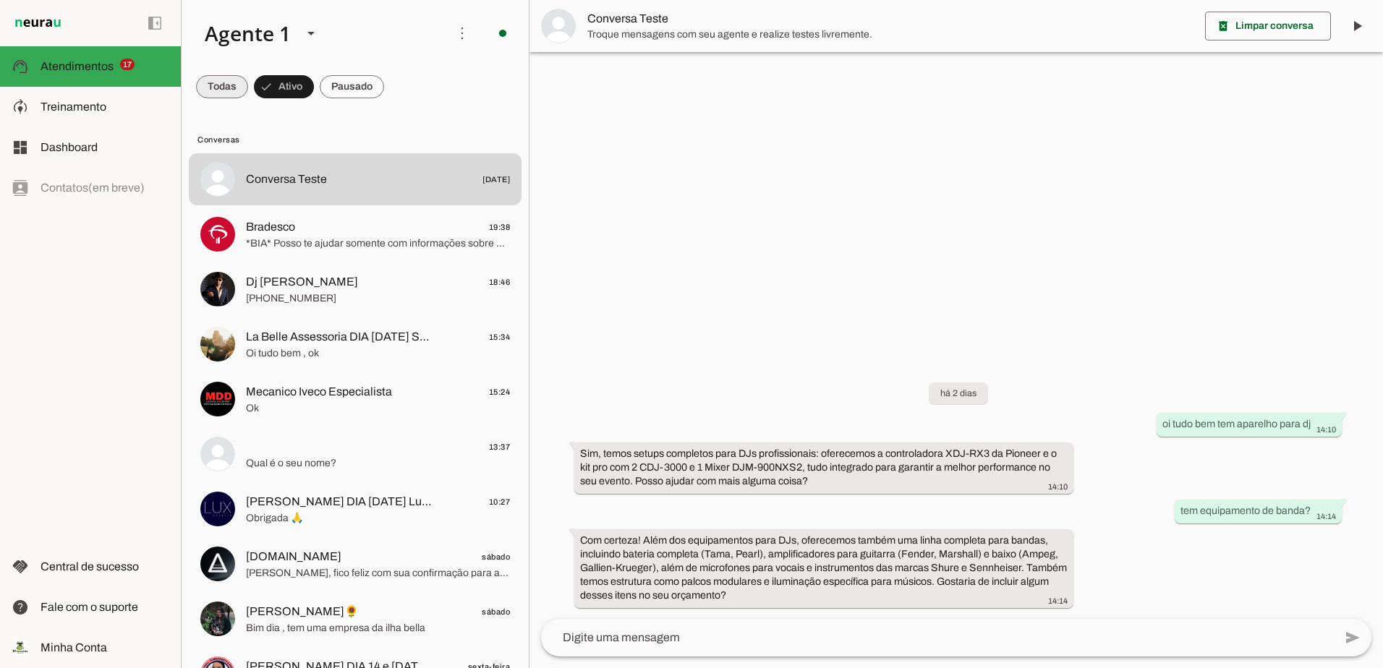
click at [225, 86] on span at bounding box center [222, 86] width 52 height 35
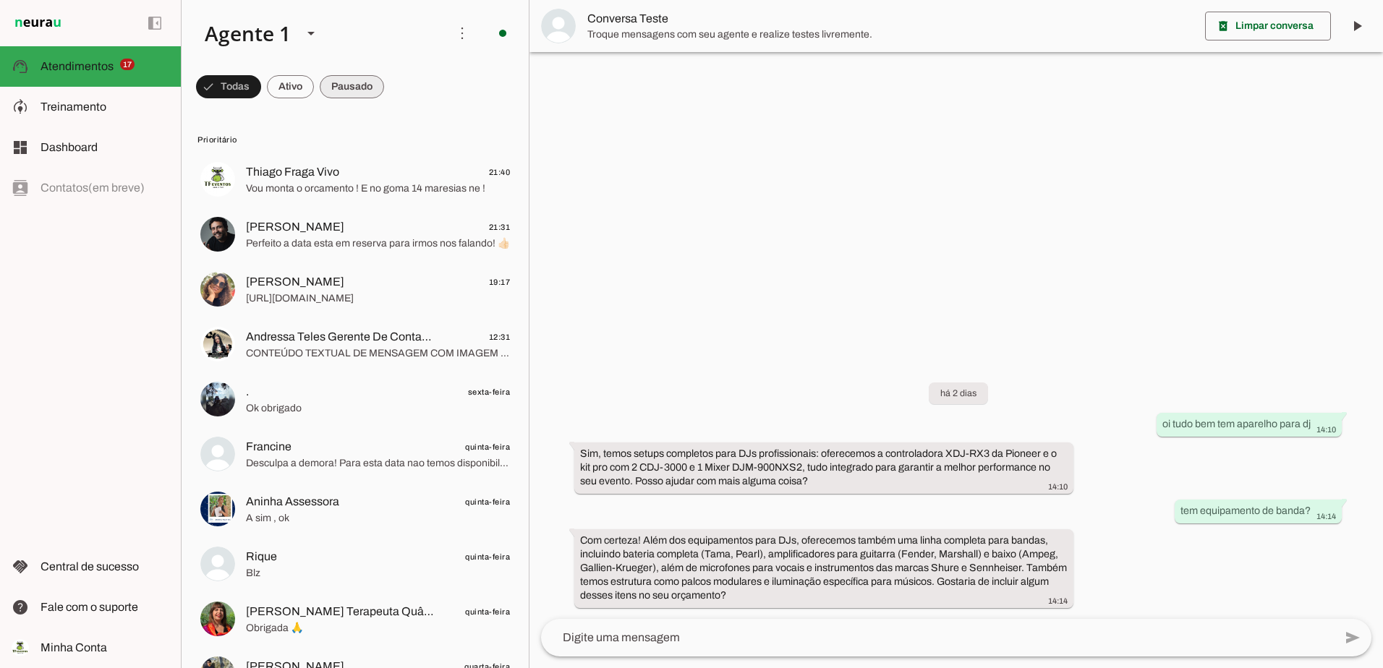
click at [0, 0] on span at bounding box center [0, 0] width 0 height 0
click at [456, 33] on span at bounding box center [462, 33] width 35 height 35
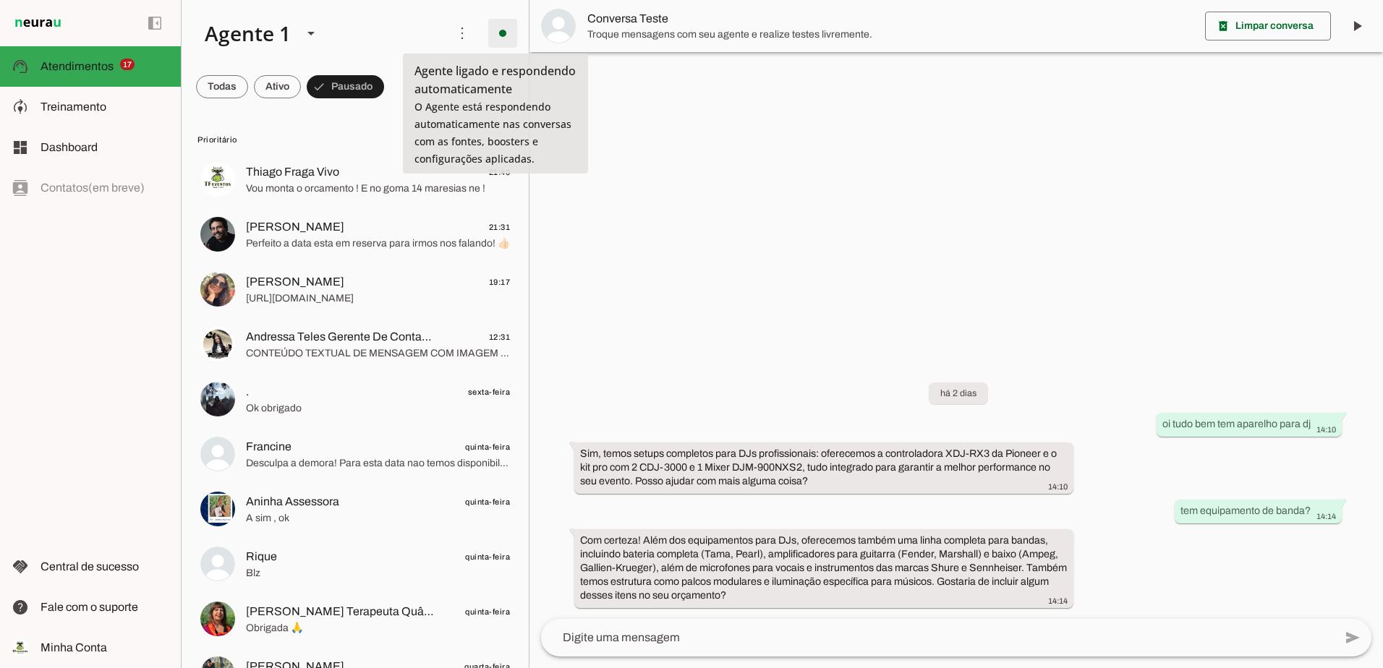
click at [497, 34] on span at bounding box center [502, 33] width 35 height 35
click at [386, 48] on slot at bounding box center [314, 33] width 243 height 49
